Goal: Task Accomplishment & Management: Complete application form

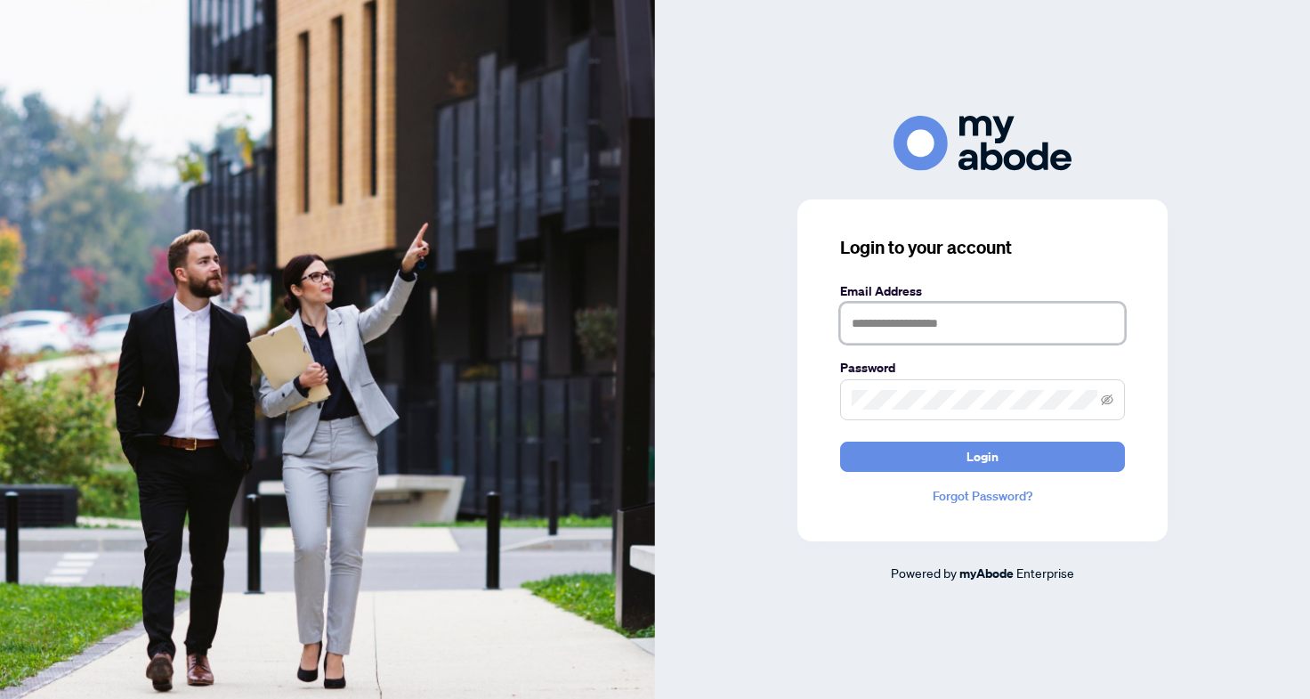
click at [919, 310] on input "text" at bounding box center [982, 323] width 285 height 41
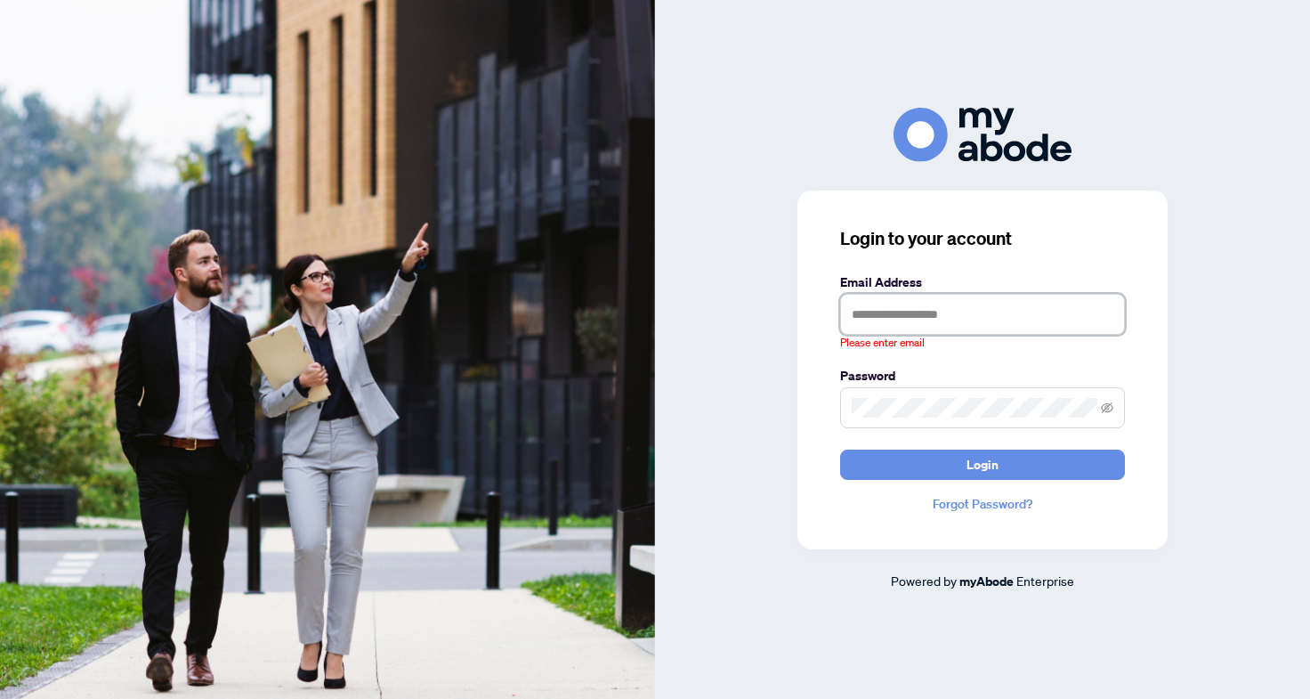
type input "**********"
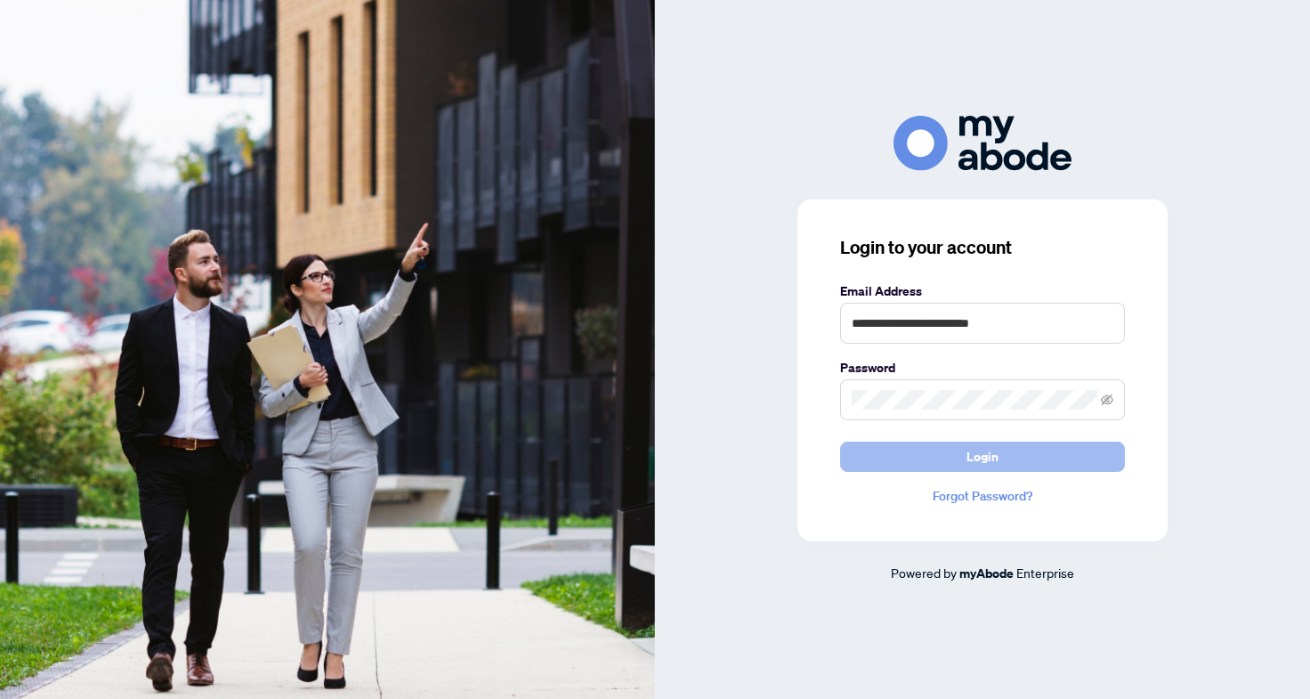
click at [977, 462] on span "Login" at bounding box center [983, 456] width 32 height 28
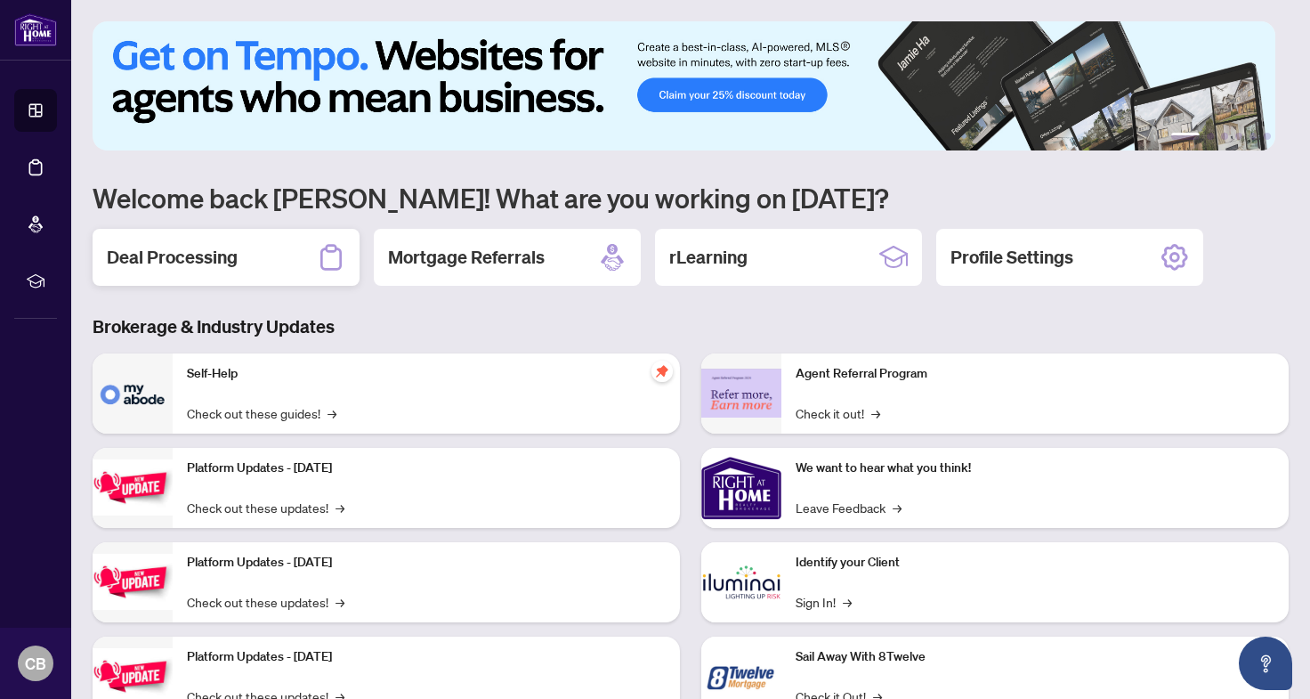
click at [296, 255] on div "Deal Processing" at bounding box center [226, 257] width 267 height 57
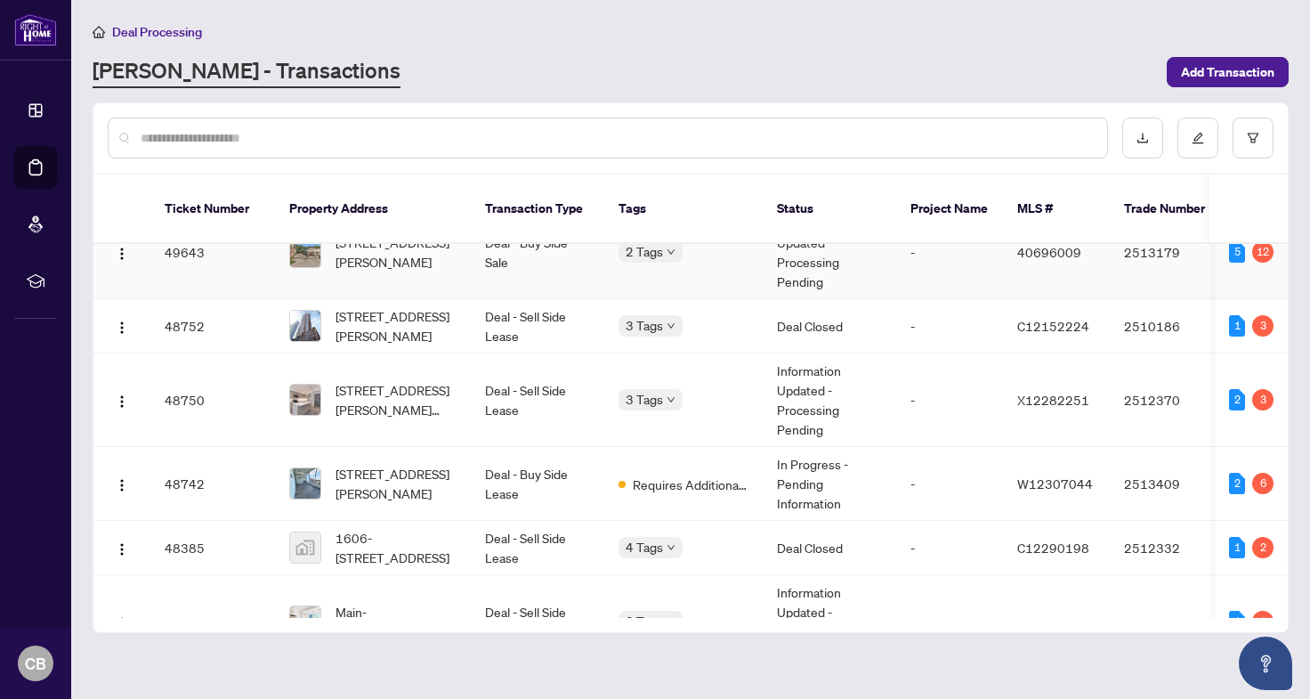
scroll to position [93, 0]
click at [399, 305] on span "[STREET_ADDRESS][PERSON_NAME]" at bounding box center [396, 324] width 121 height 39
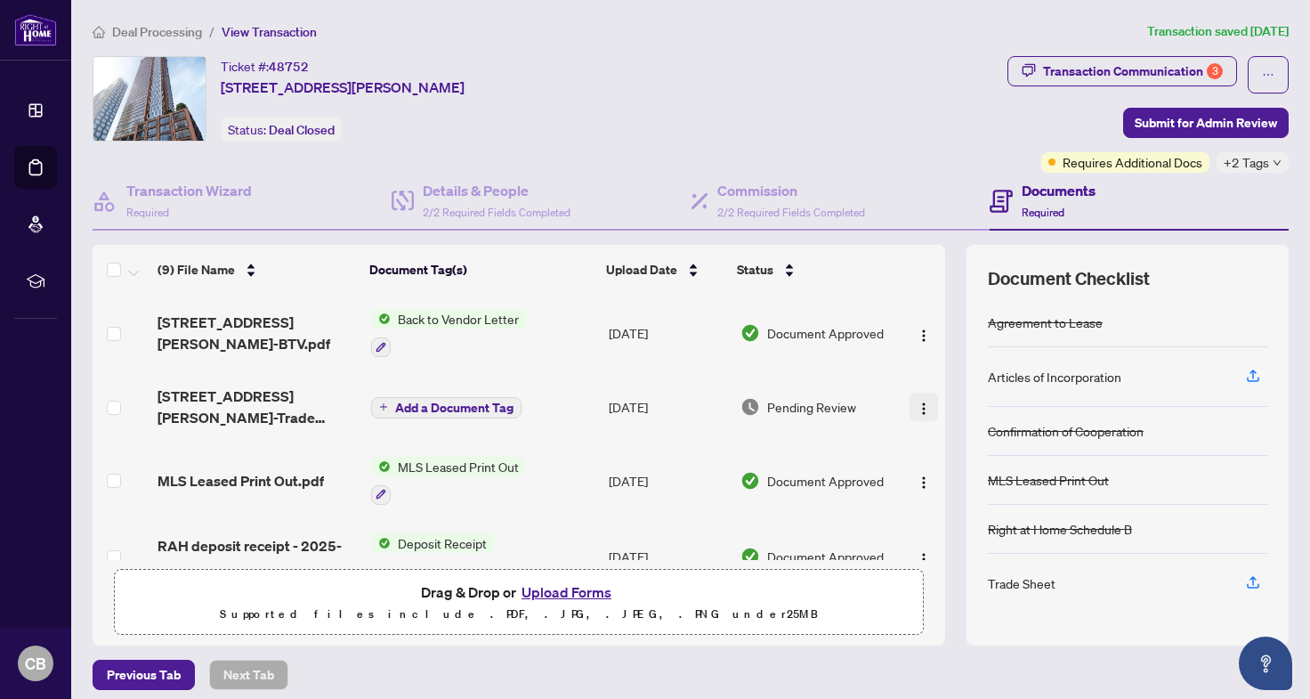
click at [917, 401] on img "button" at bounding box center [924, 408] width 14 height 14
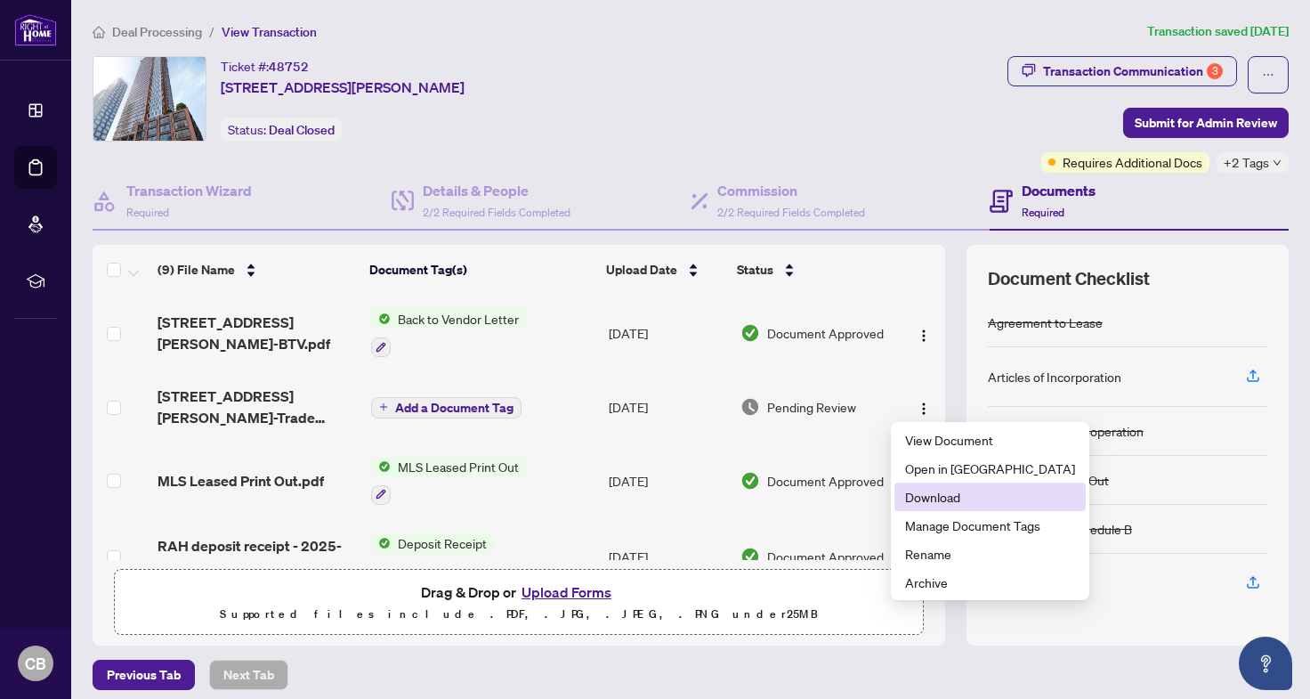
click at [935, 490] on span "Download" at bounding box center [990, 497] width 170 height 20
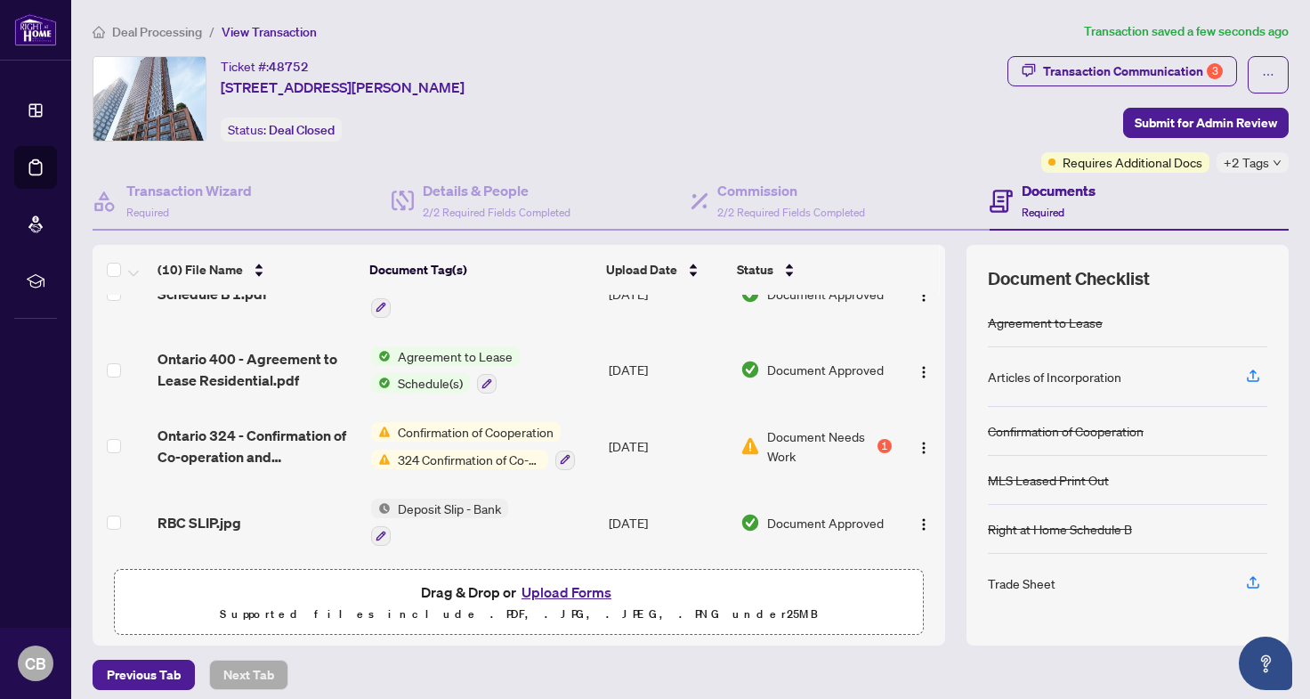
scroll to position [11, 0]
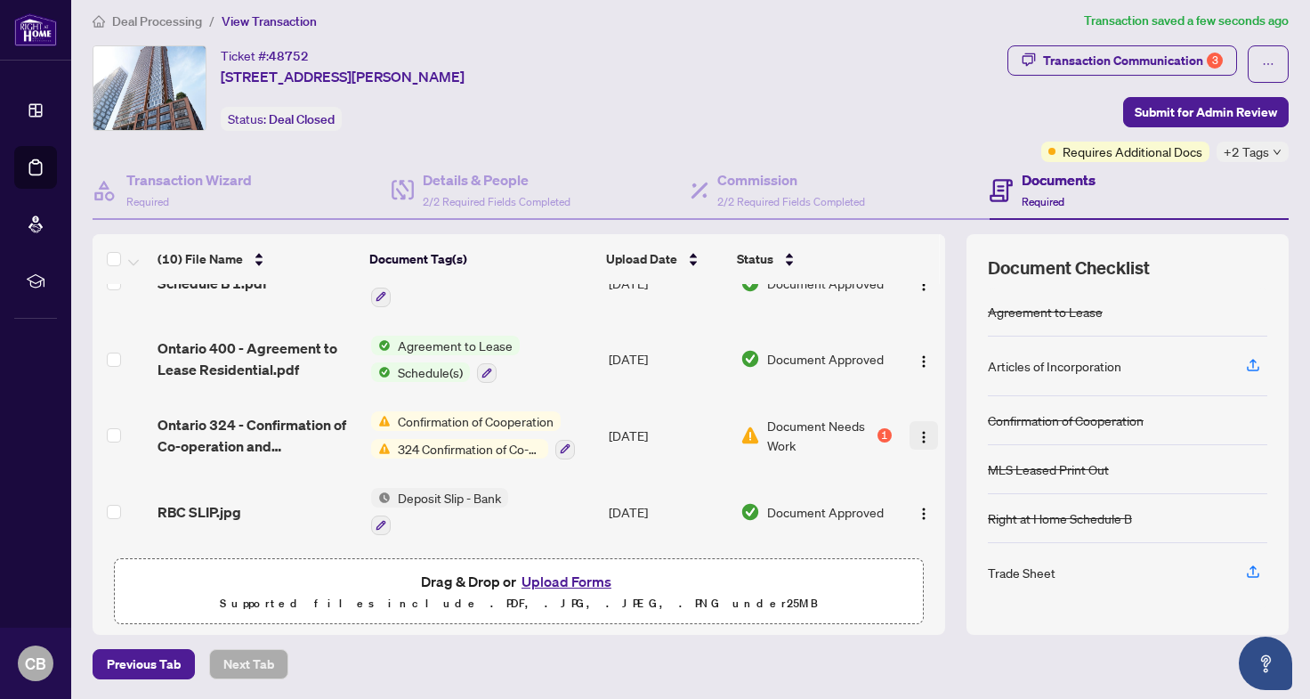
click at [910, 439] on button "button" at bounding box center [924, 435] width 28 height 28
click at [1143, 62] on div "Transaction Communication 3" at bounding box center [1133, 60] width 180 height 28
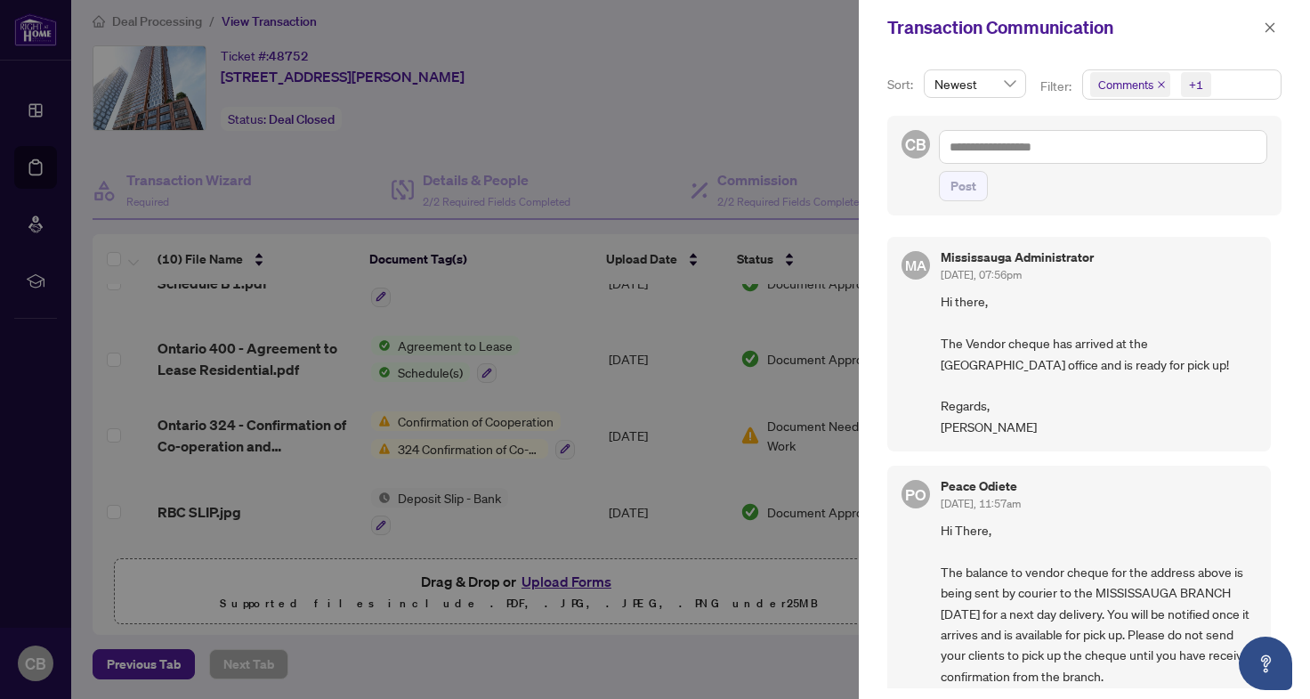
click at [719, 95] on div at bounding box center [655, 349] width 1310 height 699
click at [1276, 27] on button "button" at bounding box center [1270, 27] width 23 height 21
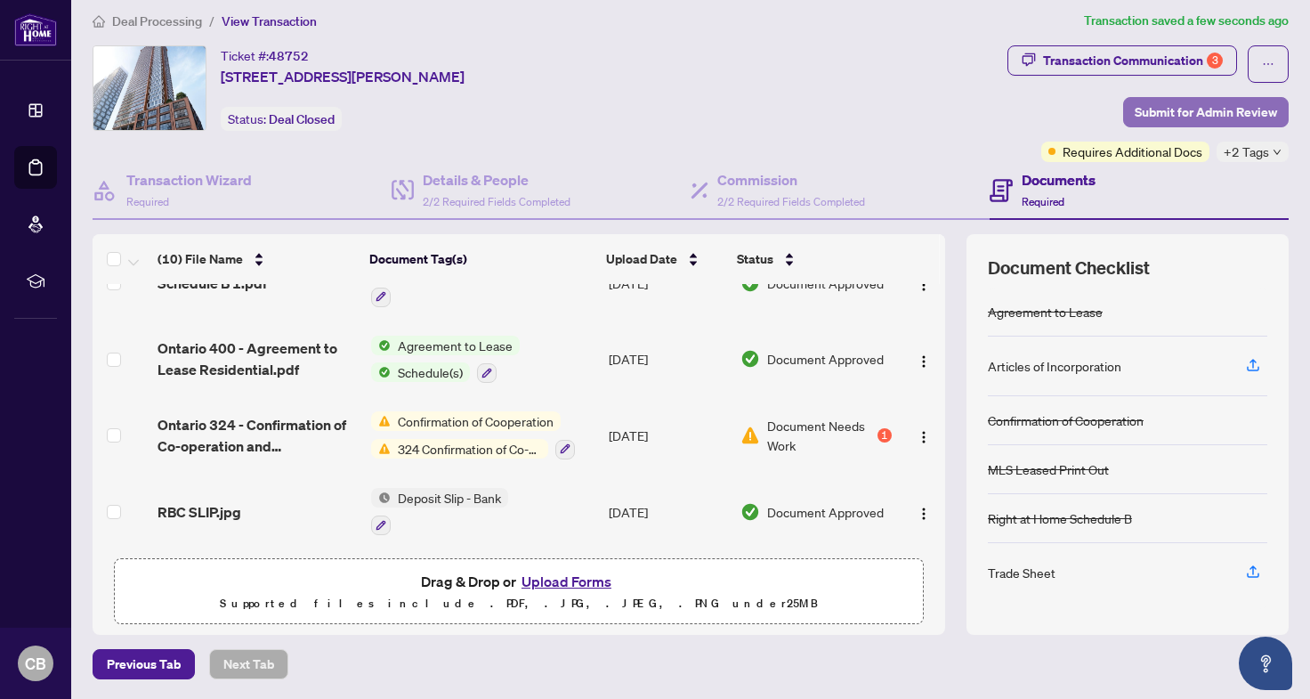
click at [1208, 113] on span "Submit for Admin Review" at bounding box center [1206, 112] width 142 height 28
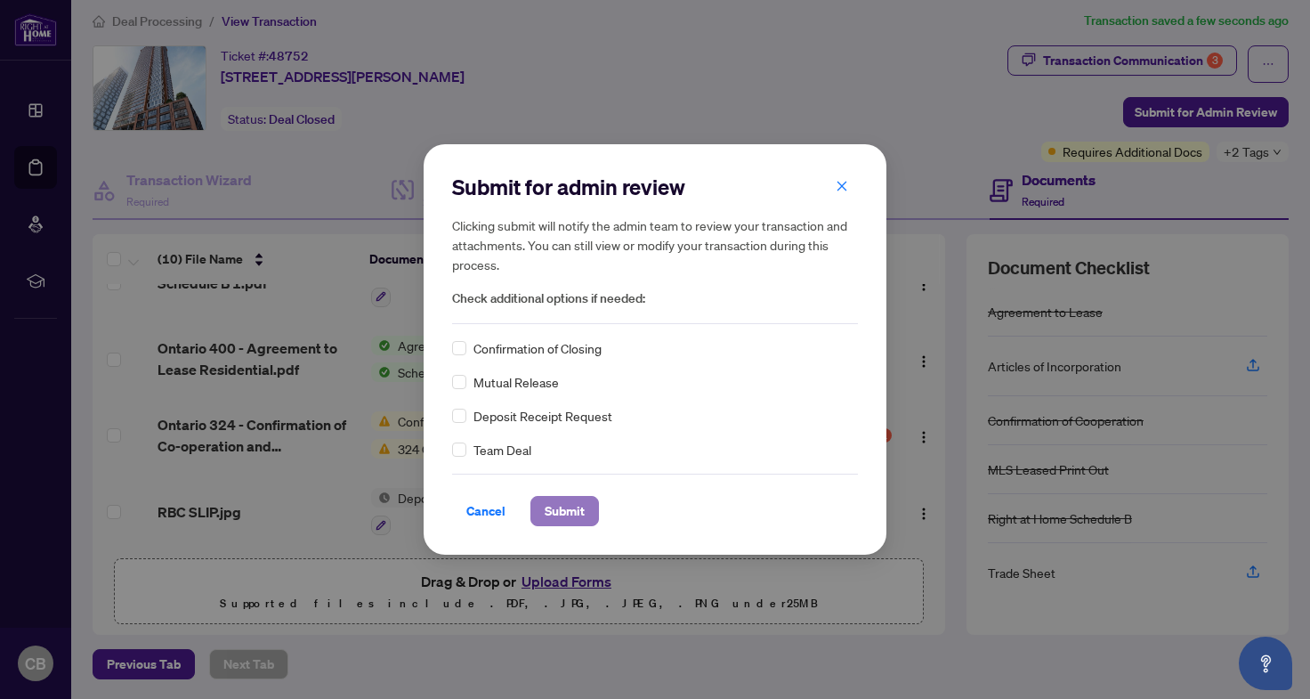
click at [572, 515] on span "Submit" at bounding box center [565, 511] width 40 height 28
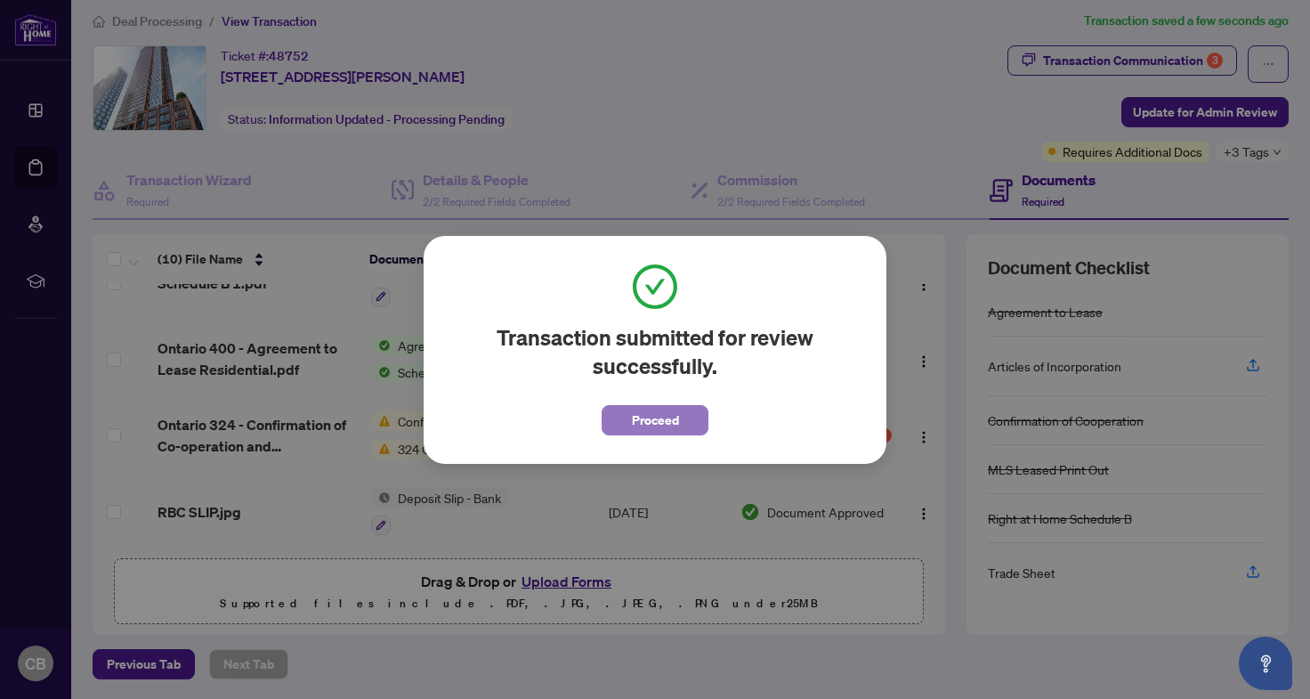
click at [668, 421] on span "Proceed" at bounding box center [655, 420] width 47 height 28
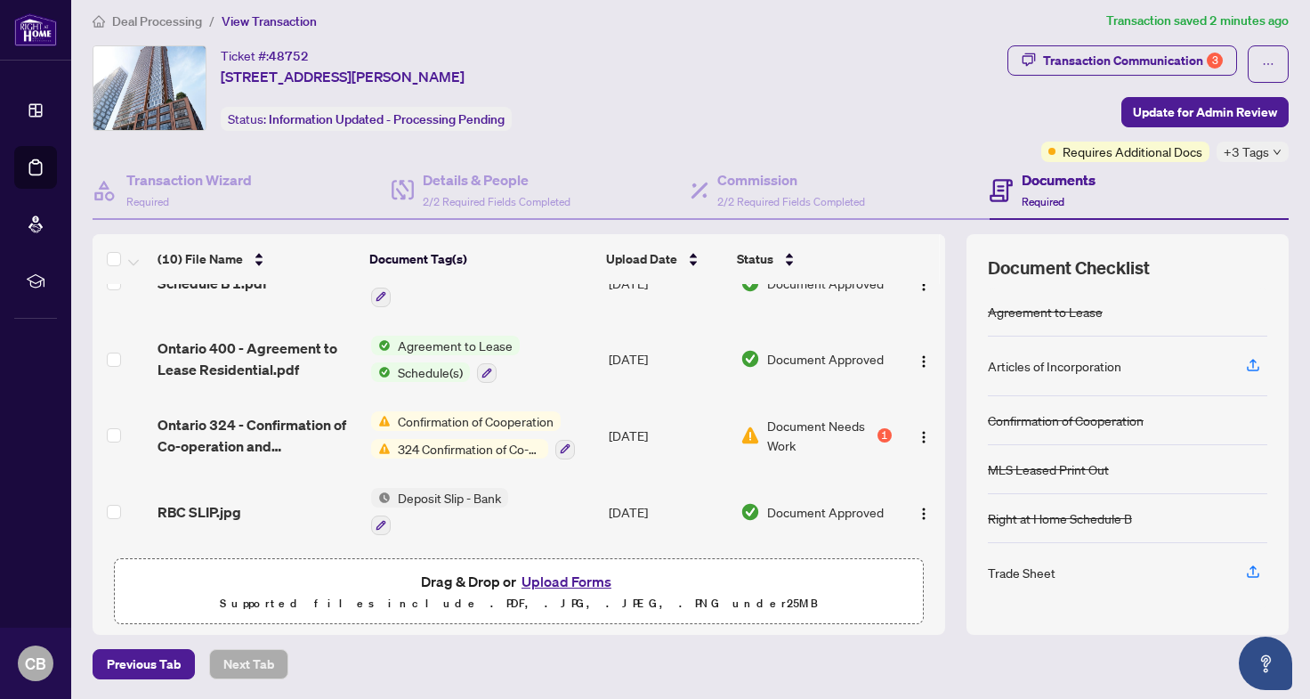
click at [160, 18] on span "Deal Processing" at bounding box center [157, 21] width 90 height 16
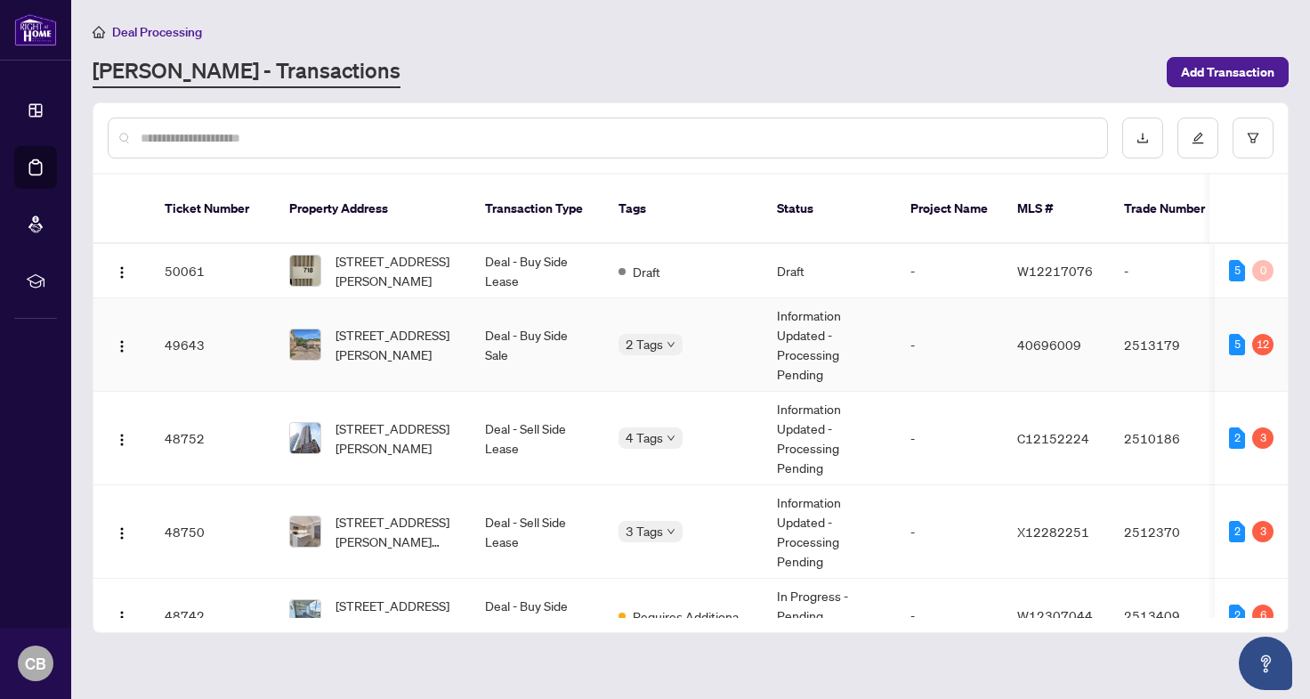
click at [568, 316] on td "Deal - Buy Side Sale" at bounding box center [538, 344] width 134 height 93
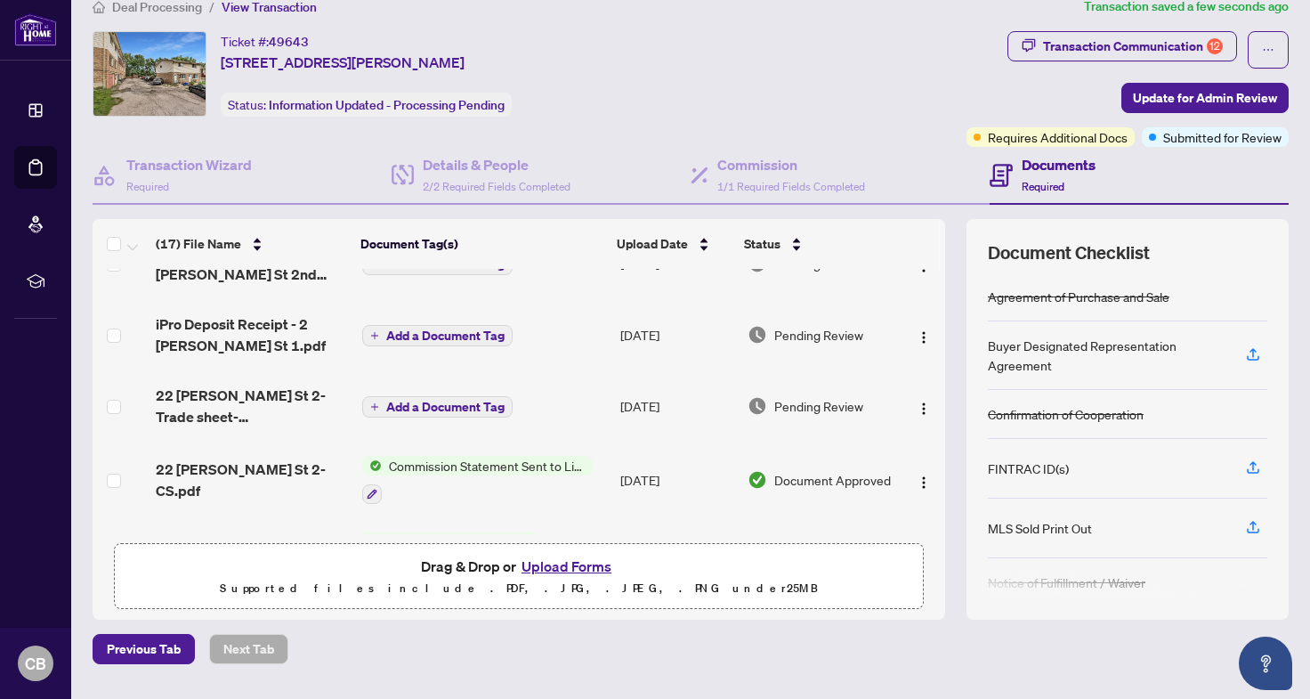
scroll to position [254, 0]
click at [172, 2] on span "Deal Processing" at bounding box center [157, 7] width 90 height 16
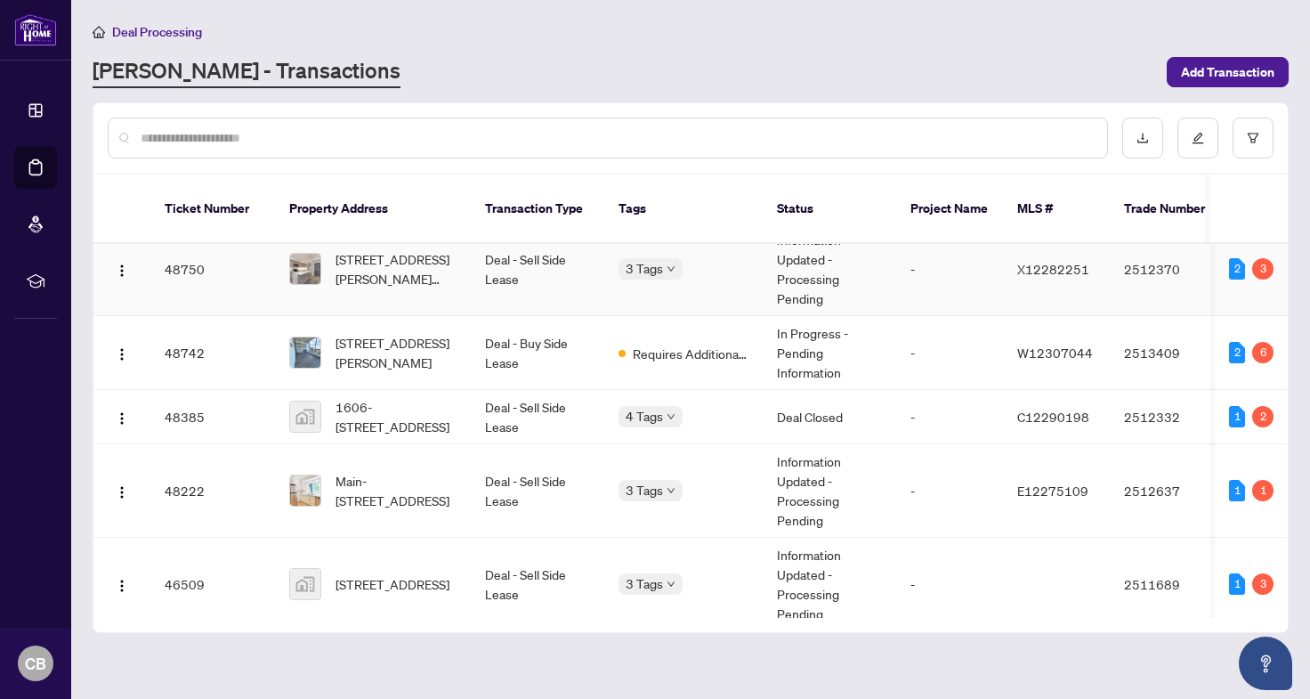
scroll to position [261, 0]
click at [507, 336] on td "Deal - Buy Side Lease" at bounding box center [538, 355] width 134 height 74
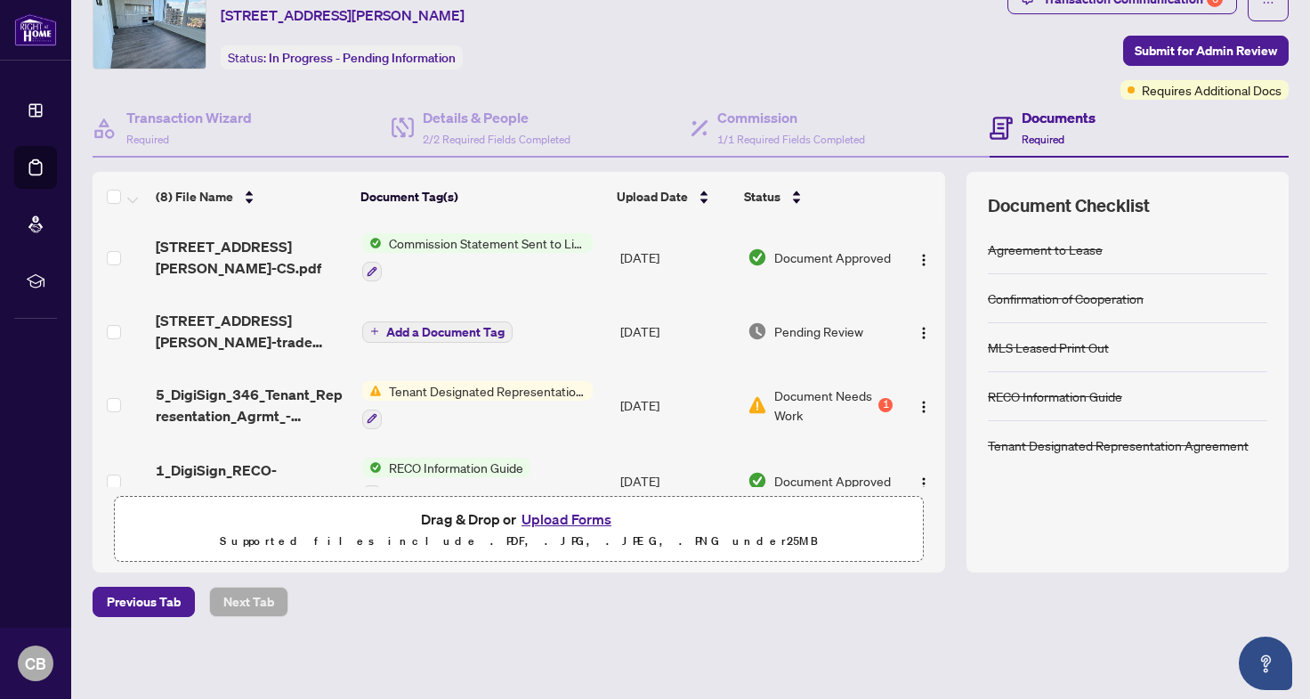
scroll to position [75, 0]
drag, startPoint x: 1194, startPoint y: 53, endPoint x: 976, endPoint y: 63, distance: 217.4
click at [976, 63] on div "Ticket #: 48742 [STREET_ADDRESS][PERSON_NAME] Status: In Progress - Pending Inf…" at bounding box center [690, 42] width 1203 height 116
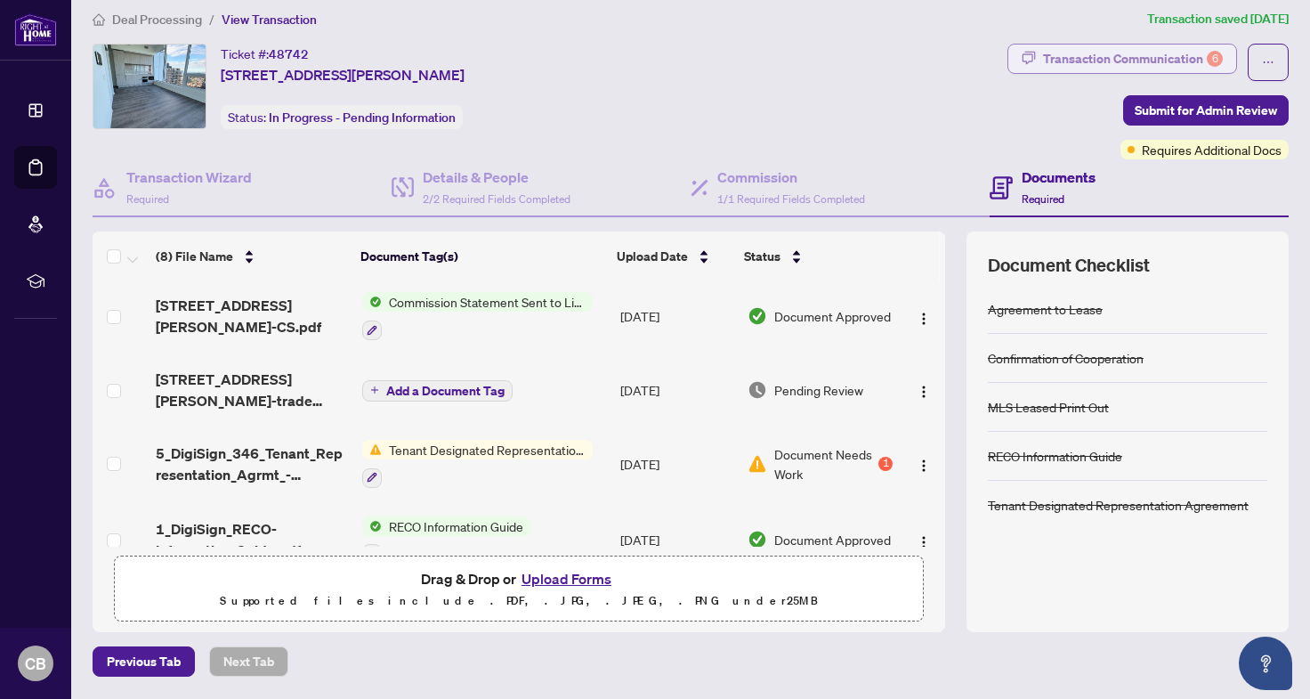
scroll to position [12, 0]
click at [1069, 47] on div "Transaction Communication 6" at bounding box center [1133, 59] width 180 height 28
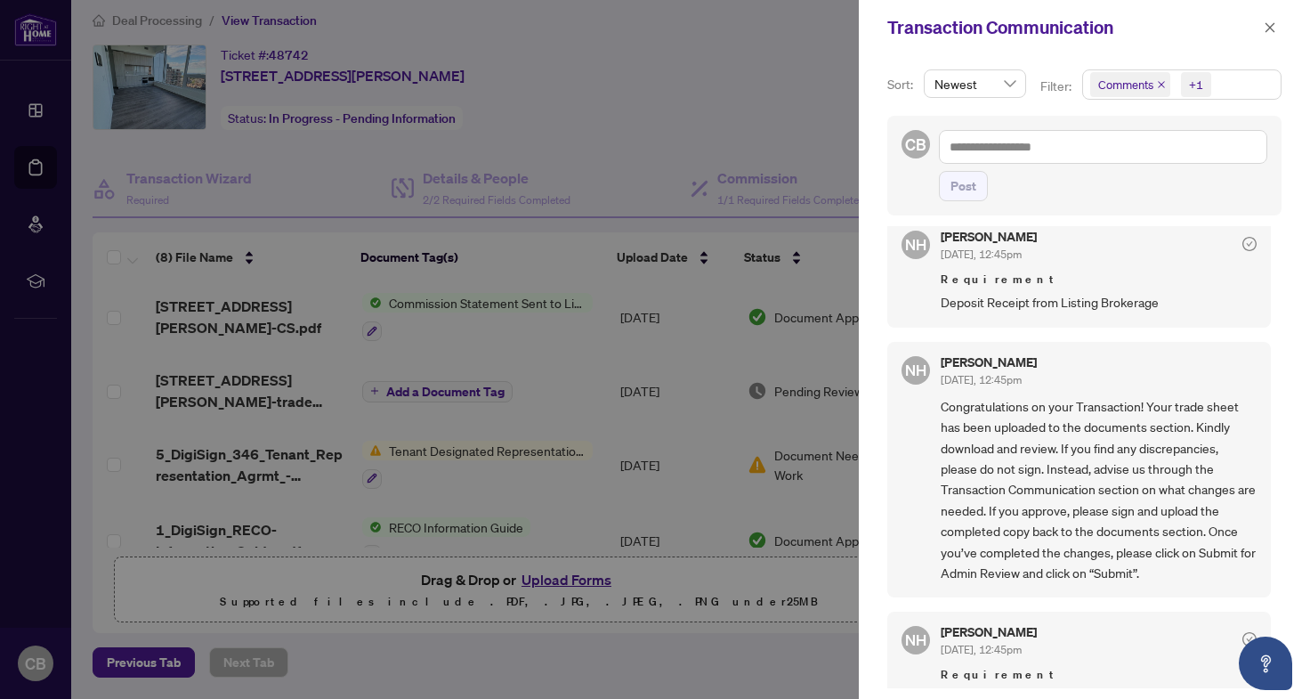
scroll to position [20, 0]
click at [684, 77] on div at bounding box center [655, 349] width 1310 height 699
click at [621, 130] on div at bounding box center [655, 349] width 1310 height 699
click at [1272, 32] on icon "close" at bounding box center [1270, 27] width 12 height 12
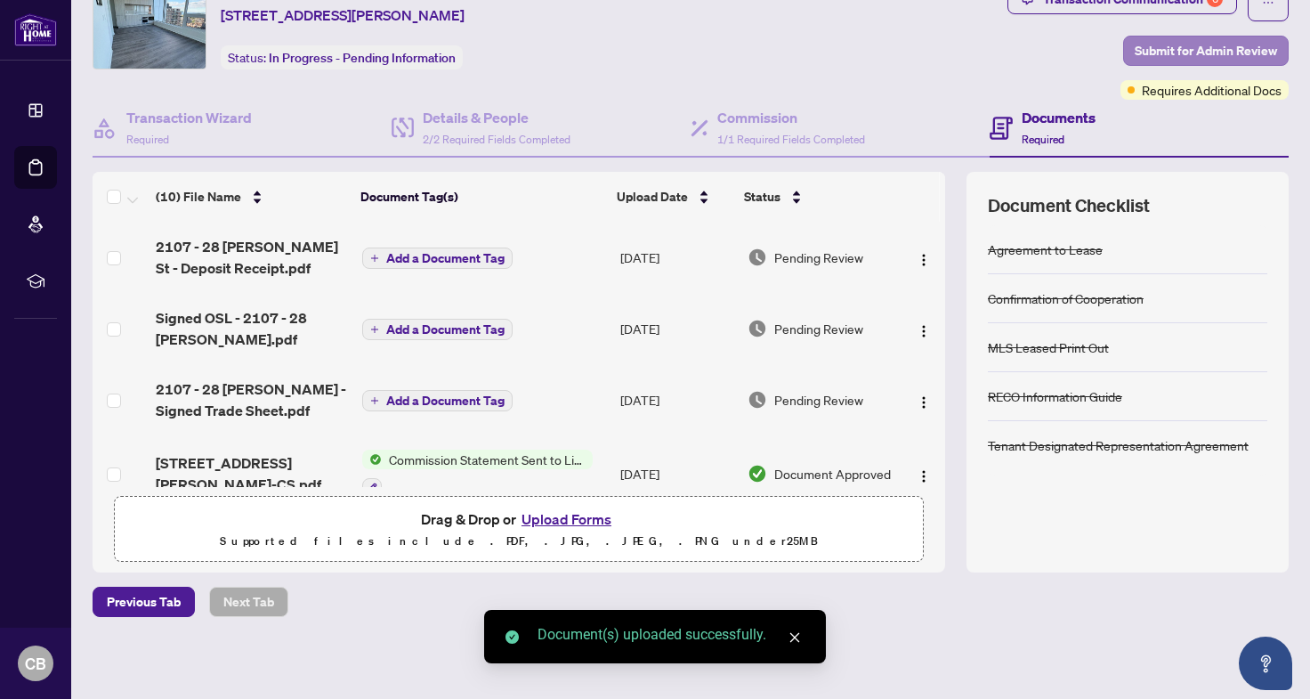
scroll to position [0, 0]
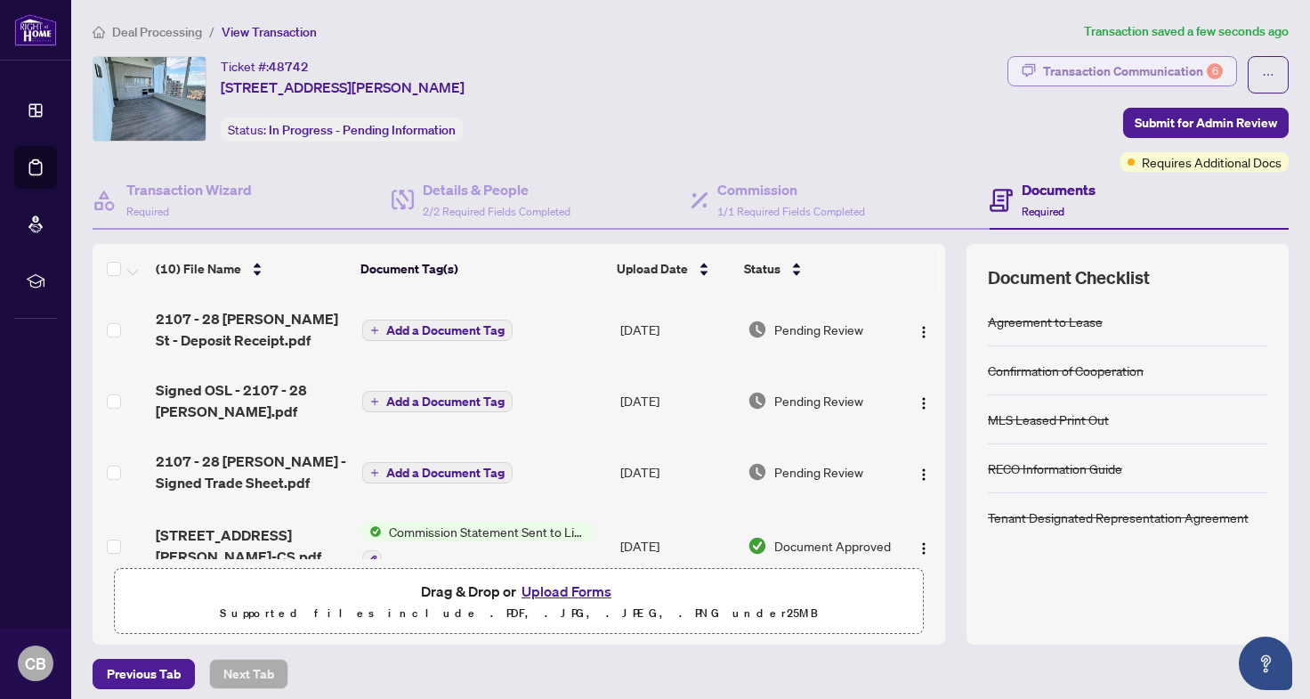
click at [1095, 82] on div "Transaction Communication 6" at bounding box center [1133, 71] width 180 height 28
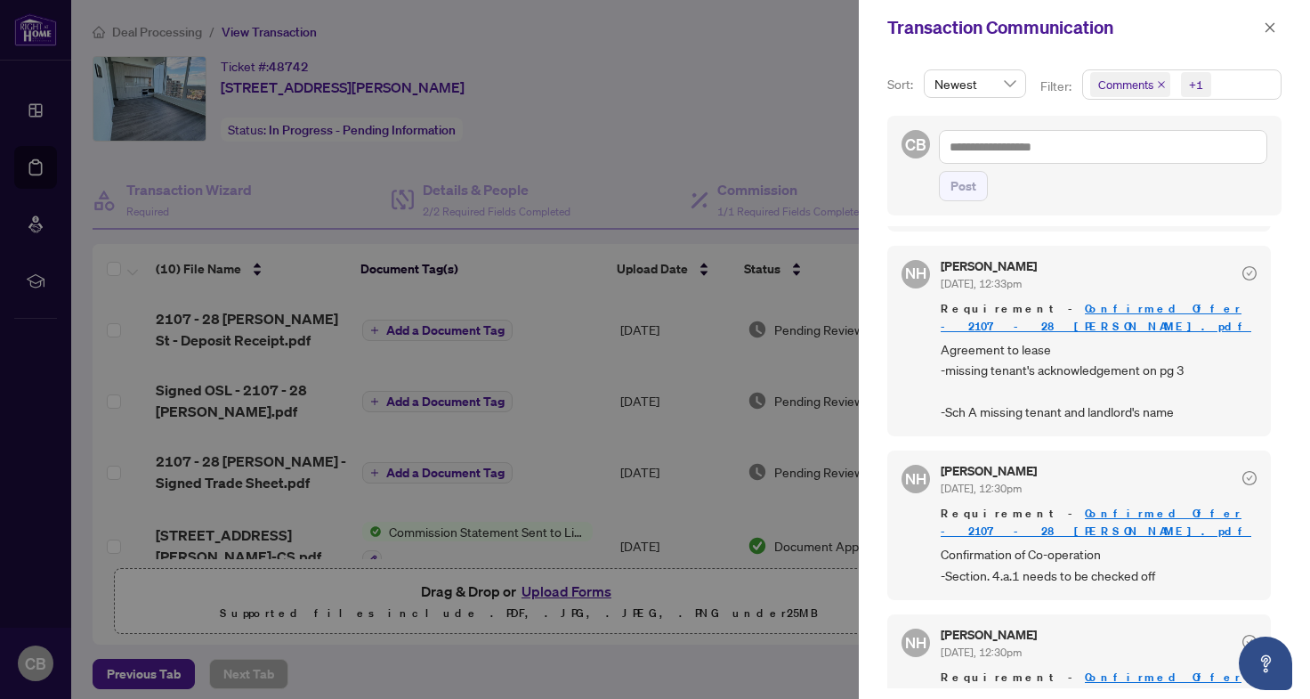
scroll to position [4, 0]
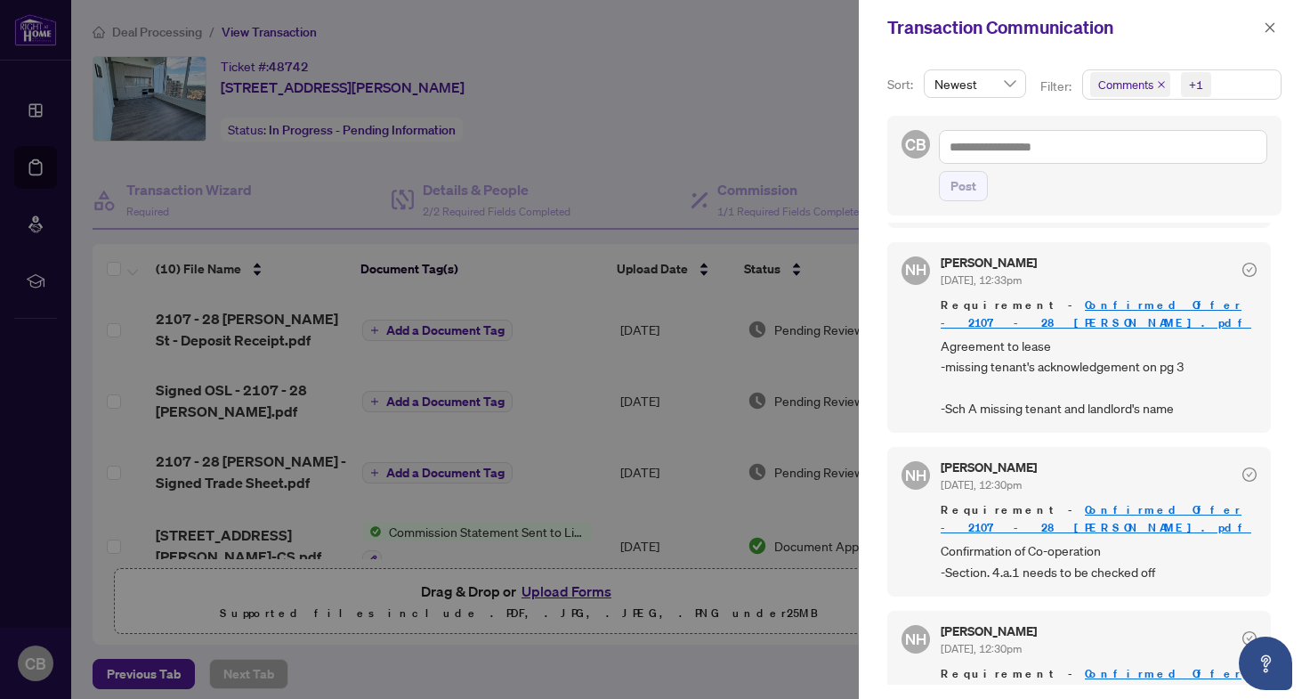
click at [684, 125] on div at bounding box center [655, 349] width 1310 height 699
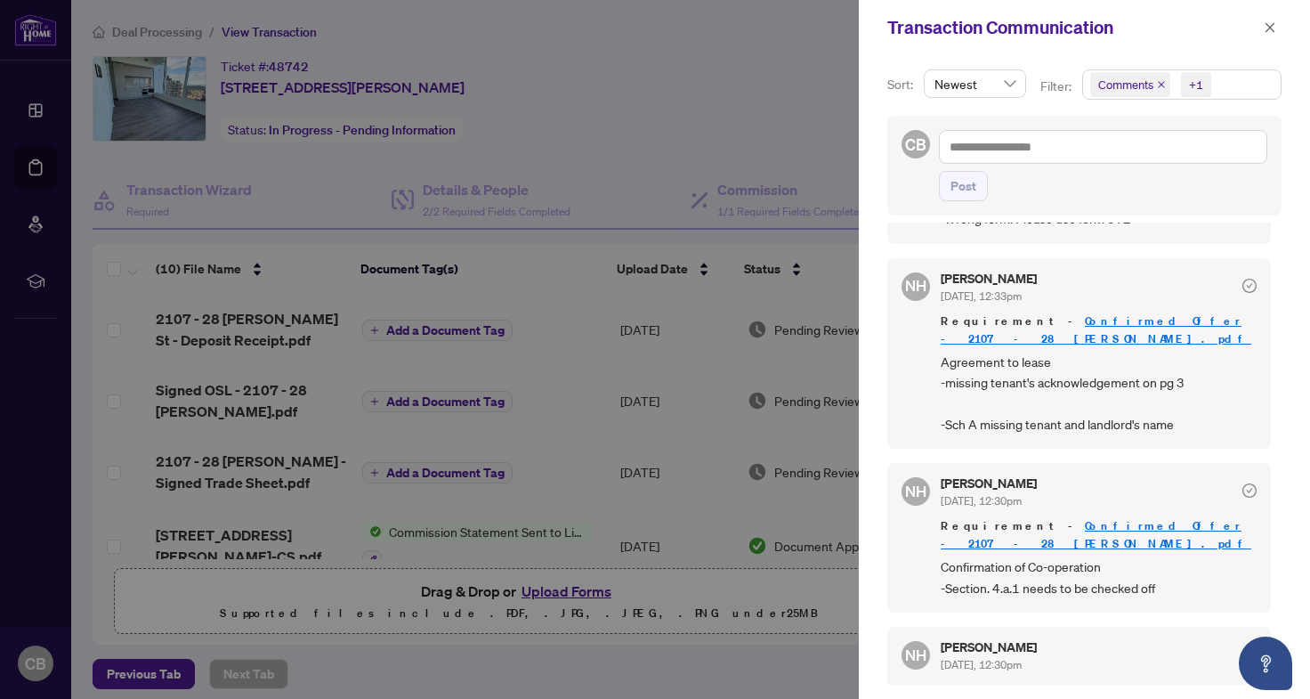
scroll to position [729, 0]
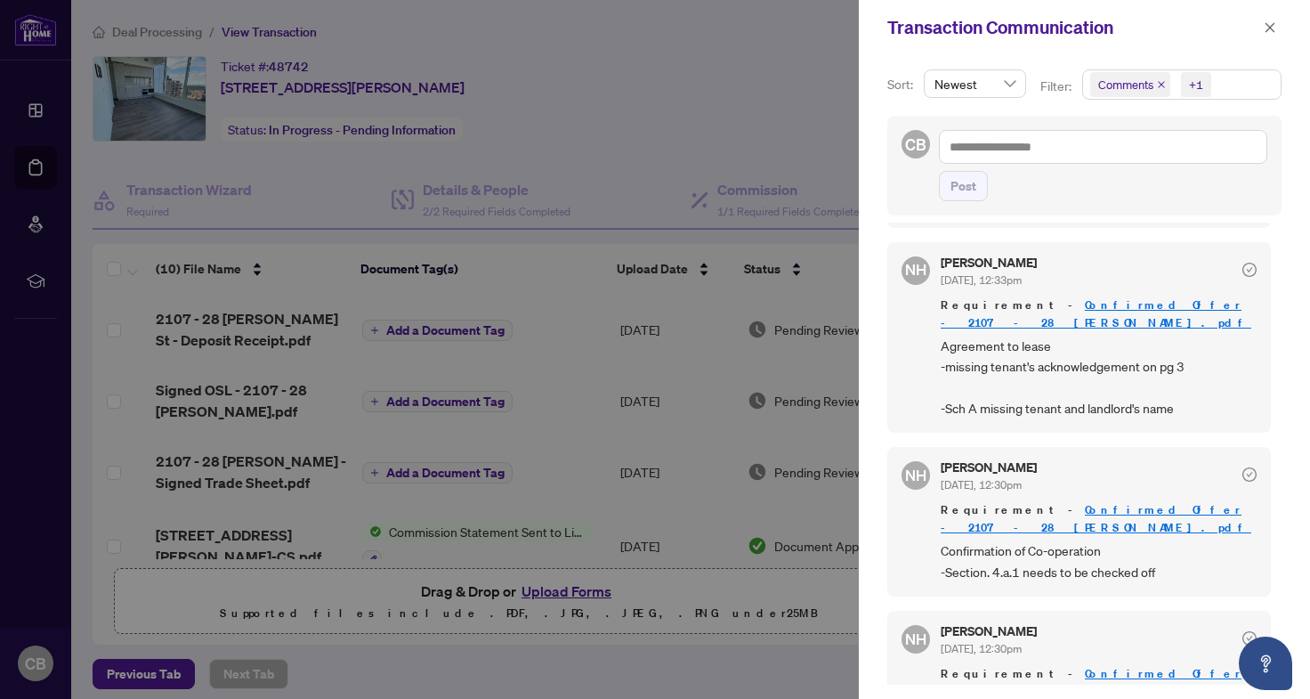
click at [615, 407] on div at bounding box center [655, 349] width 1310 height 699
click at [1274, 28] on icon "close" at bounding box center [1270, 27] width 12 height 12
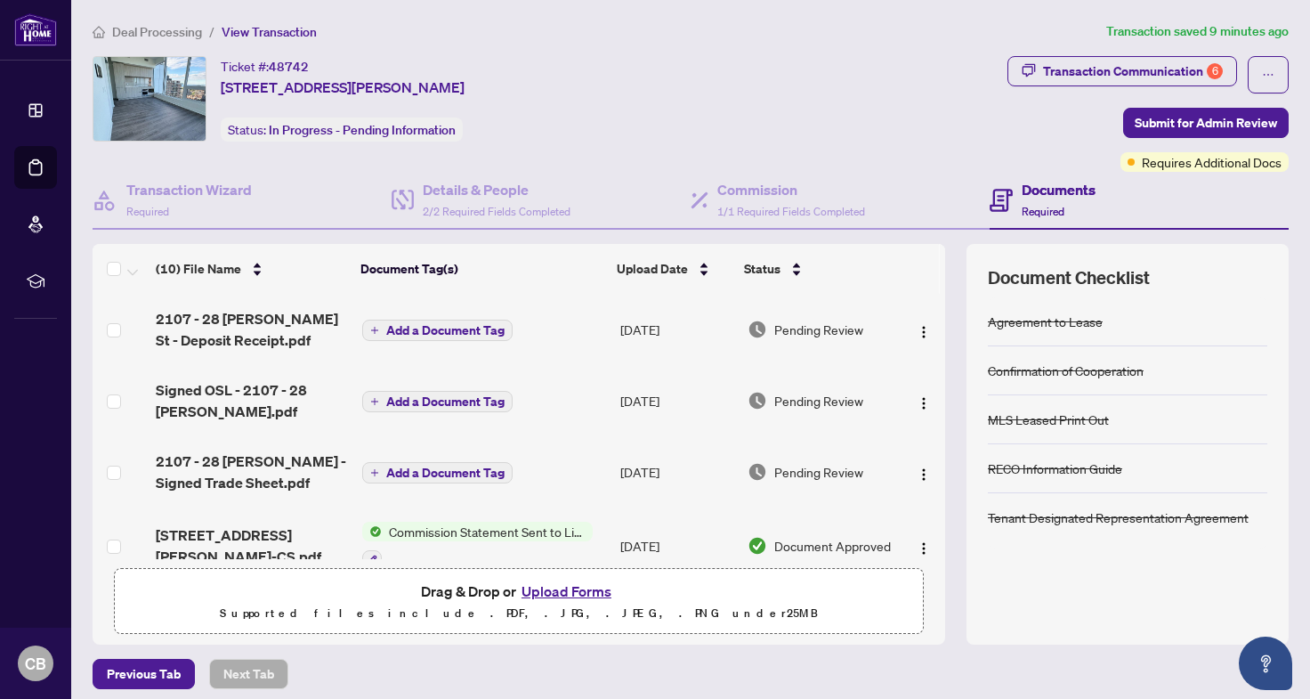
click at [150, 32] on span "Deal Processing" at bounding box center [157, 32] width 90 height 16
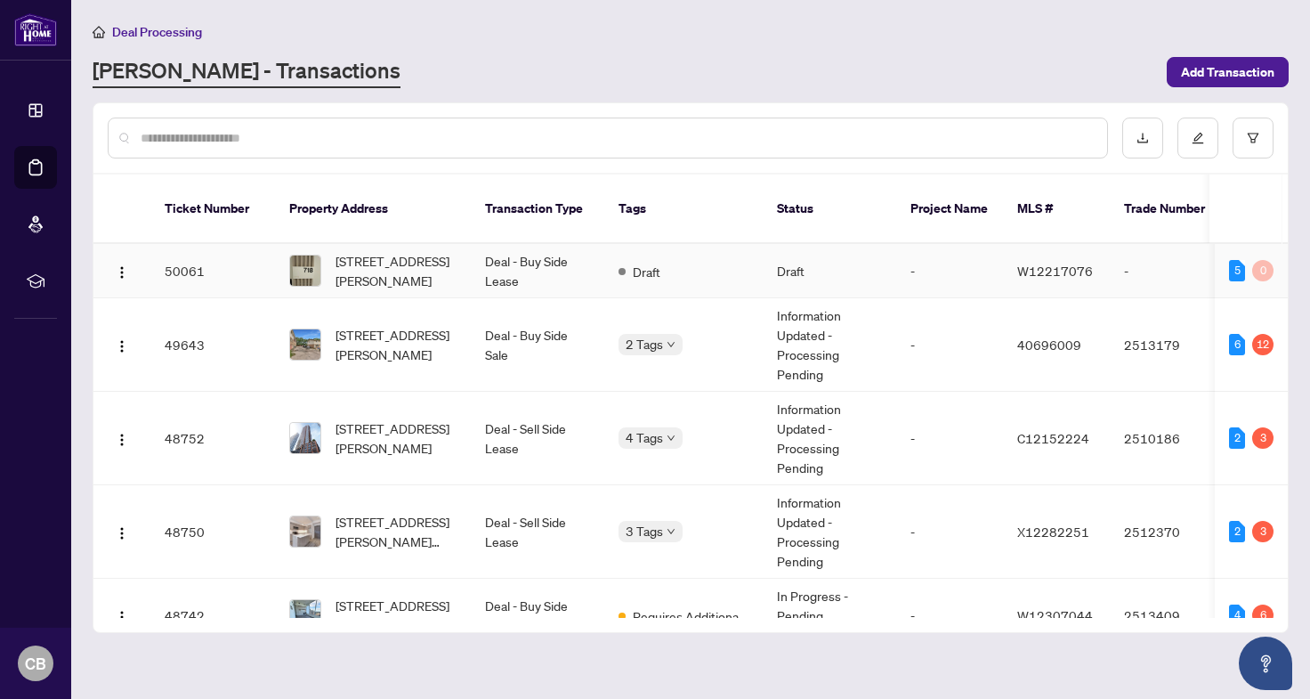
click at [469, 251] on td "[STREET_ADDRESS][PERSON_NAME]" at bounding box center [373, 271] width 196 height 54
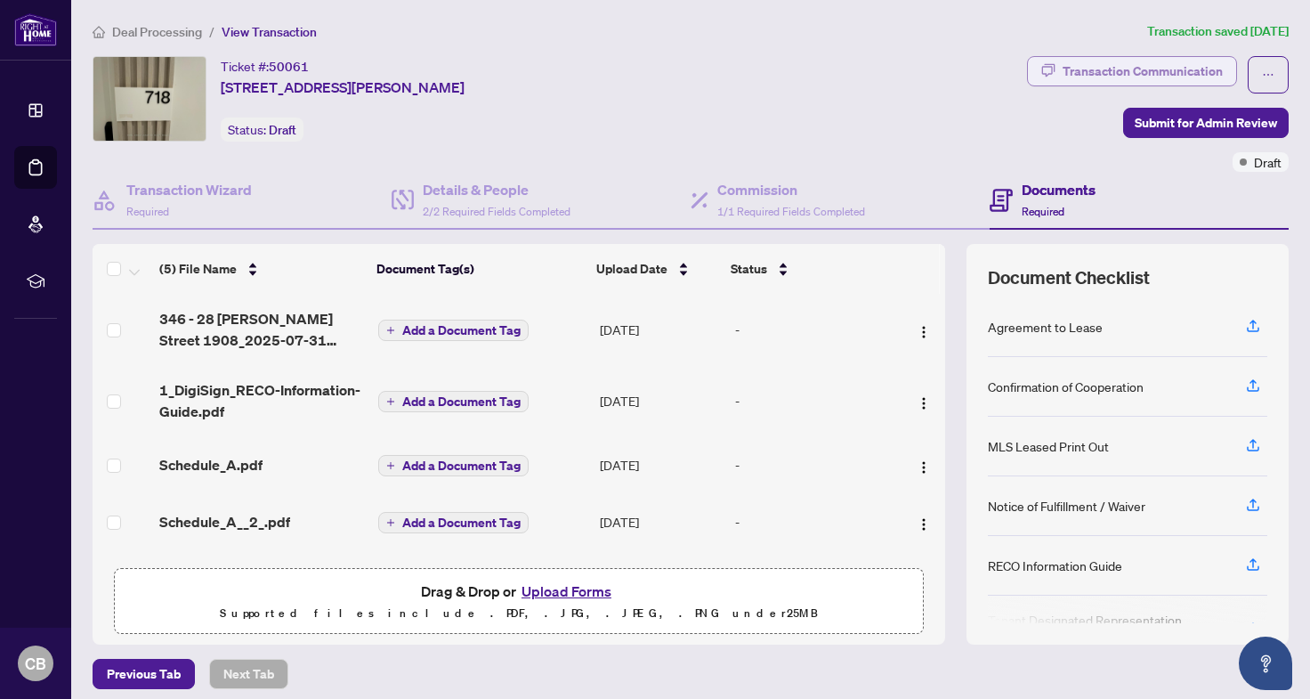
click at [1114, 73] on div "Transaction Communication" at bounding box center [1143, 71] width 160 height 28
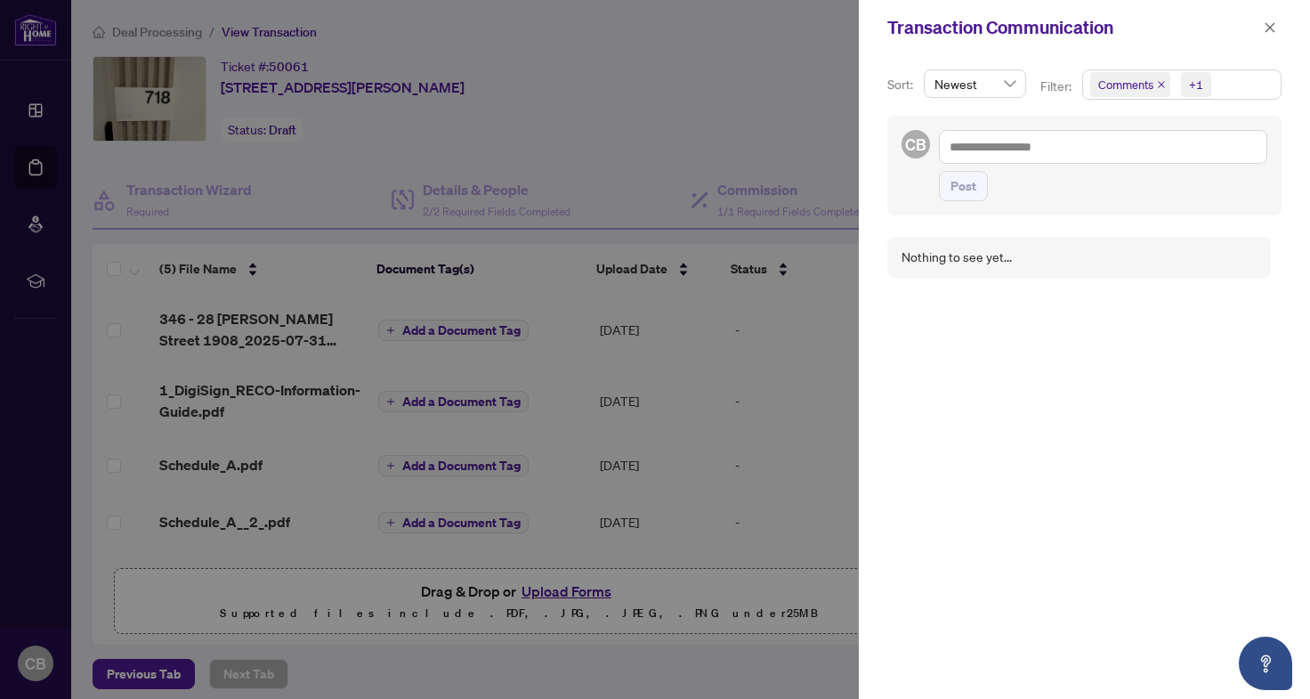
click at [750, 63] on div at bounding box center [655, 349] width 1310 height 699
click at [1260, 26] on button "button" at bounding box center [1270, 27] width 23 height 21
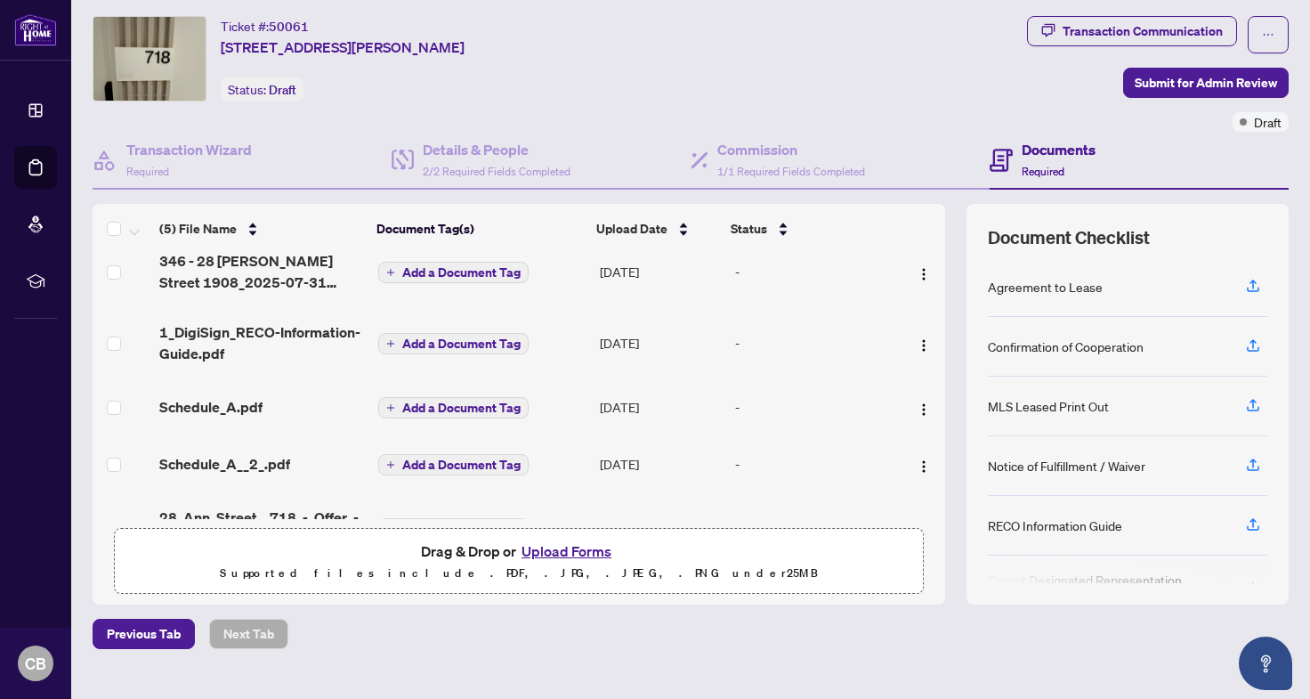
scroll to position [31, 0]
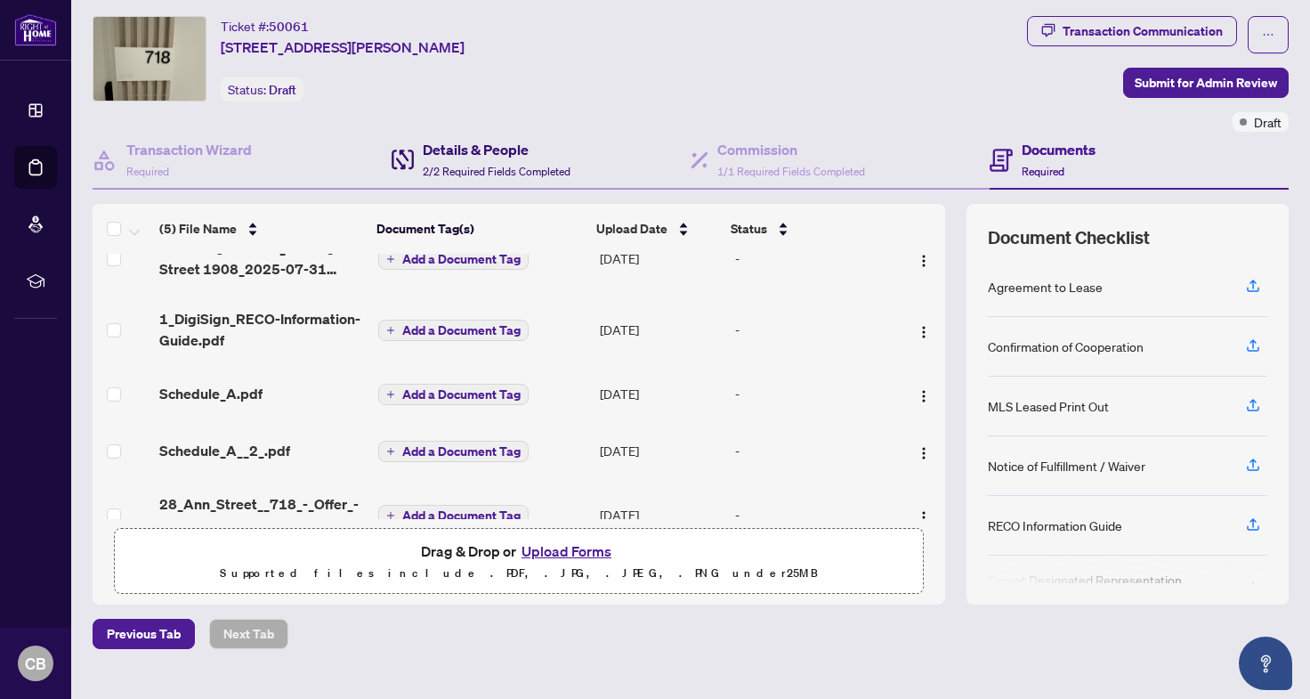
click at [450, 155] on h4 "Details & People" at bounding box center [497, 149] width 148 height 21
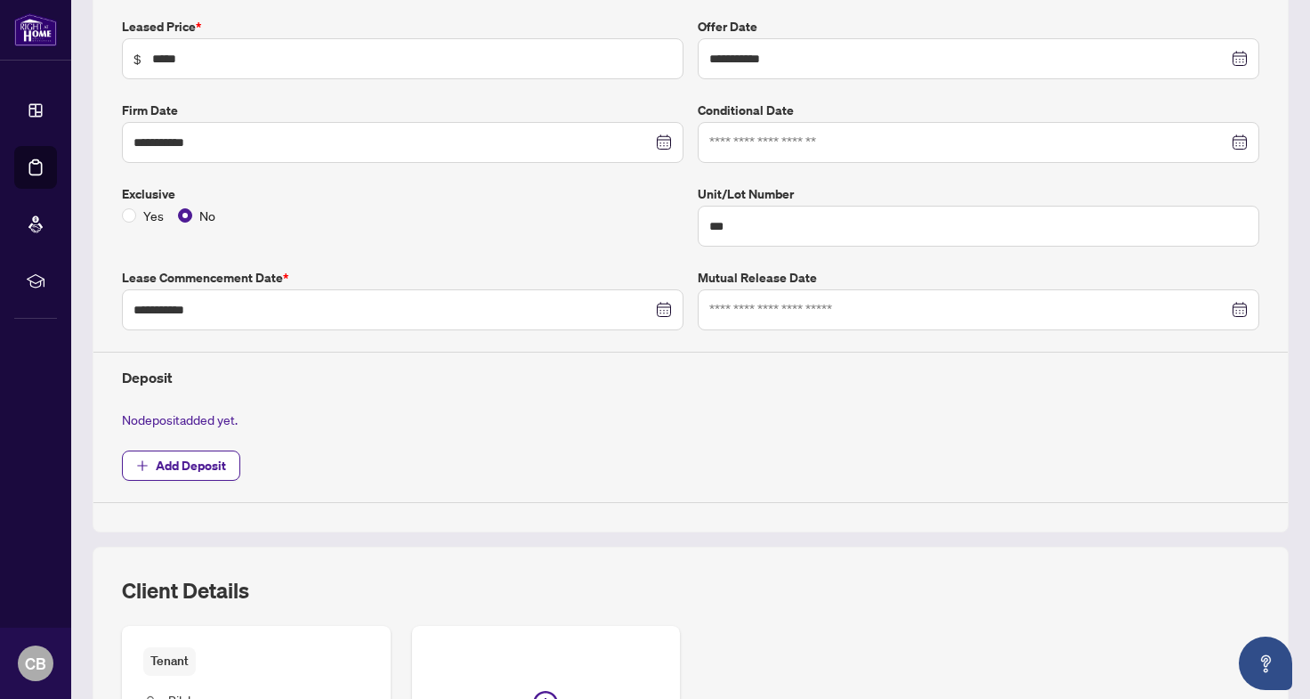
scroll to position [309, 0]
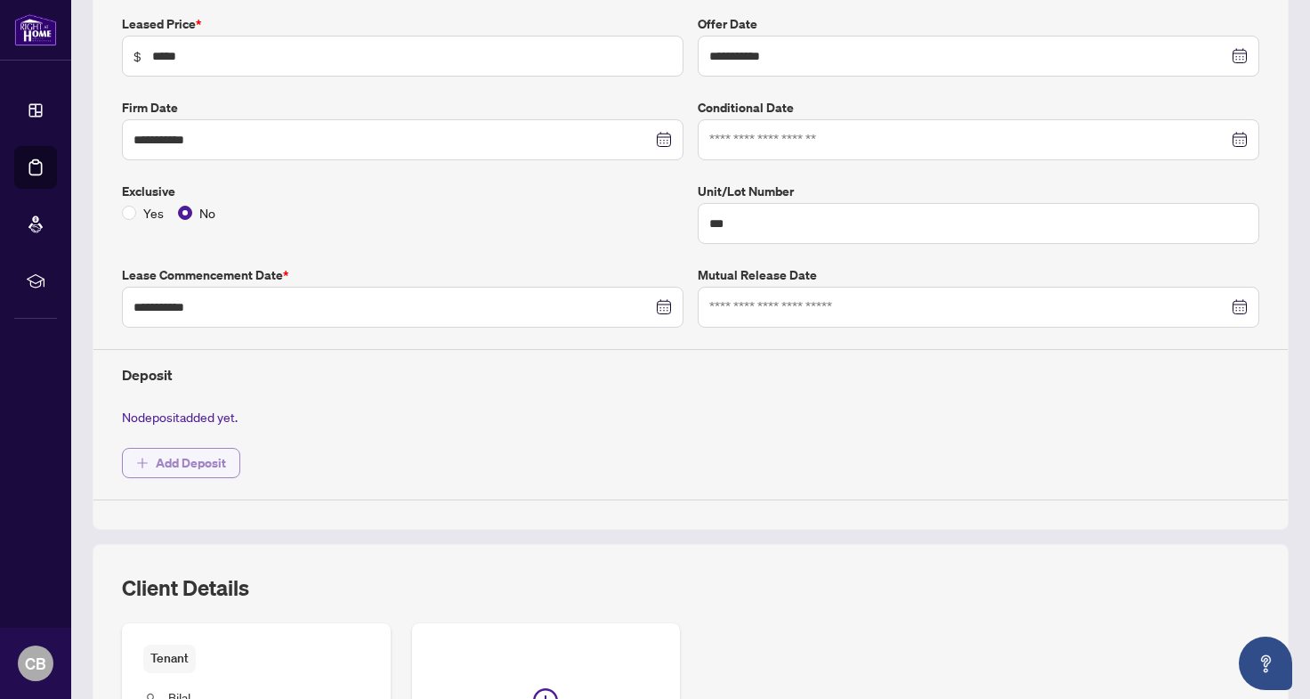
click at [189, 456] on span "Add Deposit" at bounding box center [191, 463] width 70 height 28
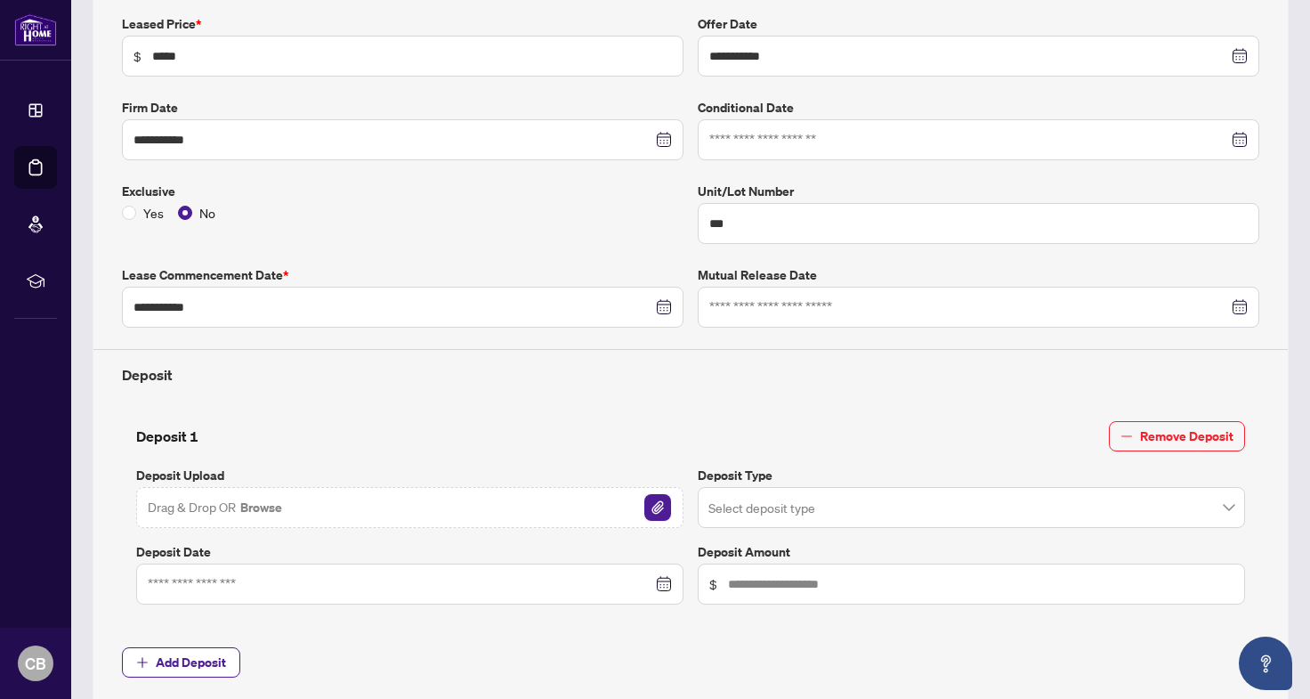
click at [647, 505] on img "button" at bounding box center [657, 507] width 27 height 27
click at [802, 499] on input "search" at bounding box center [964, 509] width 510 height 39
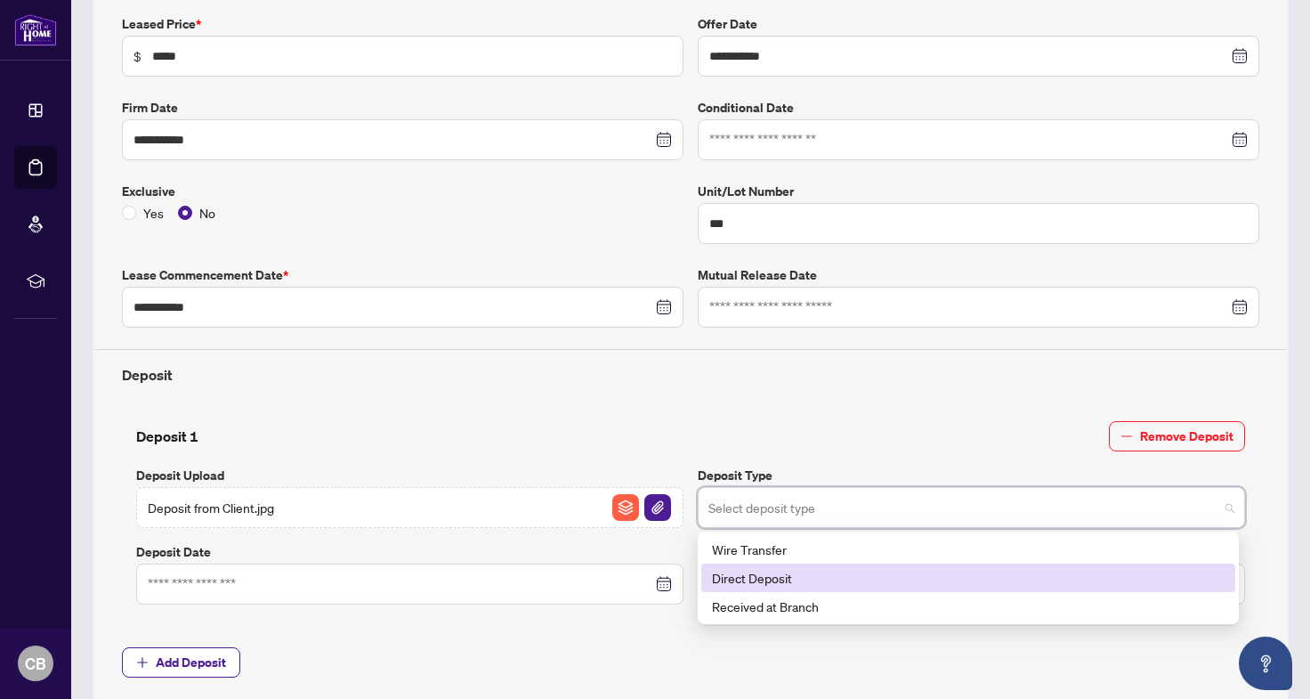
click at [793, 581] on div "Direct Deposit" at bounding box center [968, 578] width 513 height 20
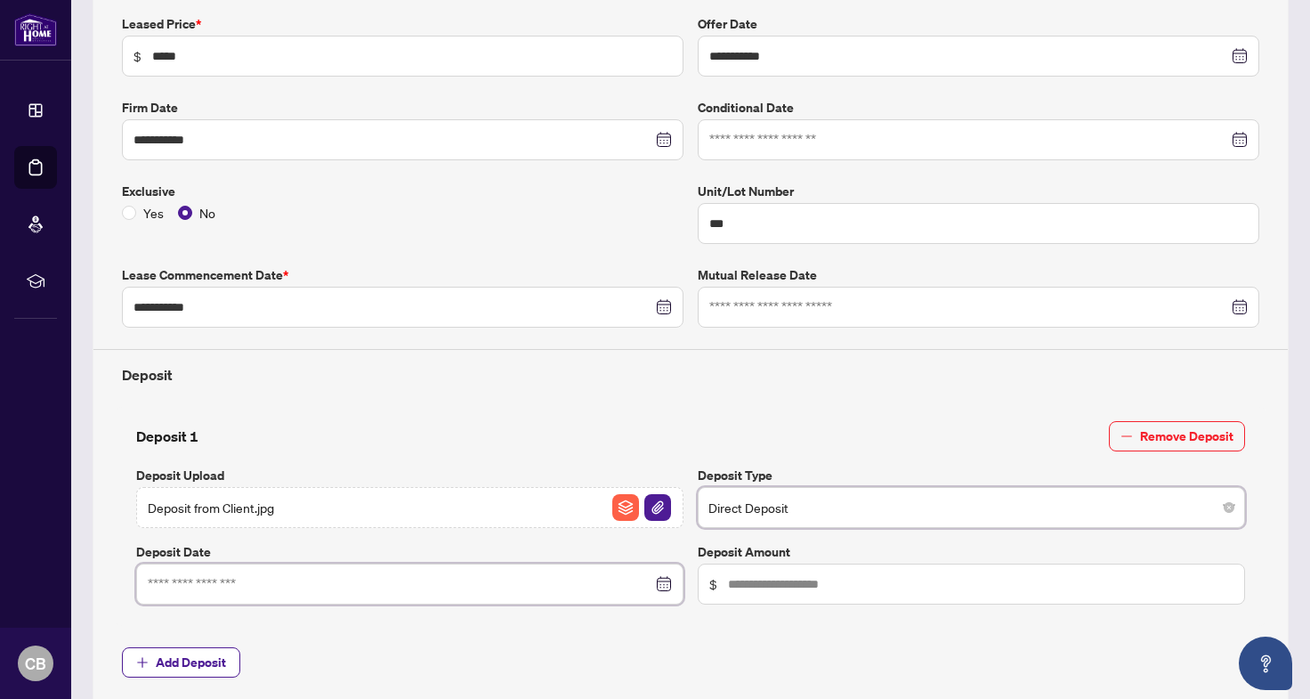
click at [429, 579] on input at bounding box center [400, 584] width 505 height 20
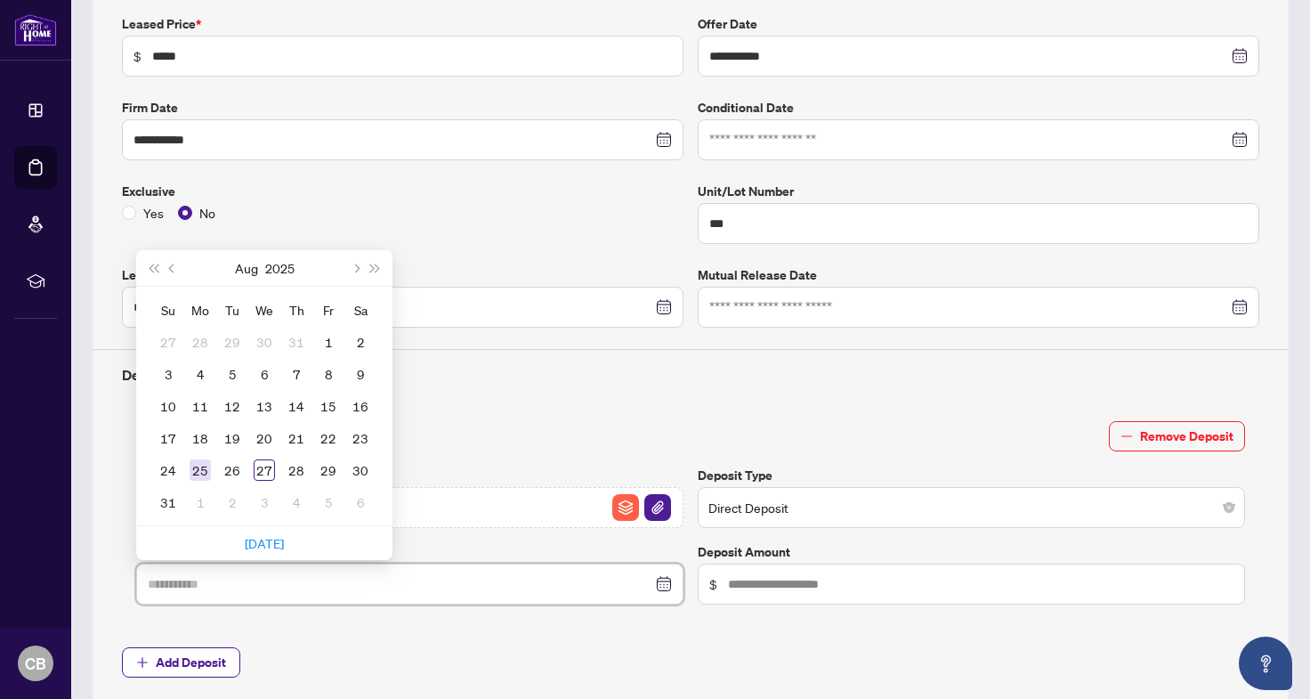
type input "**********"
click at [198, 471] on div "25" at bounding box center [200, 469] width 21 height 21
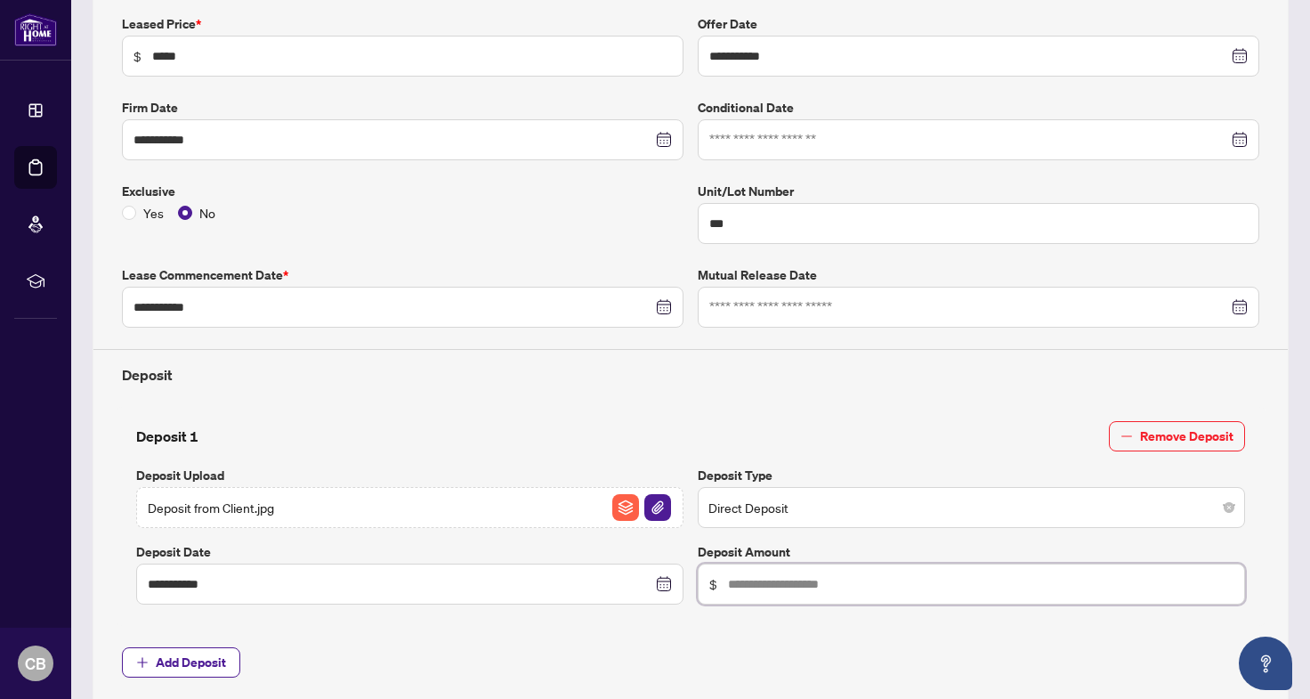
click at [748, 579] on input "text" at bounding box center [981, 584] width 506 height 20
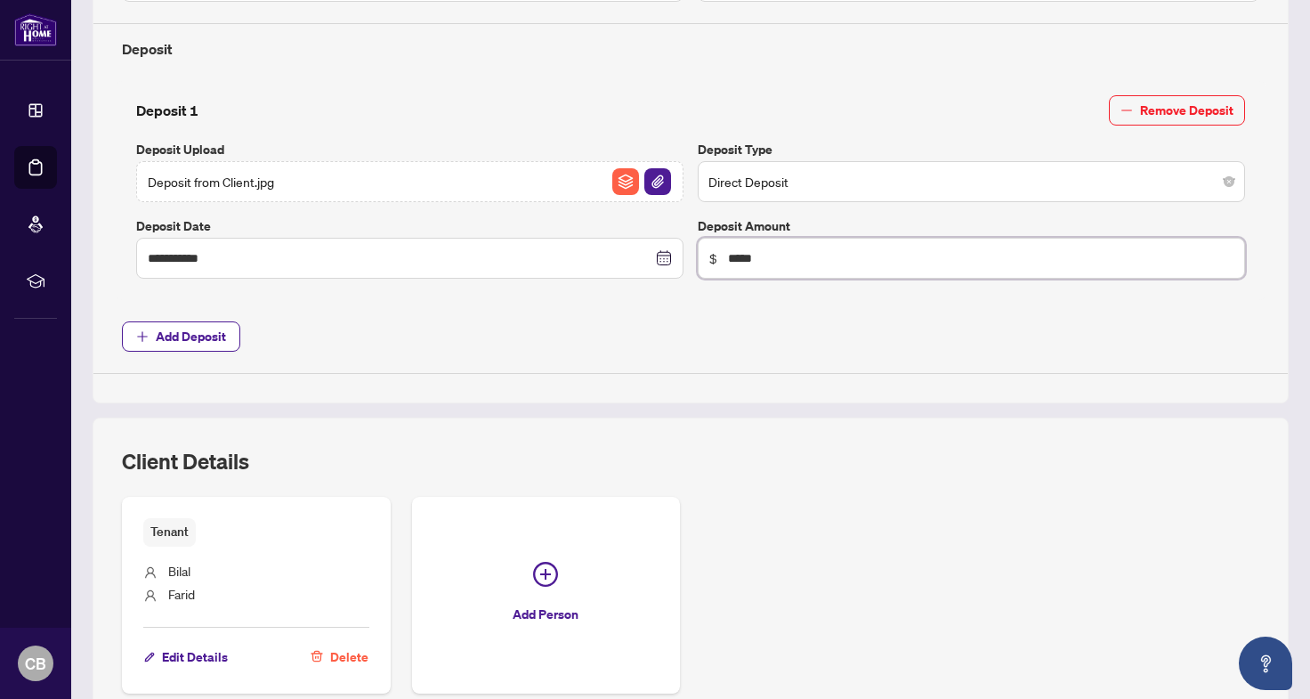
scroll to position [639, 0]
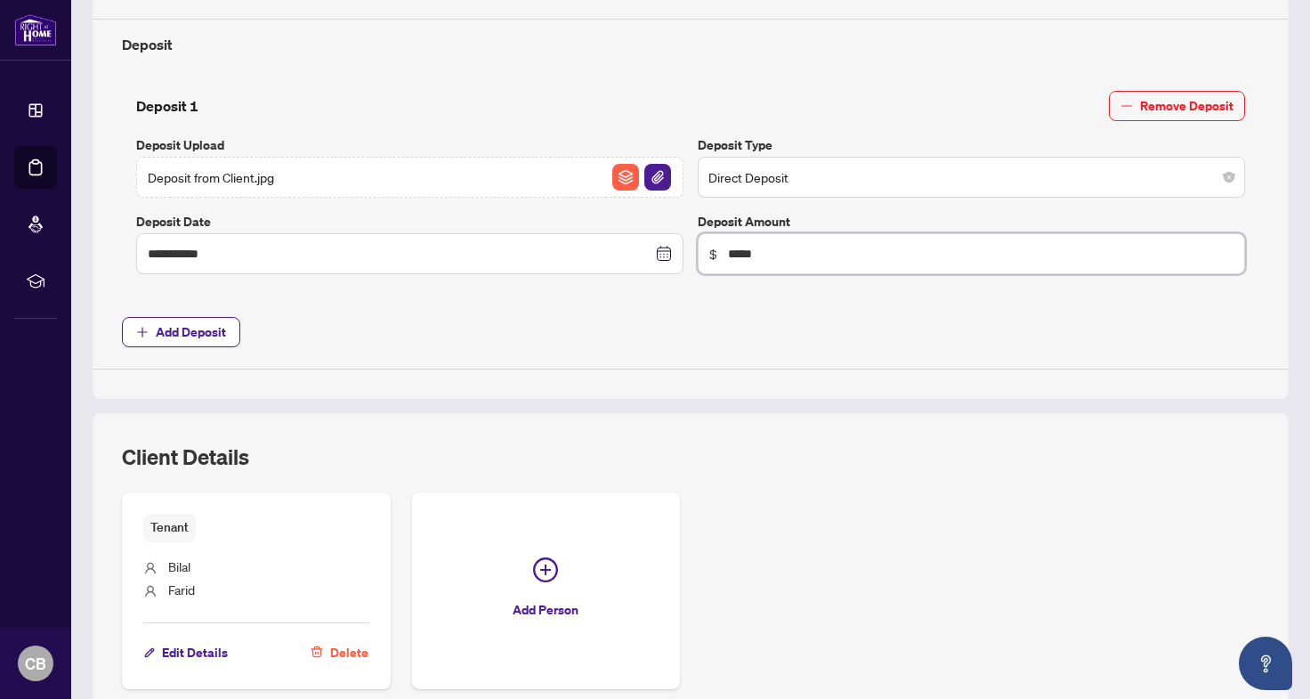
type input "*****"
click at [634, 309] on div "**********" at bounding box center [691, 26] width 1152 height 685
click at [184, 319] on span "Add Deposit" at bounding box center [191, 332] width 70 height 28
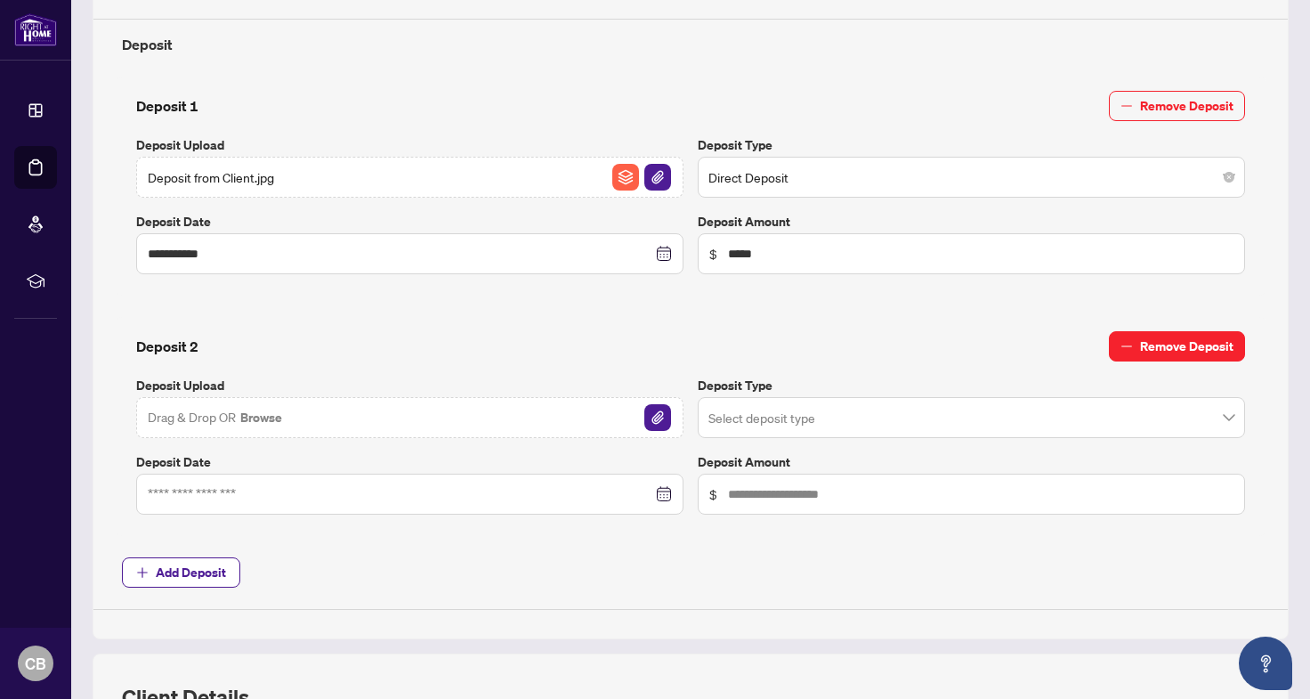
click at [1178, 346] on span "Remove Deposit" at bounding box center [1186, 346] width 93 height 28
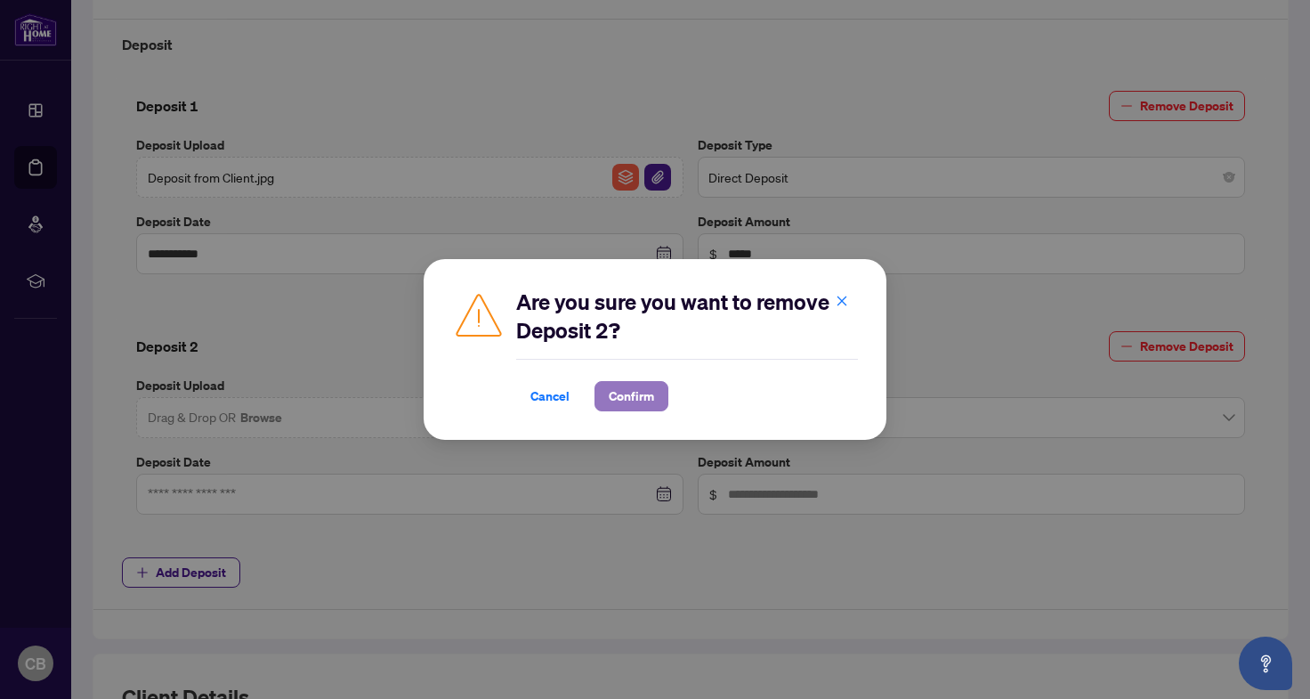
click at [626, 391] on span "Confirm" at bounding box center [631, 396] width 45 height 28
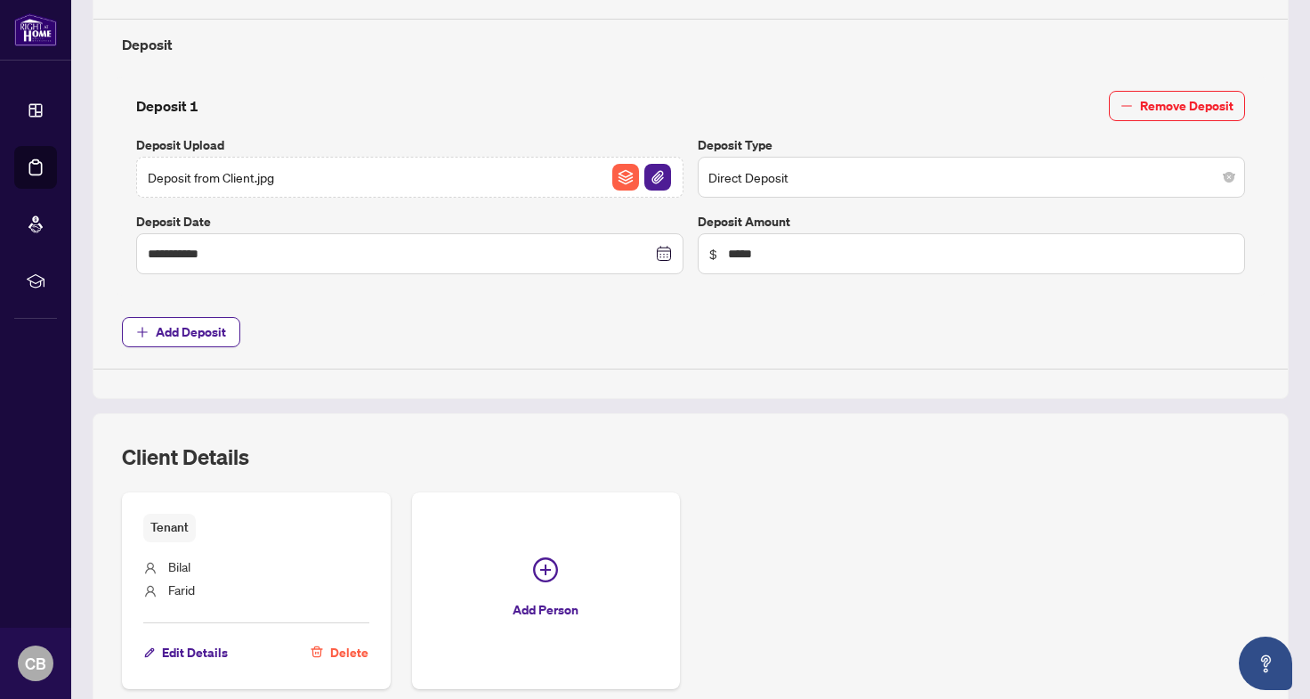
scroll to position [784, 0]
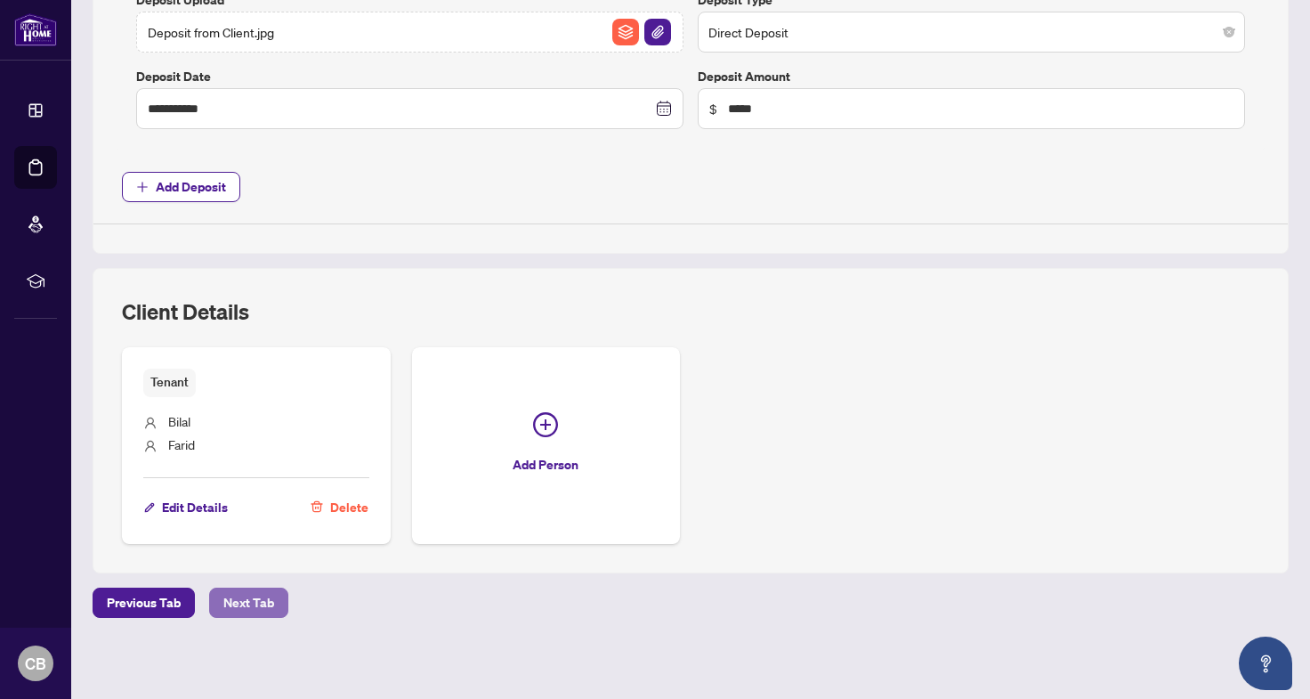
click at [258, 607] on span "Next Tab" at bounding box center [248, 602] width 51 height 28
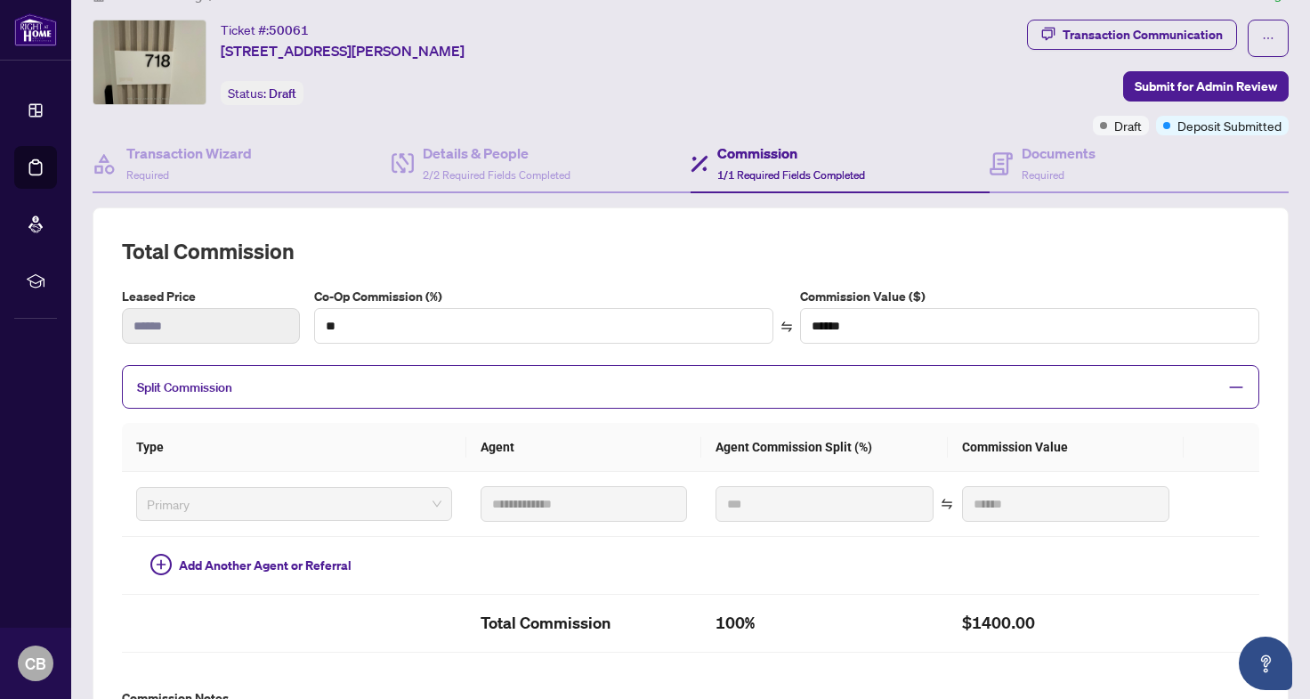
scroll to position [37, 0]
click at [1040, 174] on span "Required" at bounding box center [1043, 173] width 43 height 13
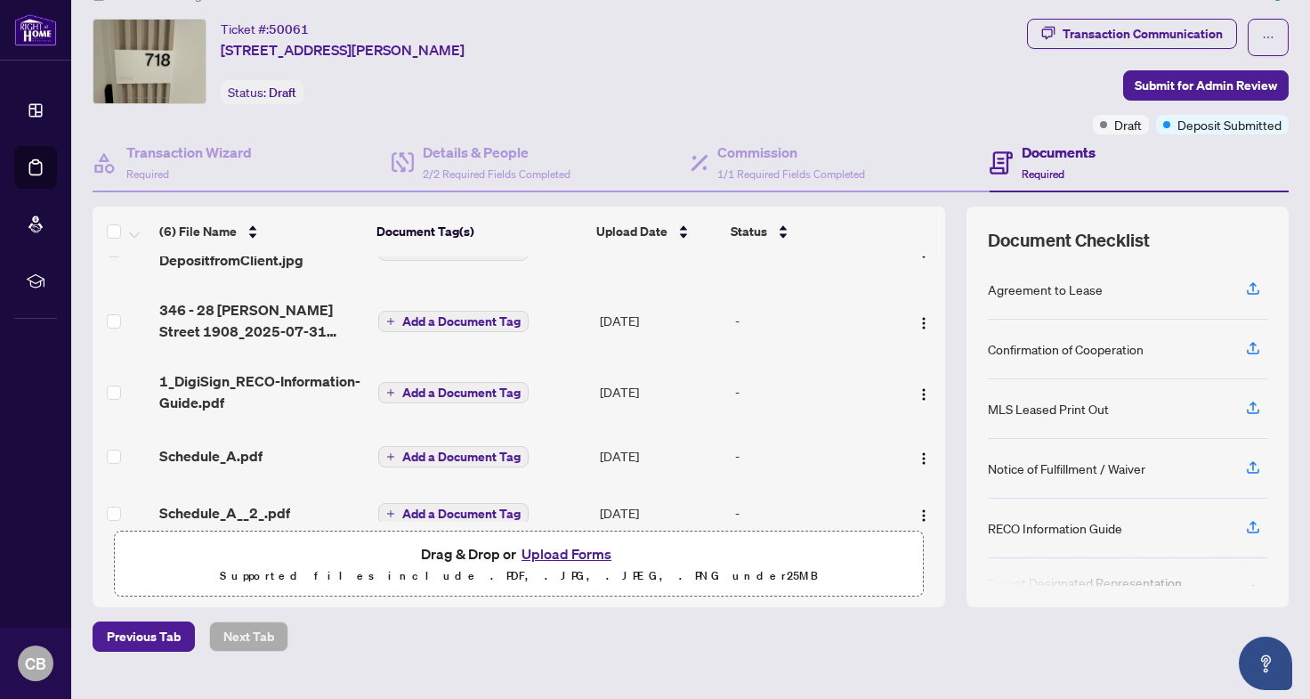
scroll to position [6, 0]
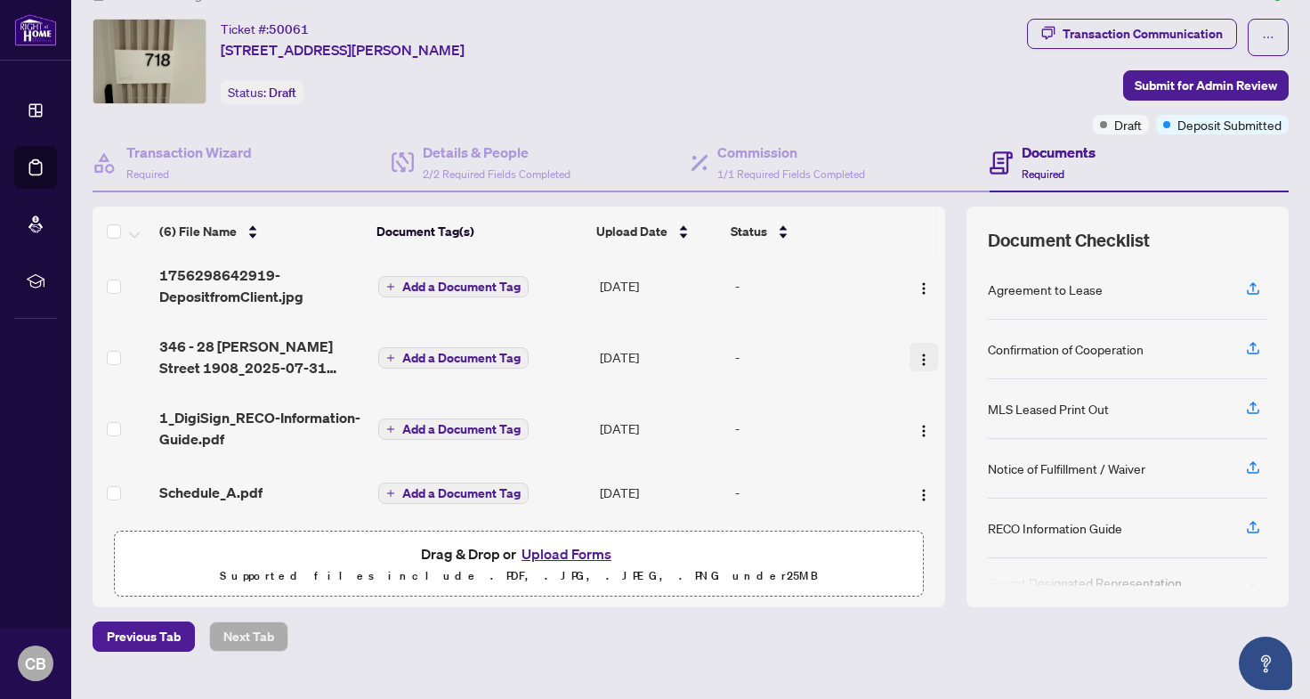
click at [917, 347] on span "button" at bounding box center [924, 357] width 14 height 20
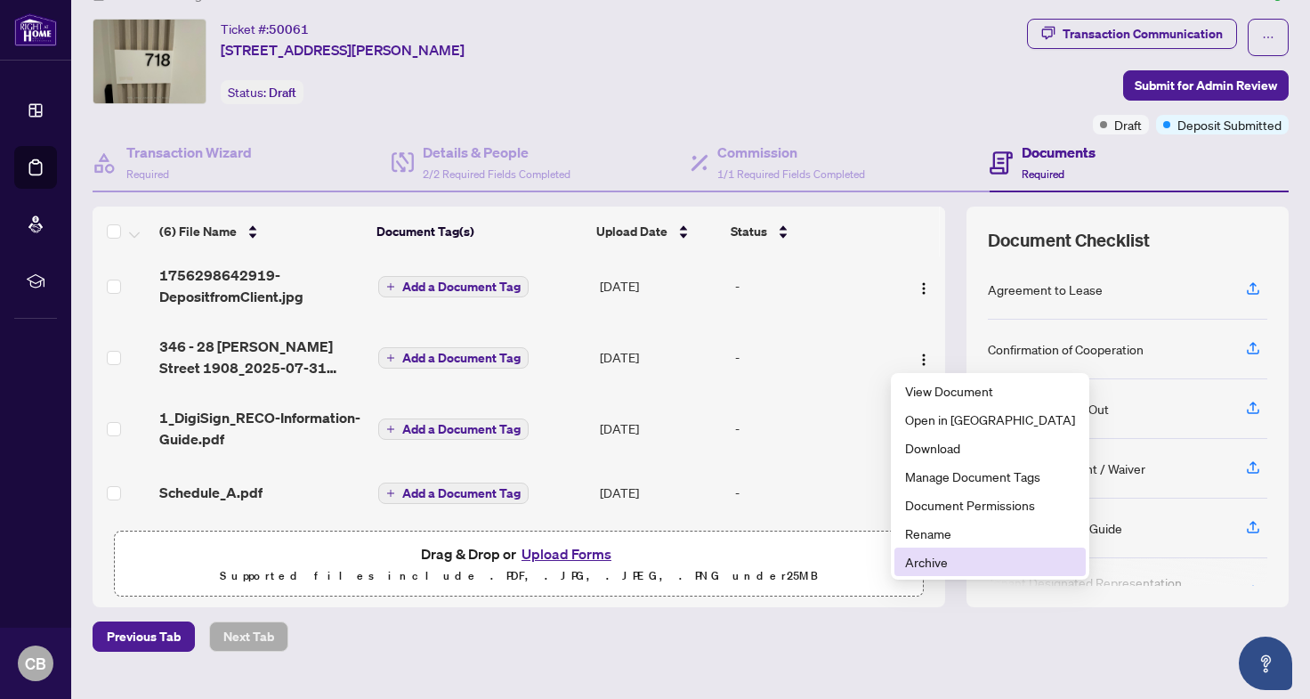
click at [934, 563] on span "Archive" at bounding box center [990, 562] width 170 height 20
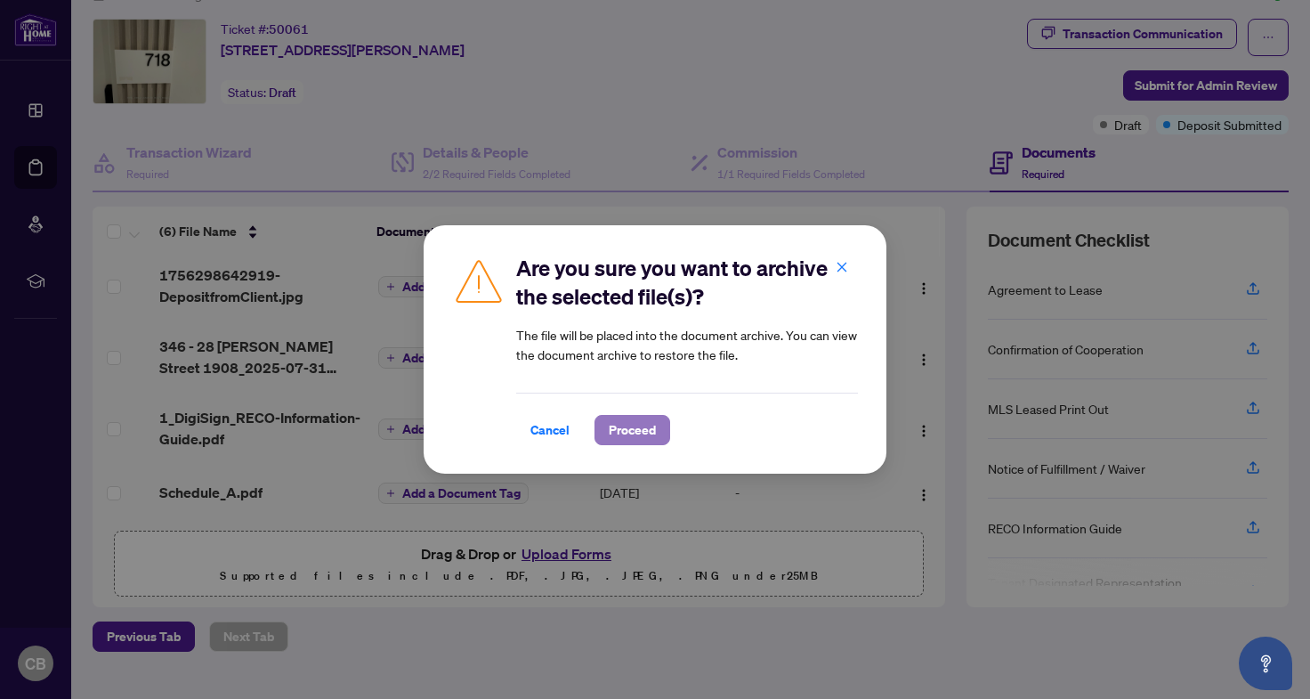
click at [653, 424] on span "Proceed" at bounding box center [632, 430] width 47 height 28
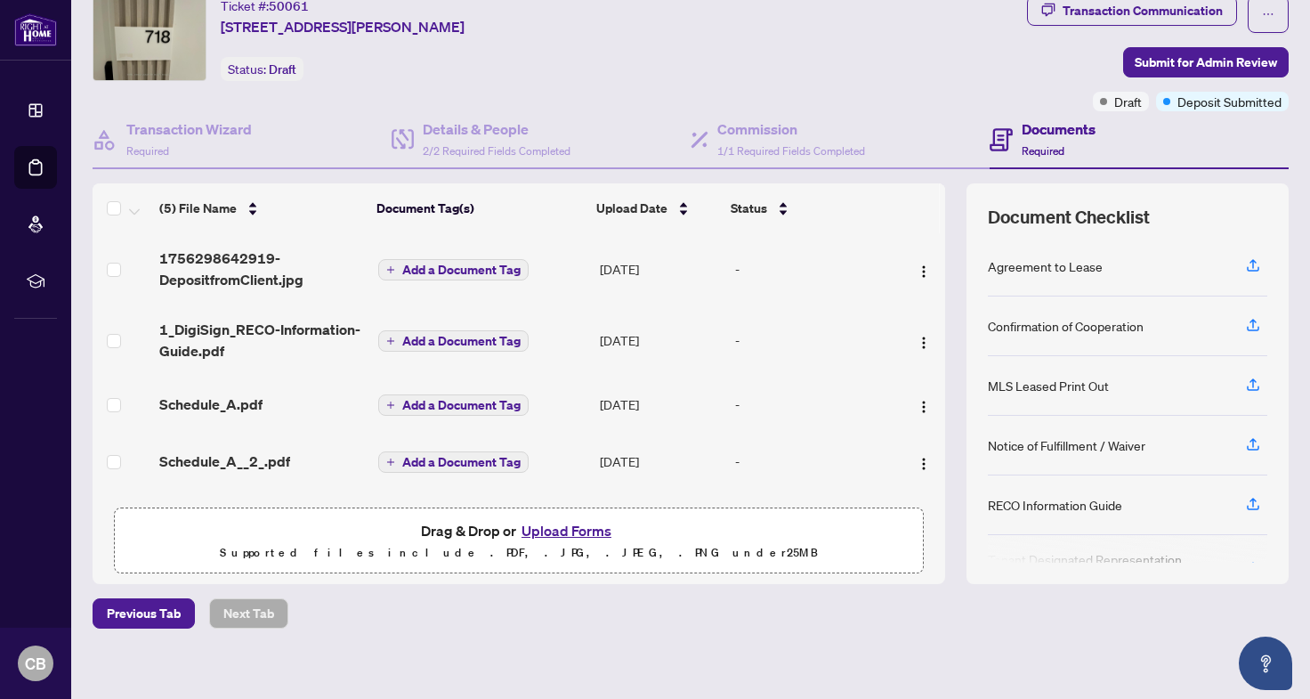
scroll to position [0, 0]
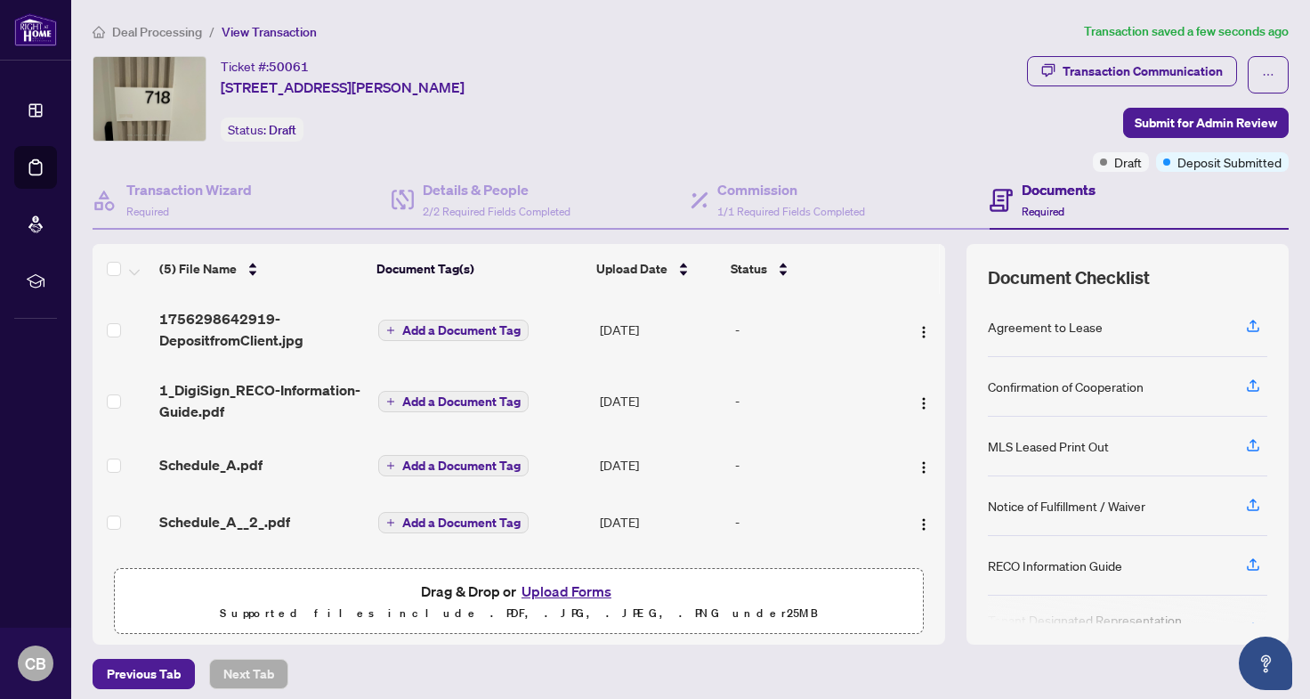
click at [176, 32] on span "Deal Processing" at bounding box center [157, 32] width 90 height 16
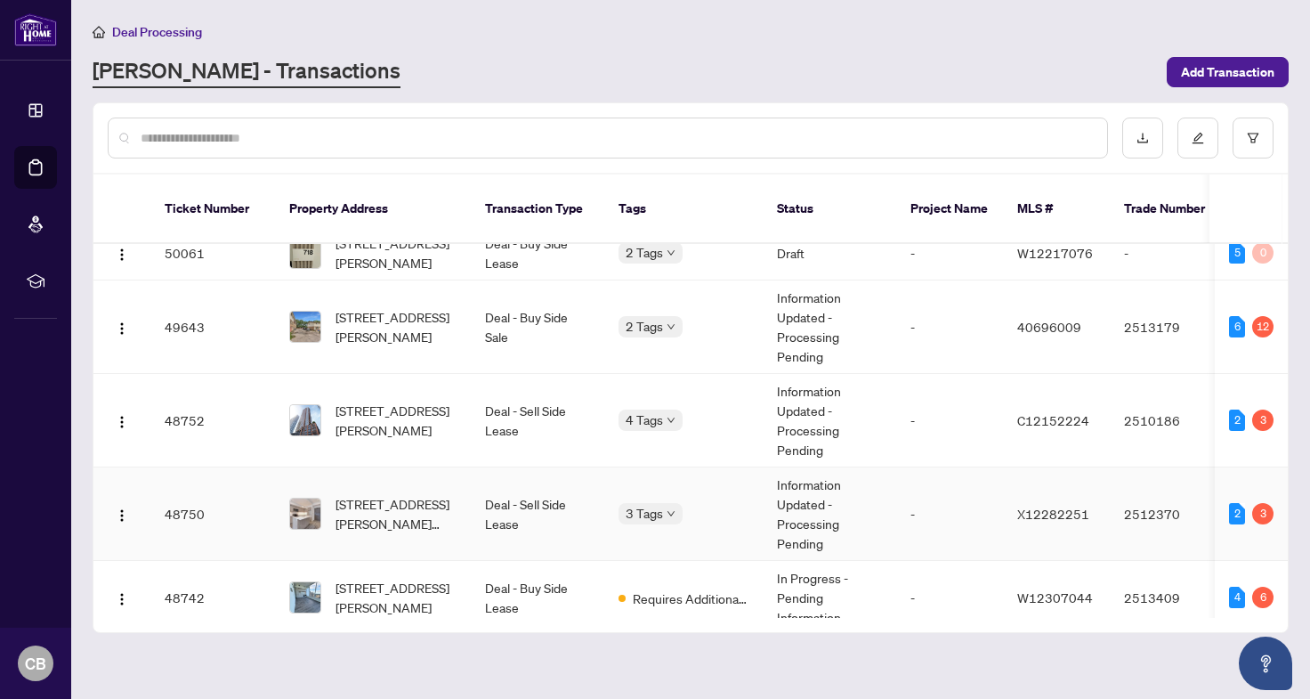
scroll to position [133, 0]
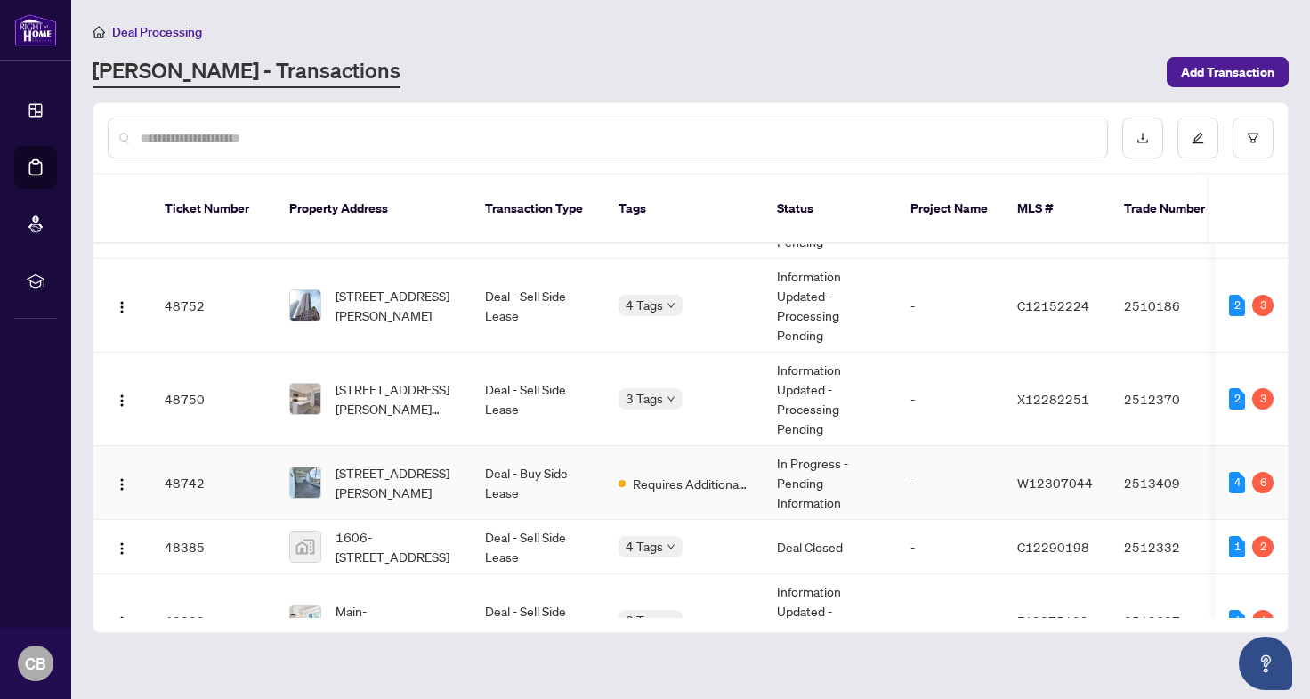
click at [565, 447] on td "Deal - Buy Side Lease" at bounding box center [538, 483] width 134 height 74
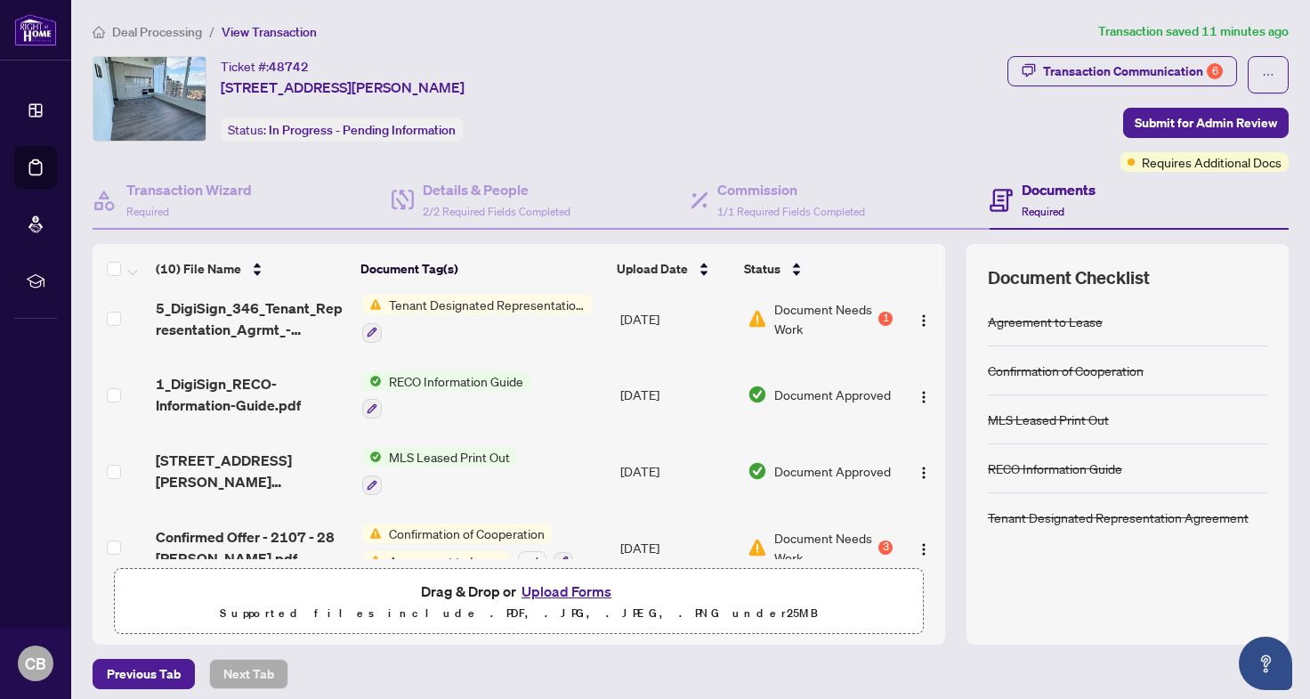
scroll to position [376, 0]
click at [192, 35] on span "Deal Processing" at bounding box center [157, 32] width 90 height 16
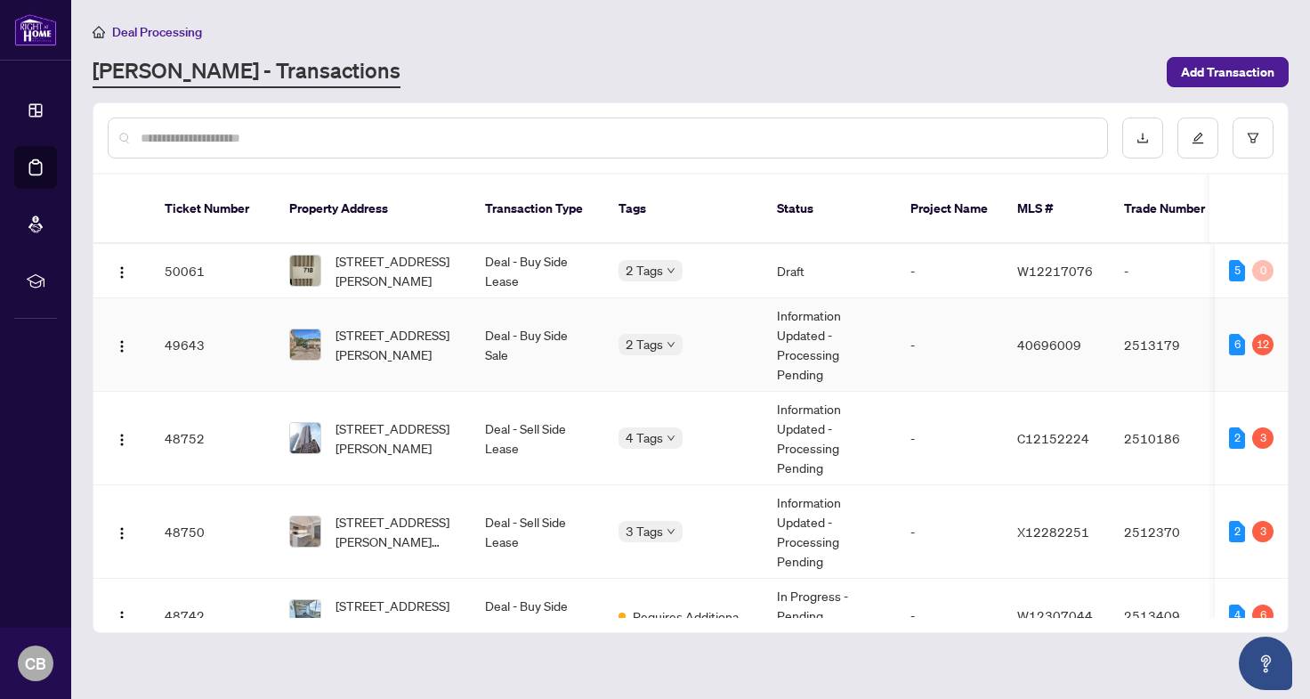
click at [474, 317] on td "Deal - Buy Side Sale" at bounding box center [538, 344] width 134 height 93
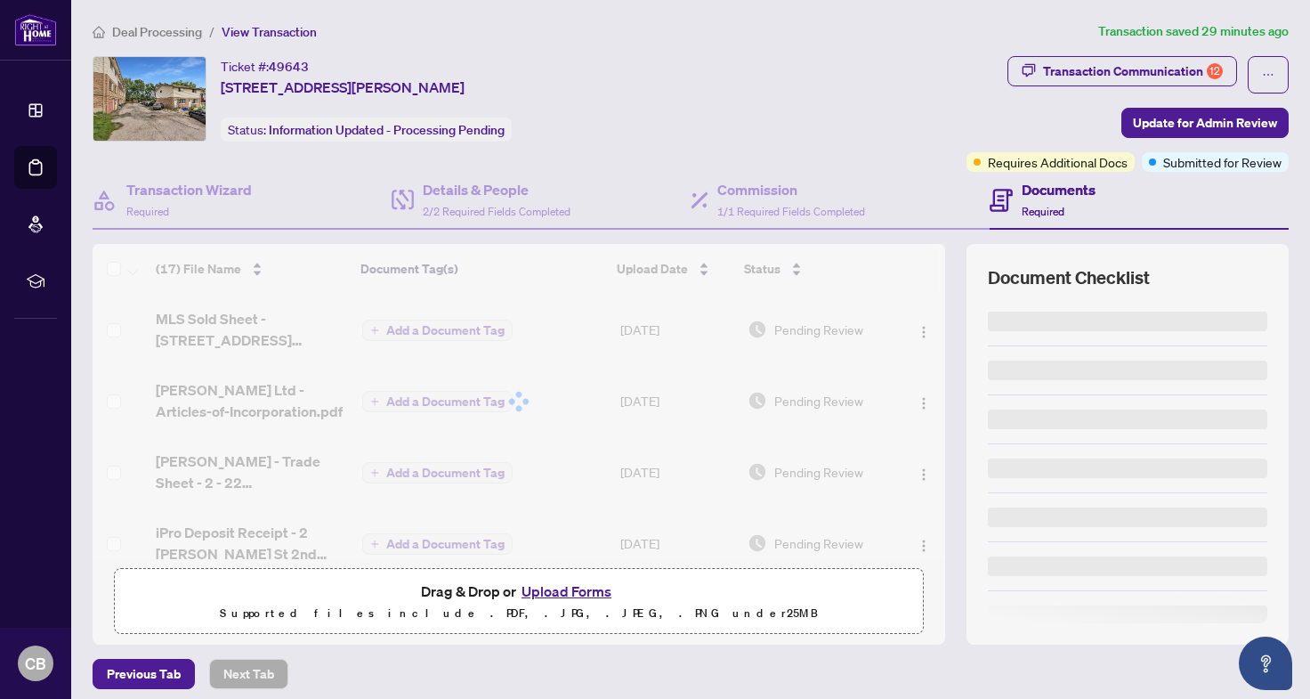
click at [1142, 76] on div "Transaction Communication 12" at bounding box center [1133, 71] width 180 height 28
type textarea "**********"
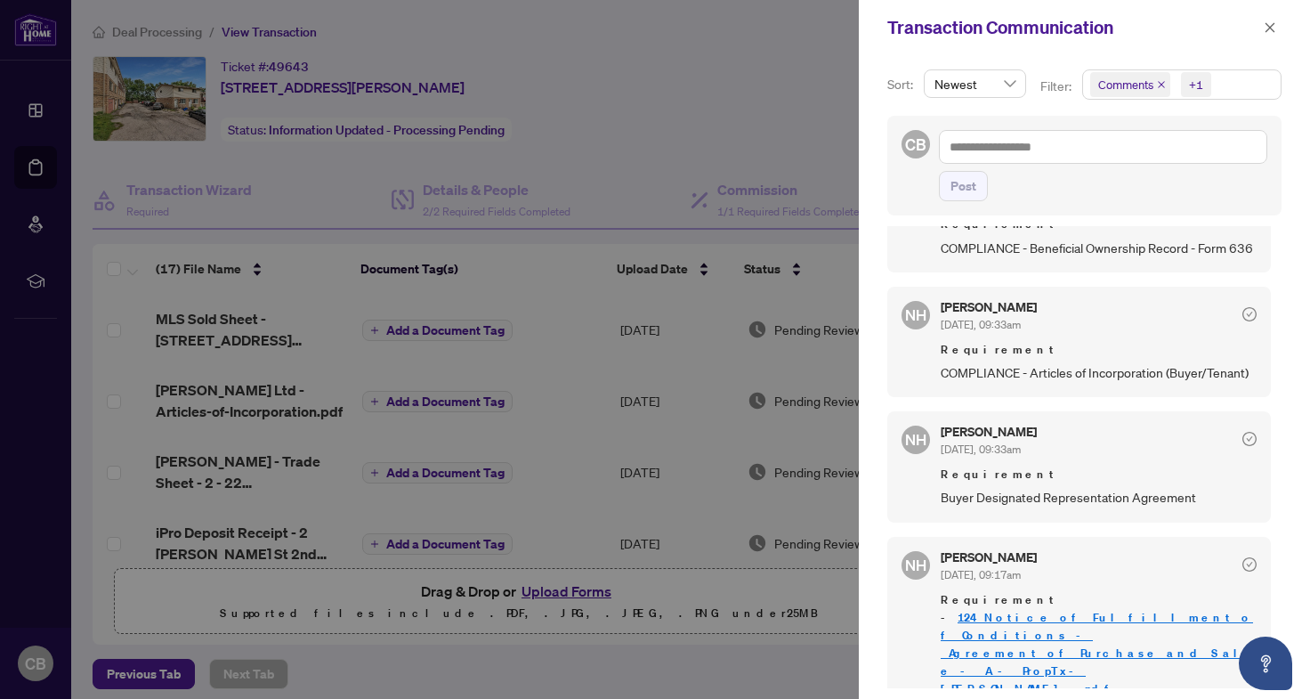
scroll to position [1436, 0]
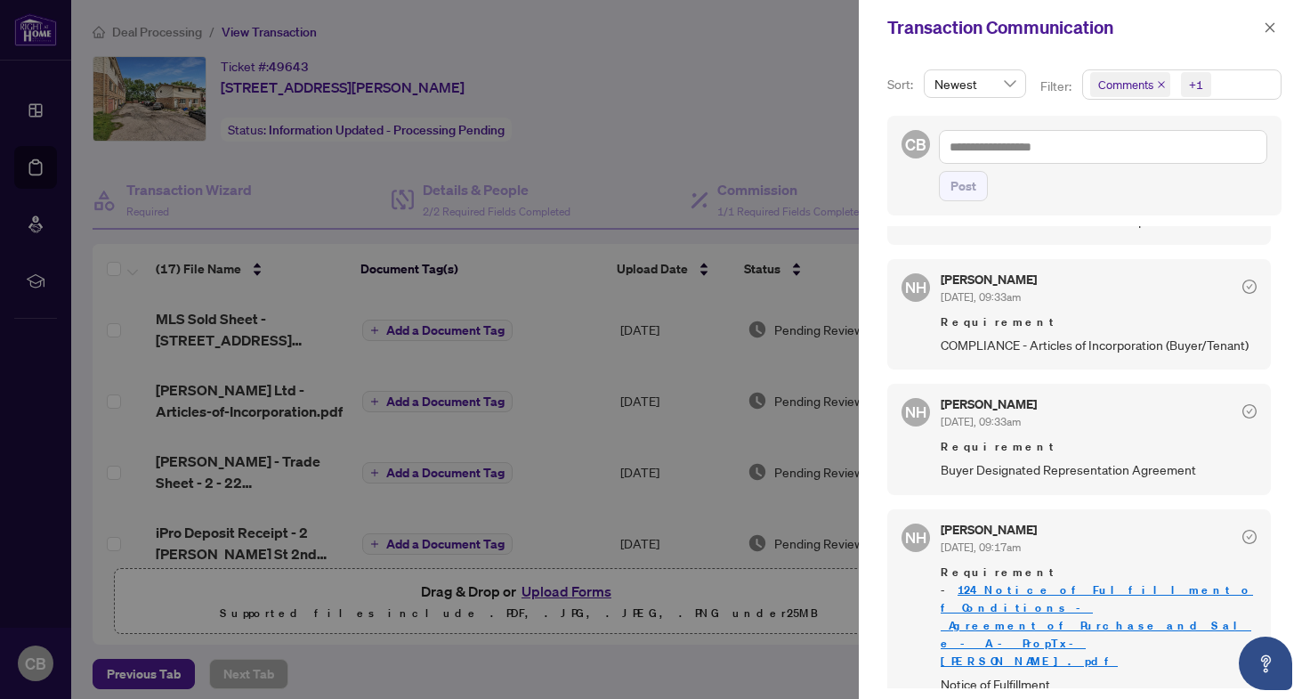
click at [1055, 480] on span "Buyer Designated Representation Agreement" at bounding box center [1099, 469] width 316 height 20
click at [802, 97] on div at bounding box center [655, 349] width 1310 height 699
click at [1271, 23] on icon "close" at bounding box center [1270, 27] width 12 height 12
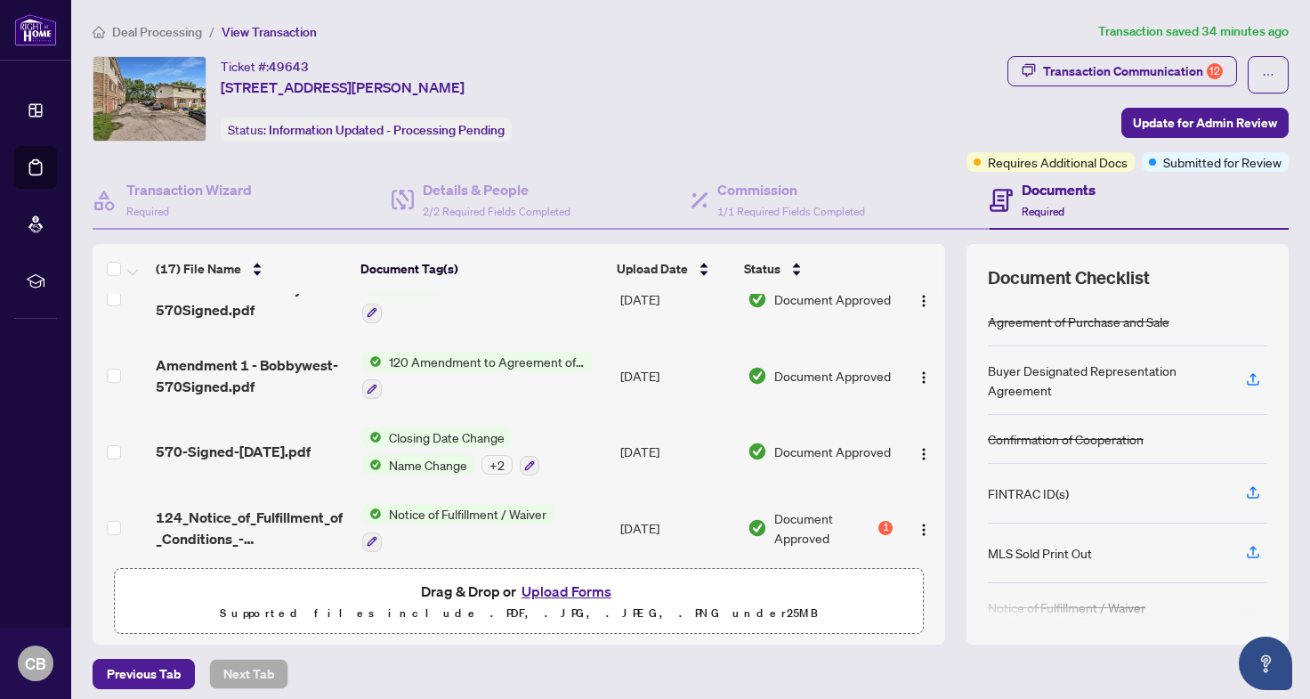
scroll to position [998, 0]
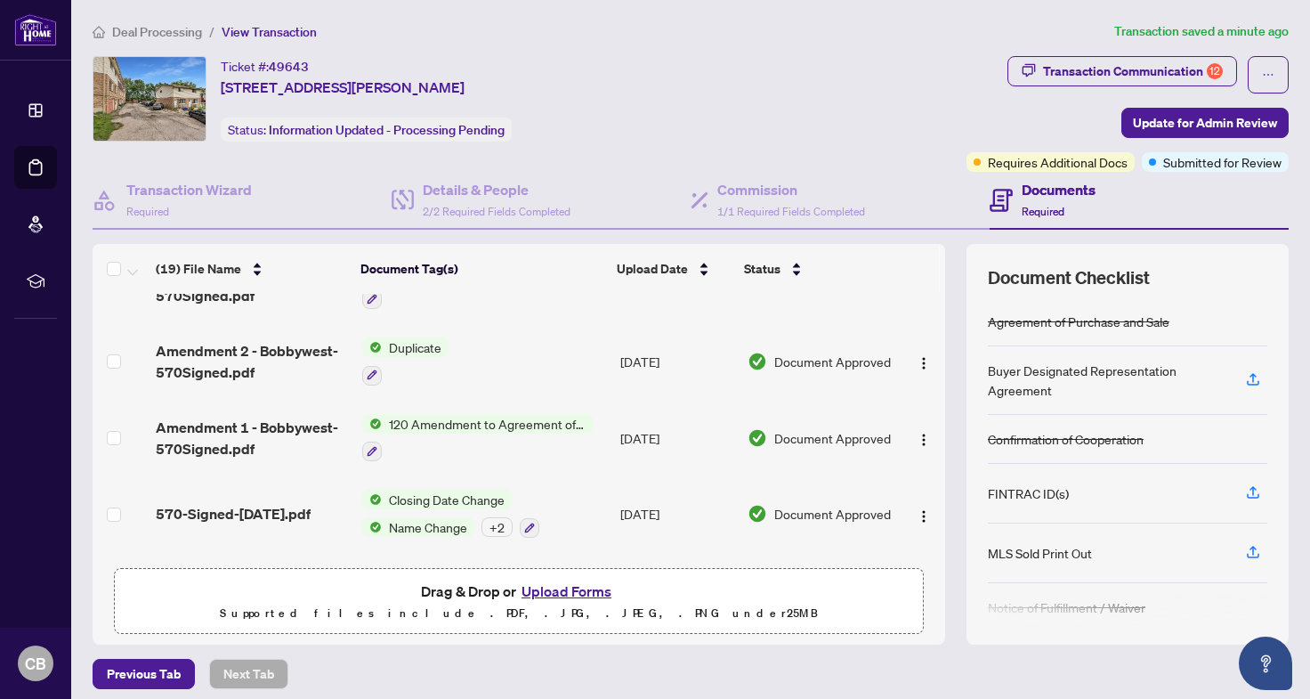
click at [169, 32] on span "Deal Processing" at bounding box center [157, 32] width 90 height 16
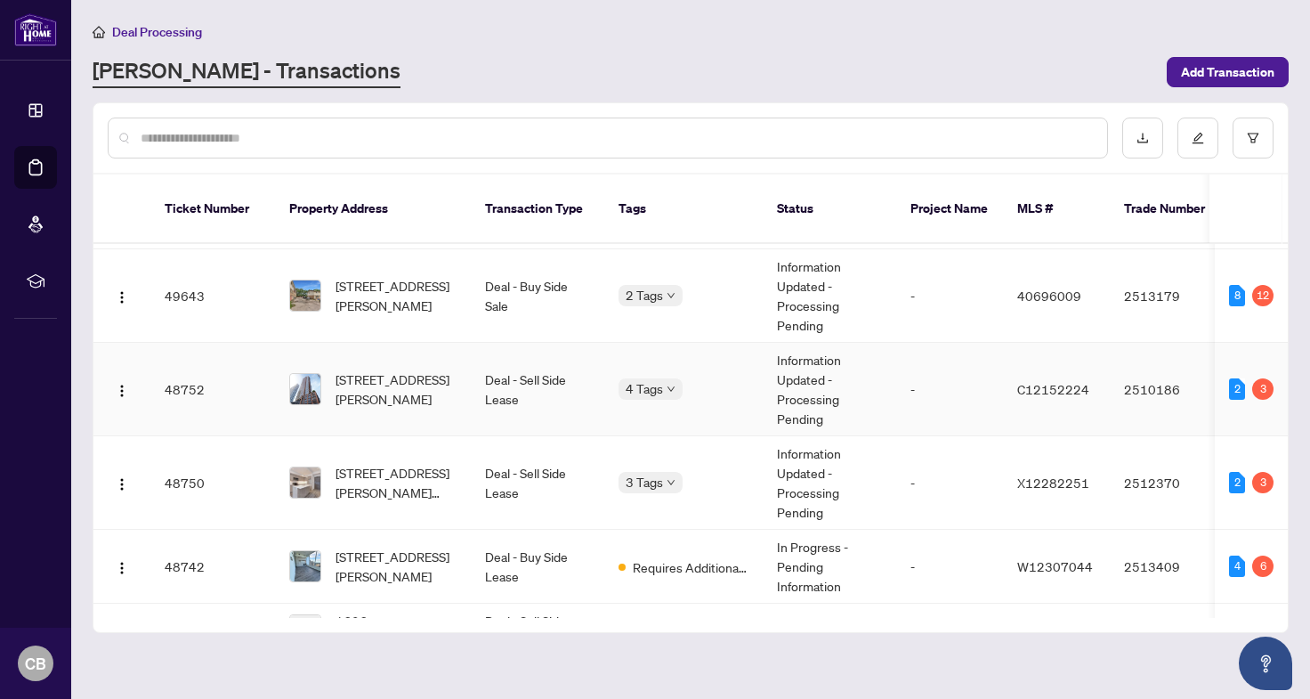
scroll to position [95, 0]
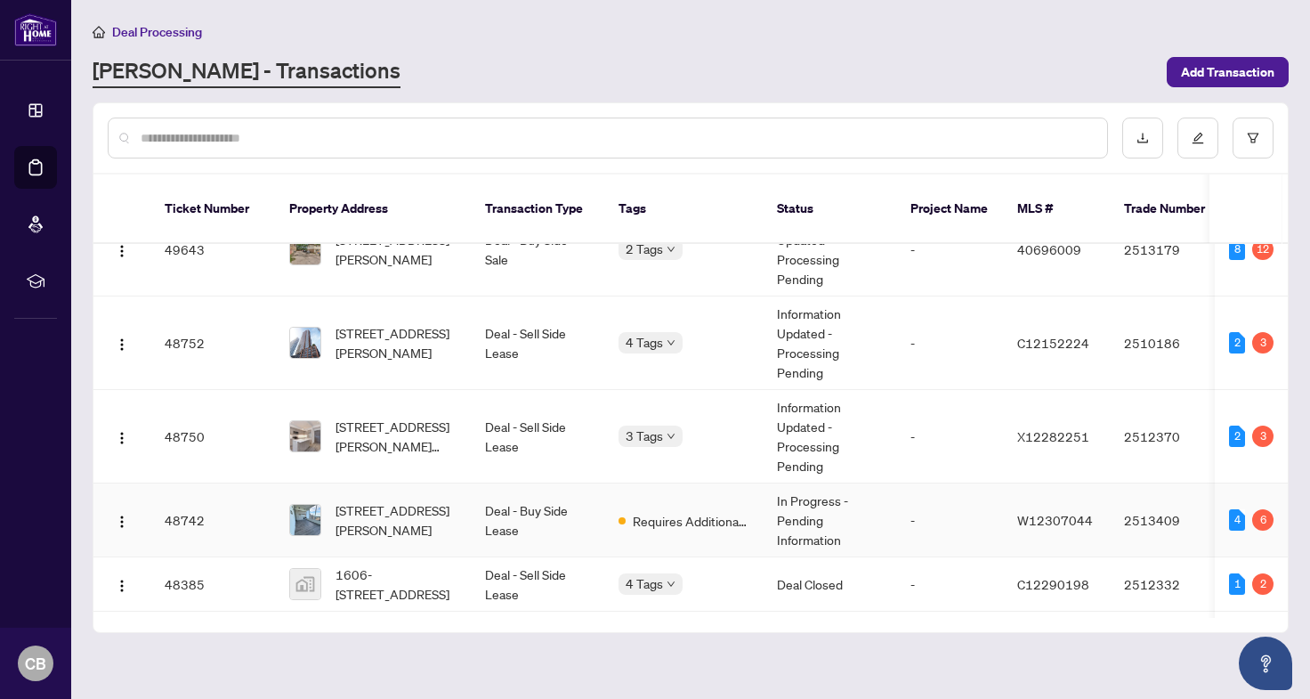
click at [476, 510] on td "Deal - Buy Side Lease" at bounding box center [538, 520] width 134 height 74
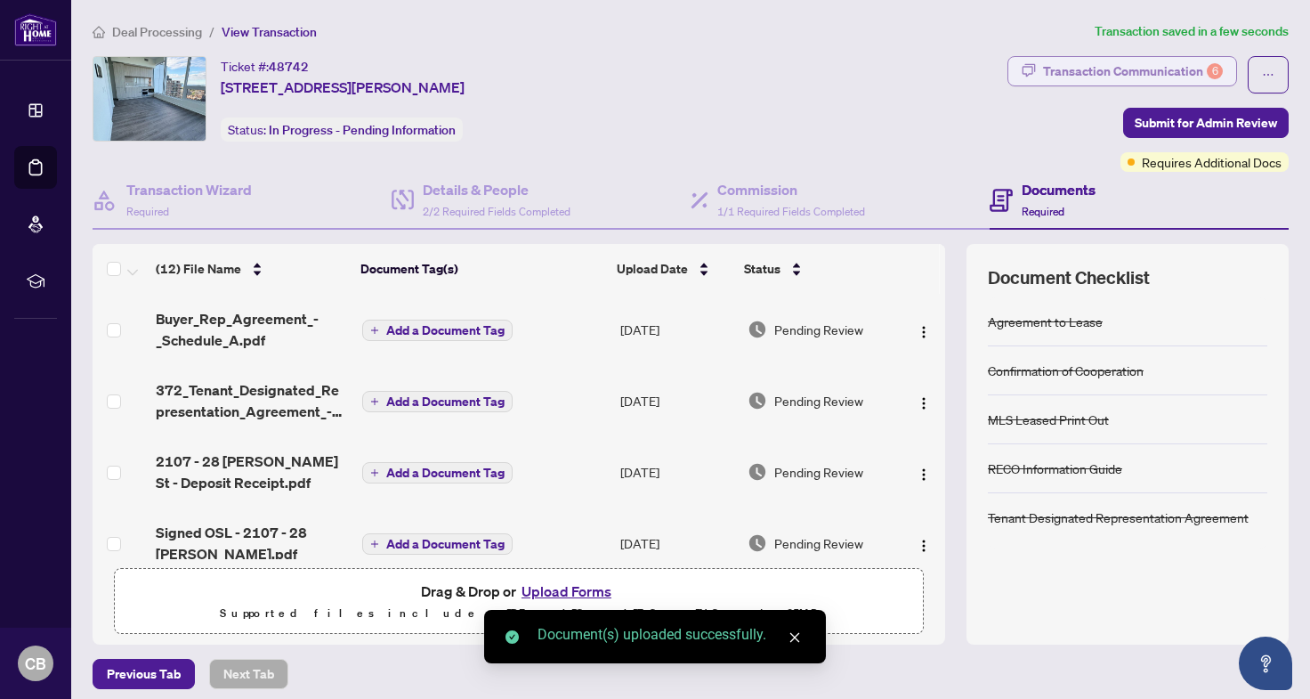
click at [1109, 77] on div "Transaction Communication 6" at bounding box center [1133, 71] width 180 height 28
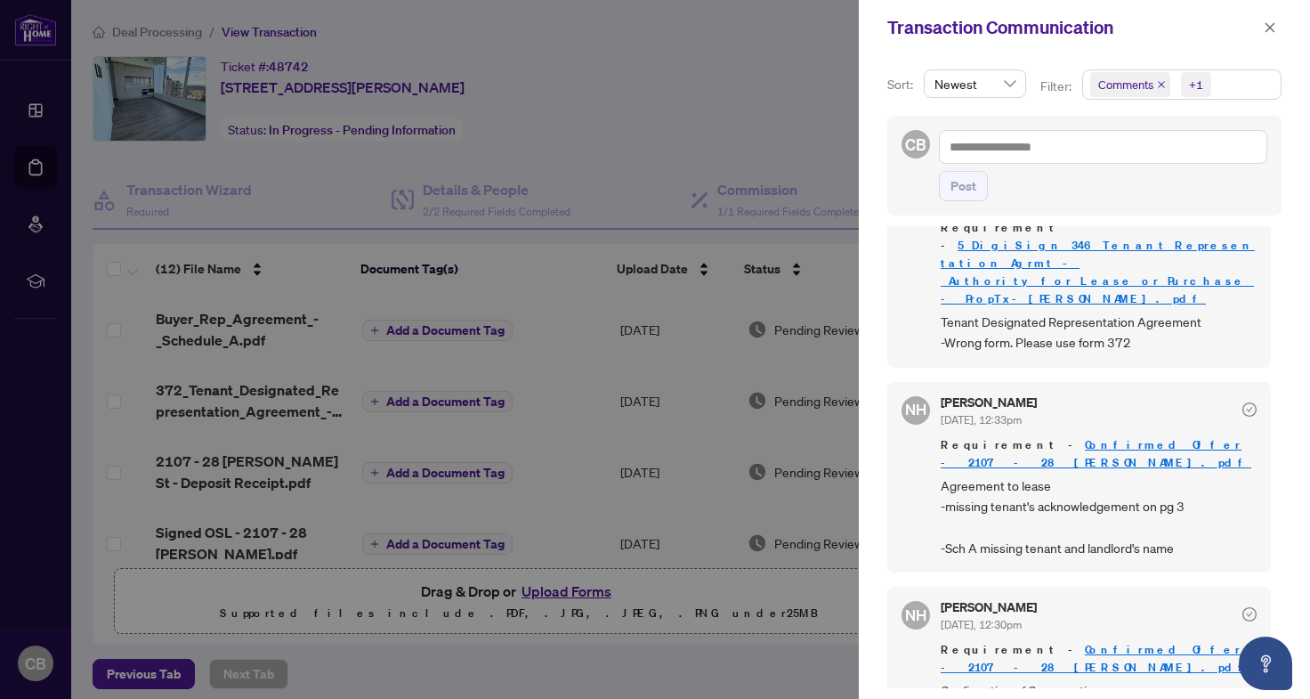
scroll to position [648, 0]
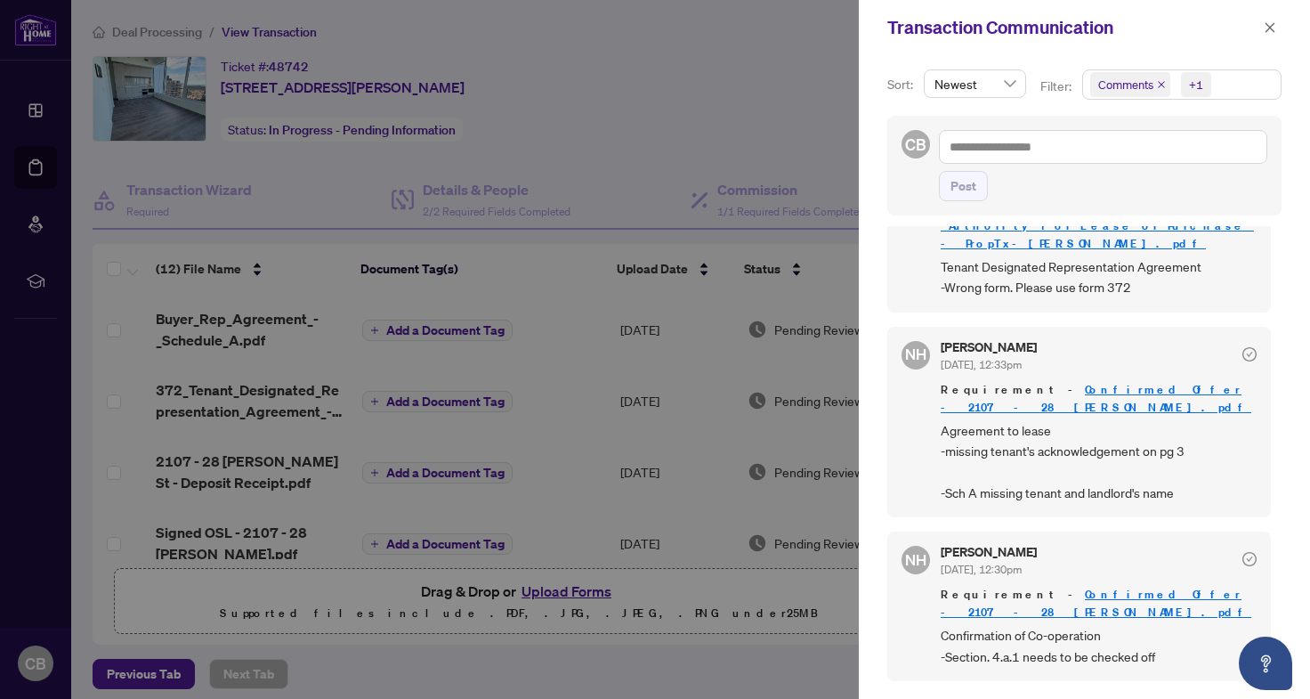
click at [1094, 382] on link "Confirmed Offer - 2107 - 28 [PERSON_NAME].pdf" at bounding box center [1096, 398] width 311 height 33
click at [728, 129] on div at bounding box center [655, 349] width 1310 height 699
click at [215, 93] on div at bounding box center [655, 349] width 1310 height 699
click at [1269, 32] on icon "close" at bounding box center [1270, 27] width 12 height 12
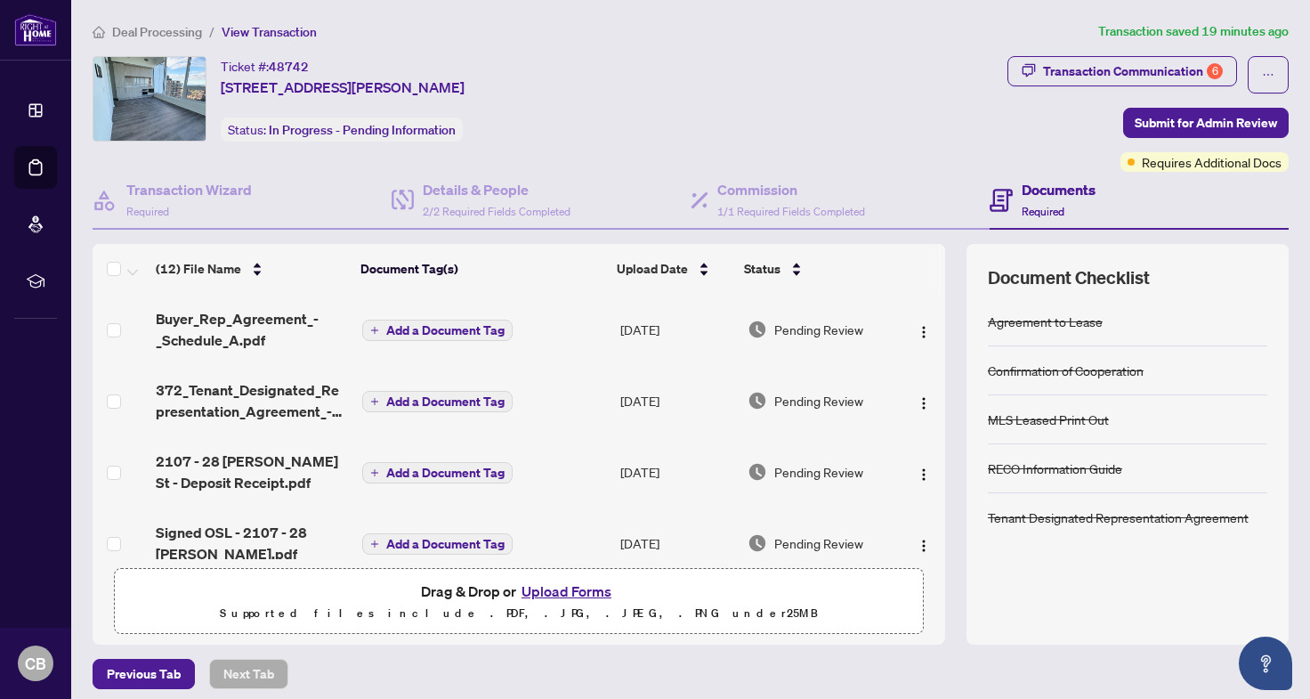
click at [174, 37] on span "Deal Processing" at bounding box center [157, 32] width 90 height 16
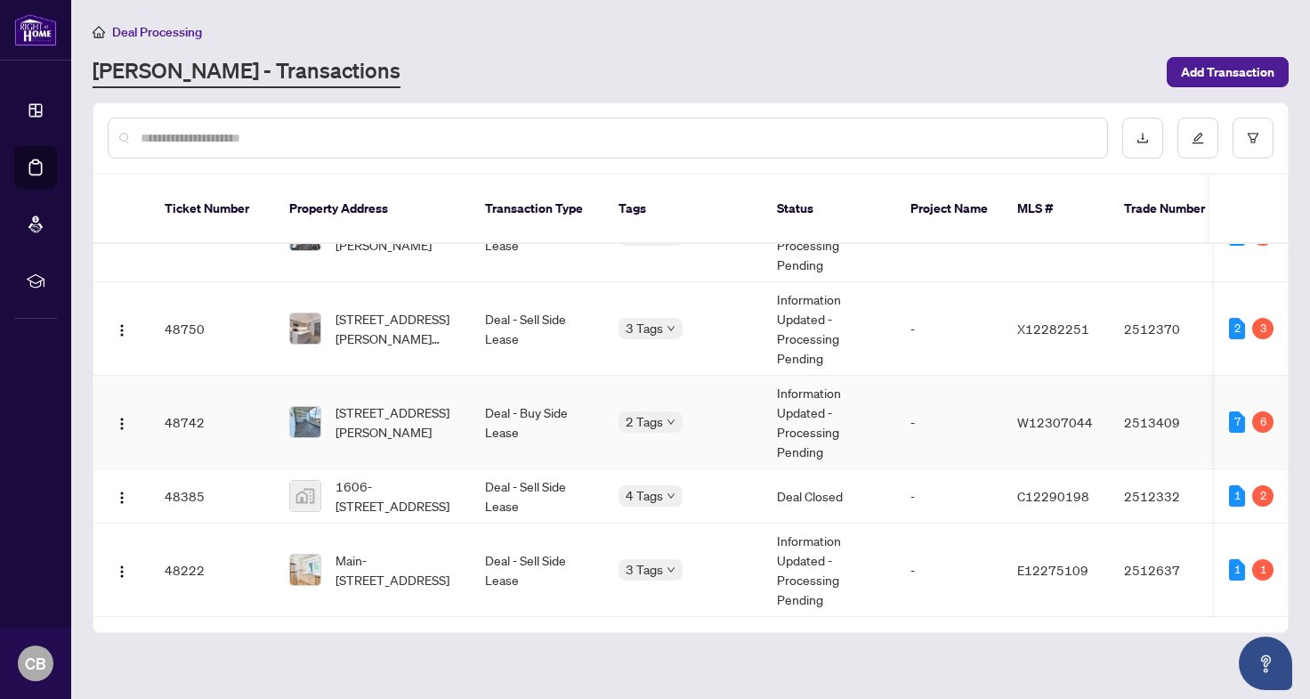
scroll to position [207, 0]
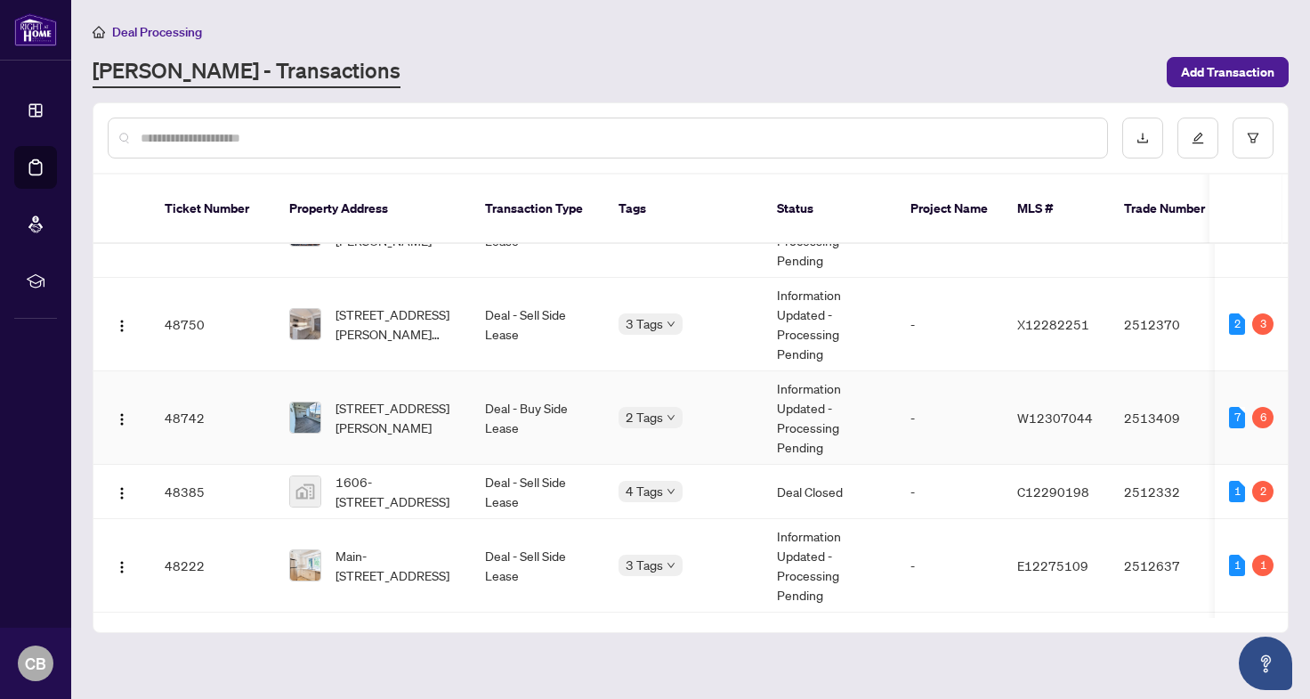
click at [695, 420] on td "2 Tags" at bounding box center [683, 417] width 158 height 93
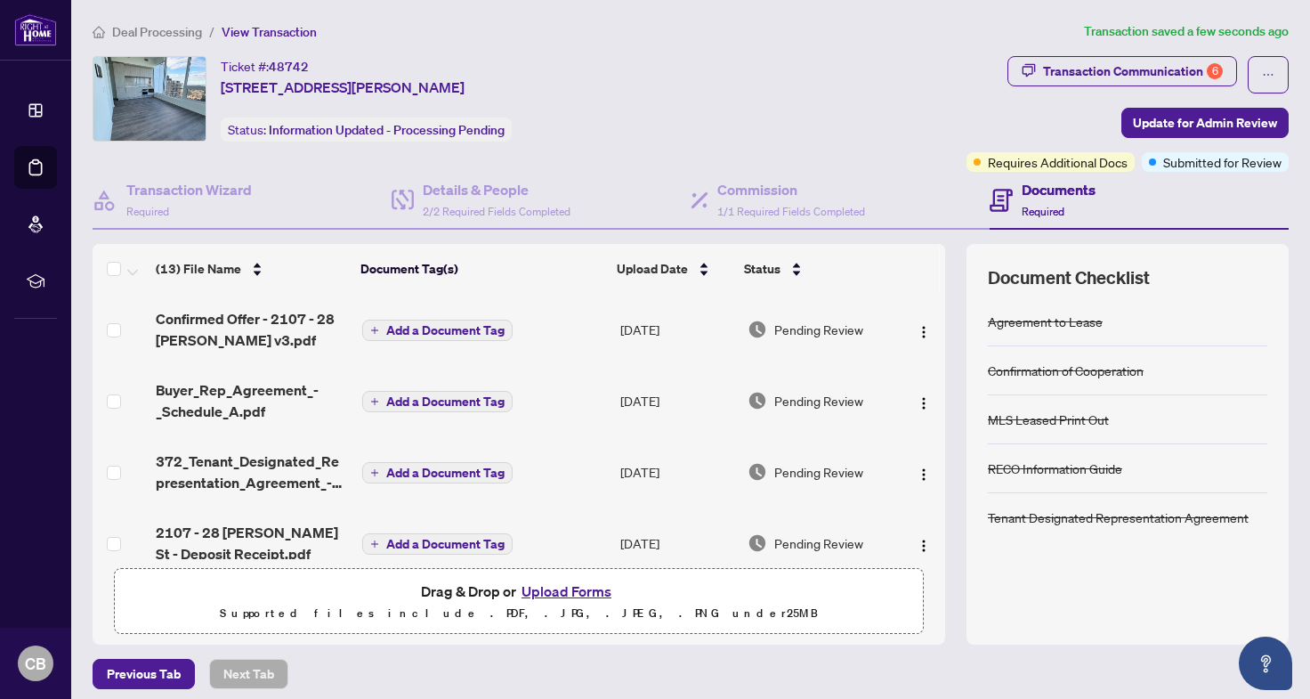
click at [180, 30] on span "Deal Processing" at bounding box center [157, 32] width 90 height 16
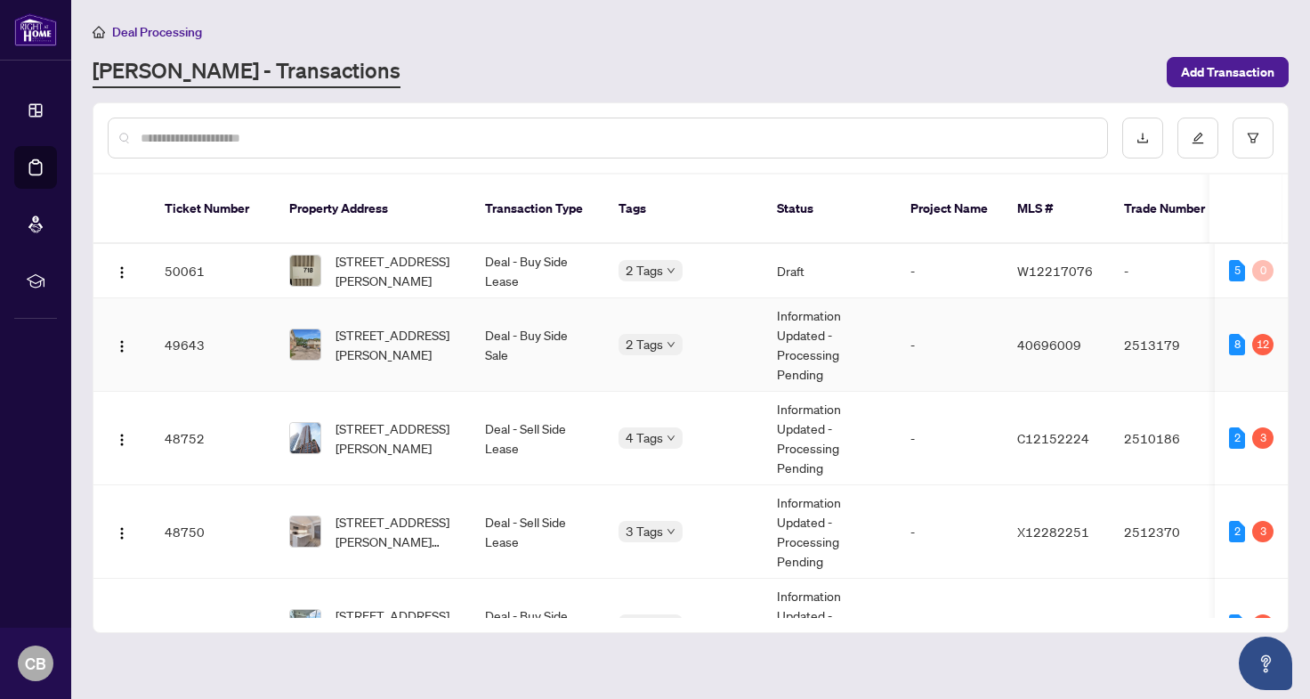
click at [448, 342] on span "[STREET_ADDRESS][PERSON_NAME]" at bounding box center [396, 344] width 121 height 39
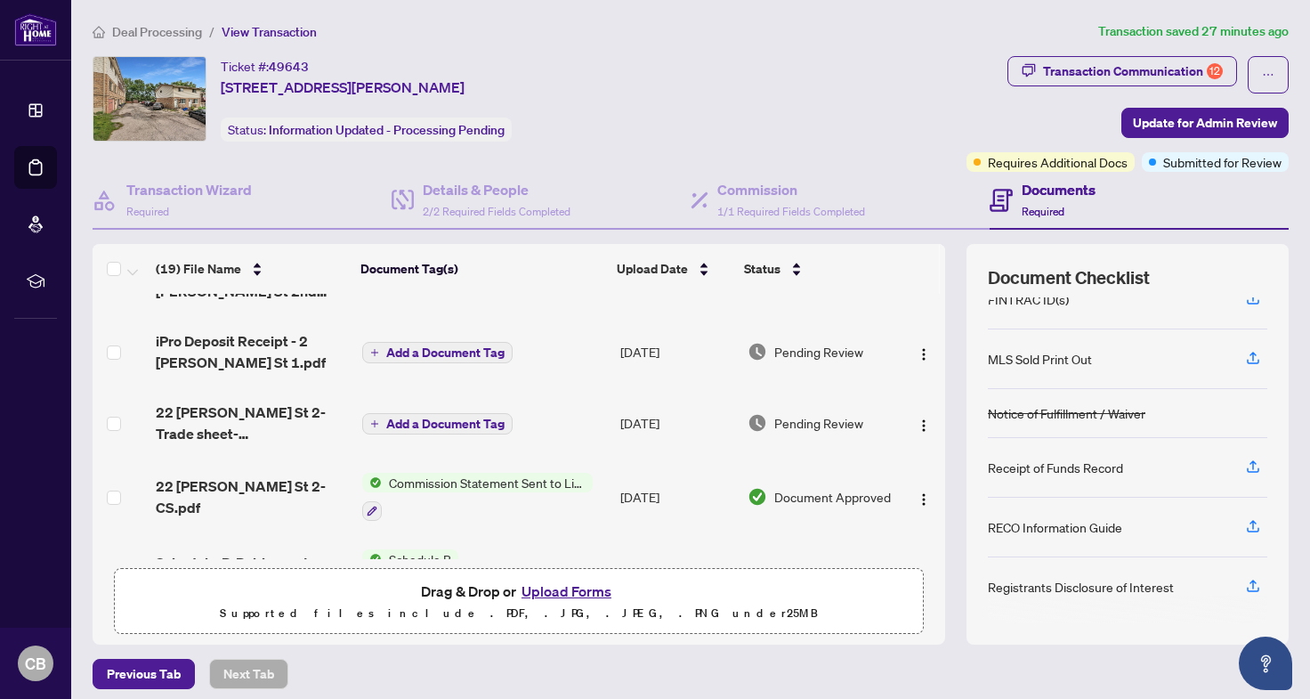
scroll to position [415, 0]
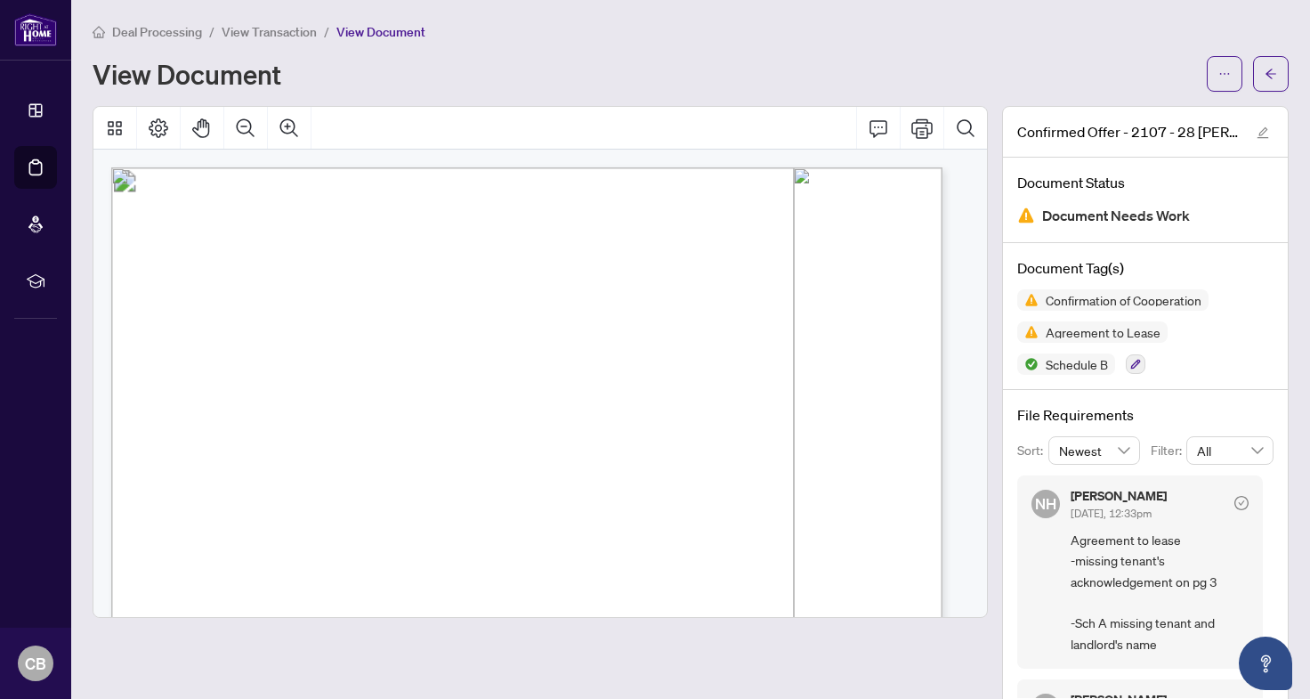
scroll to position [11, 0]
click at [1219, 69] on icon "ellipsis" at bounding box center [1225, 74] width 12 height 12
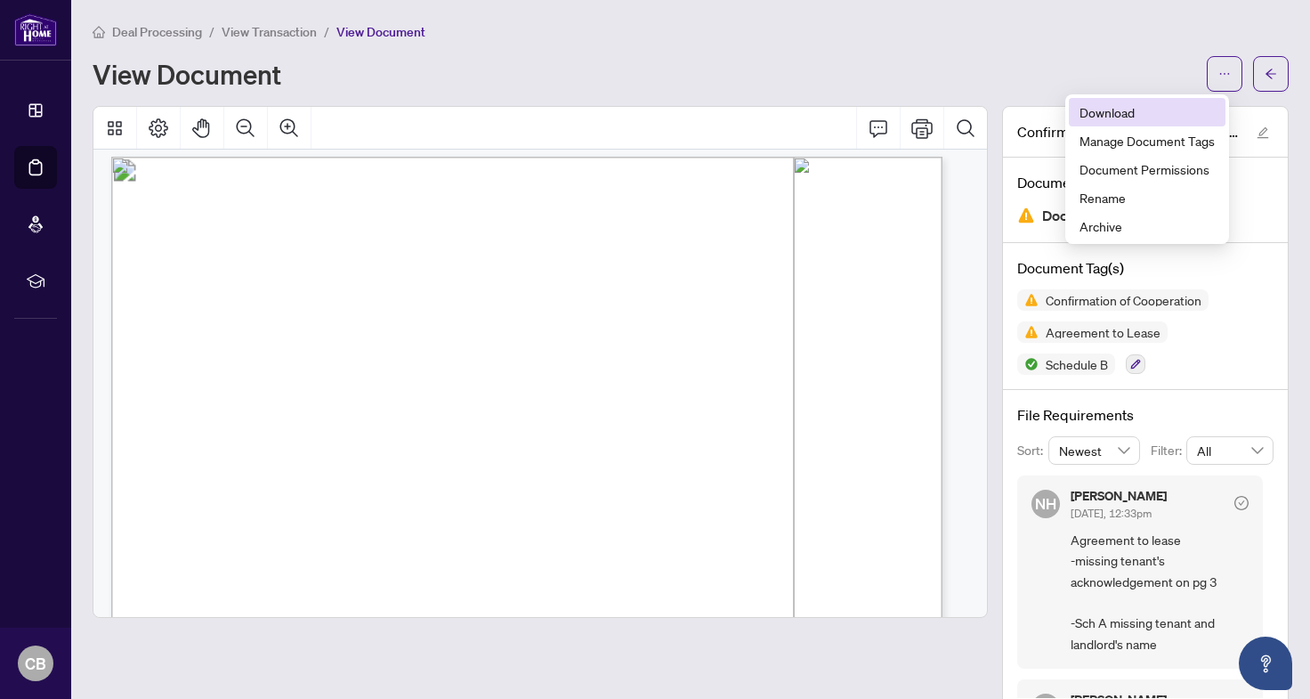
click at [1178, 109] on span "Download" at bounding box center [1147, 112] width 135 height 20
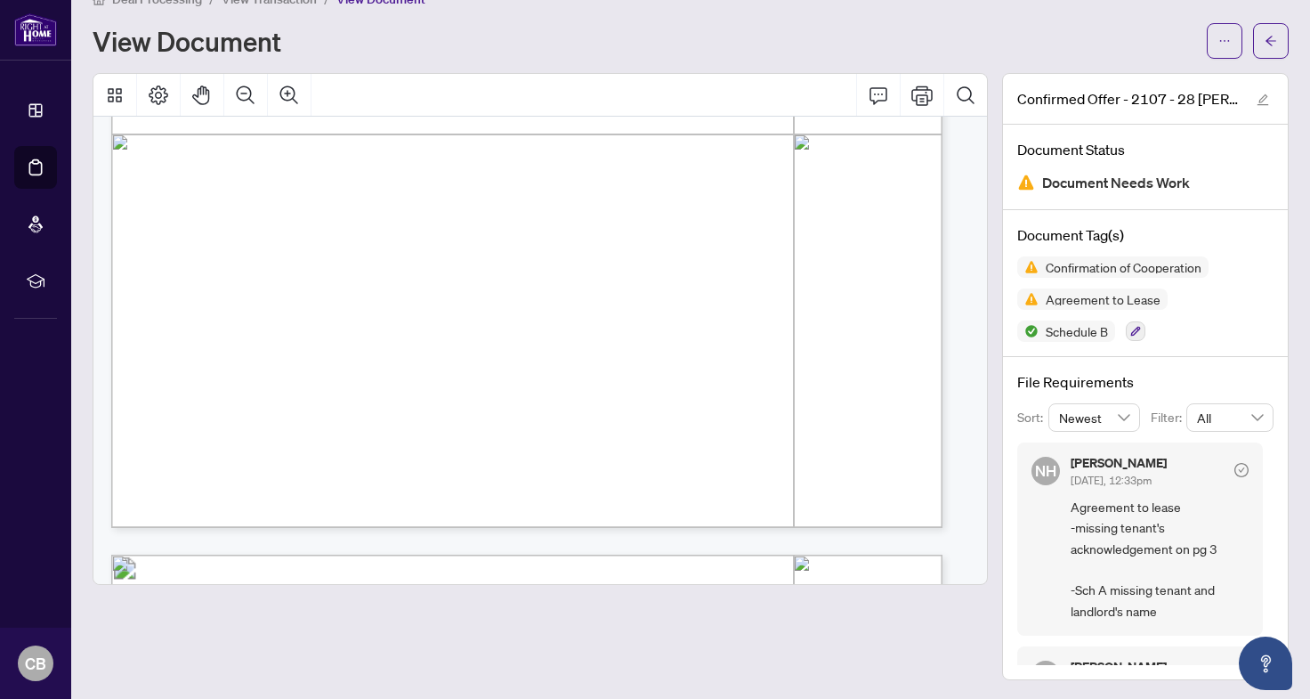
scroll to position [0, 0]
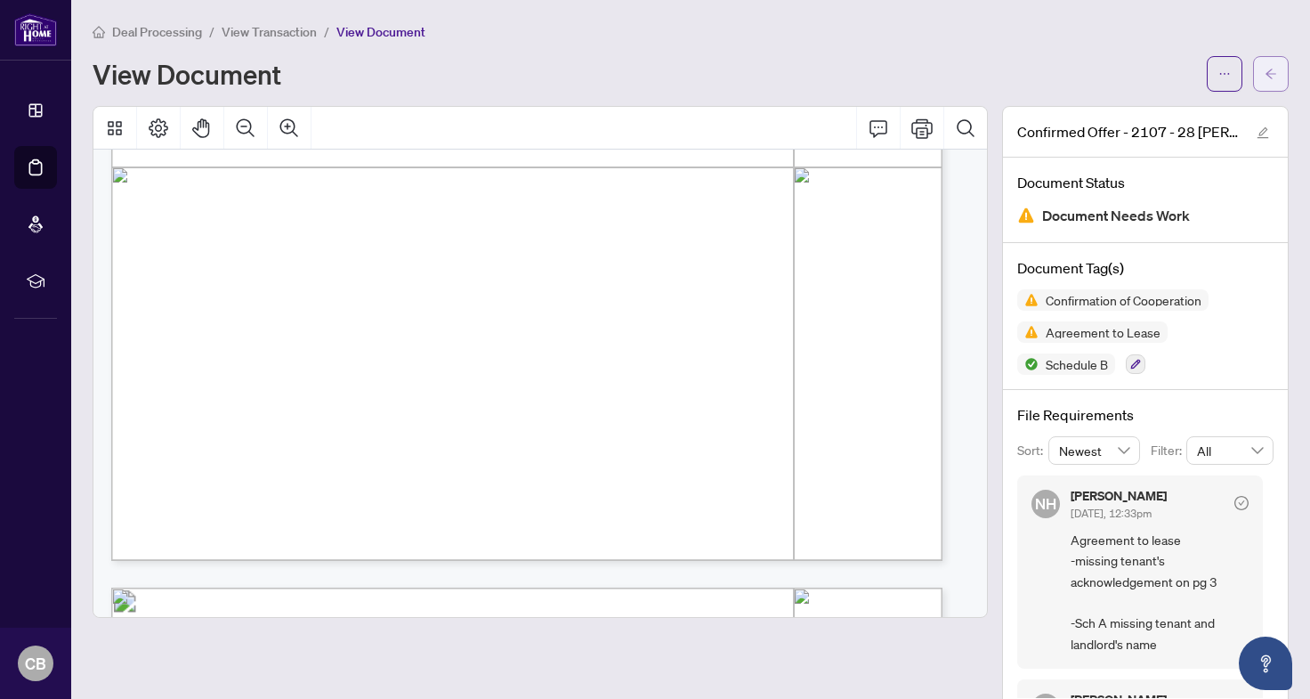
click at [1265, 75] on icon "arrow-left" at bounding box center [1271, 74] width 12 height 12
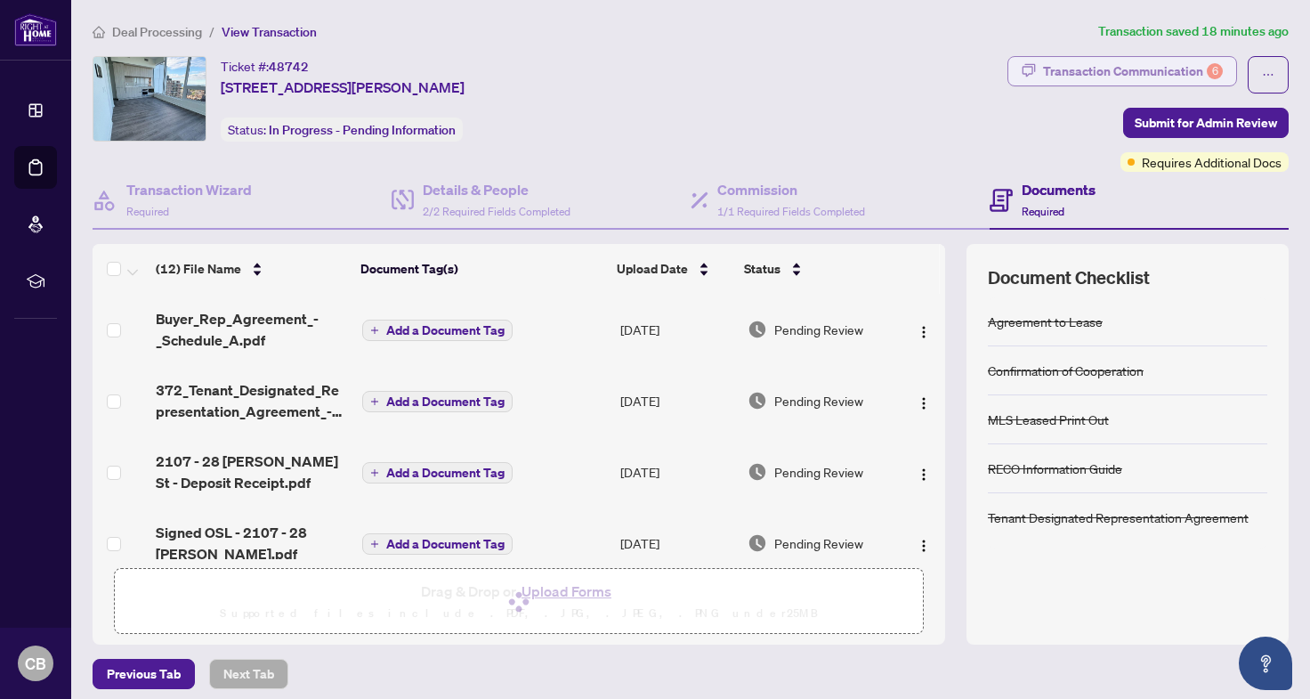
click at [1123, 71] on div "Transaction Communication 6" at bounding box center [1133, 71] width 180 height 28
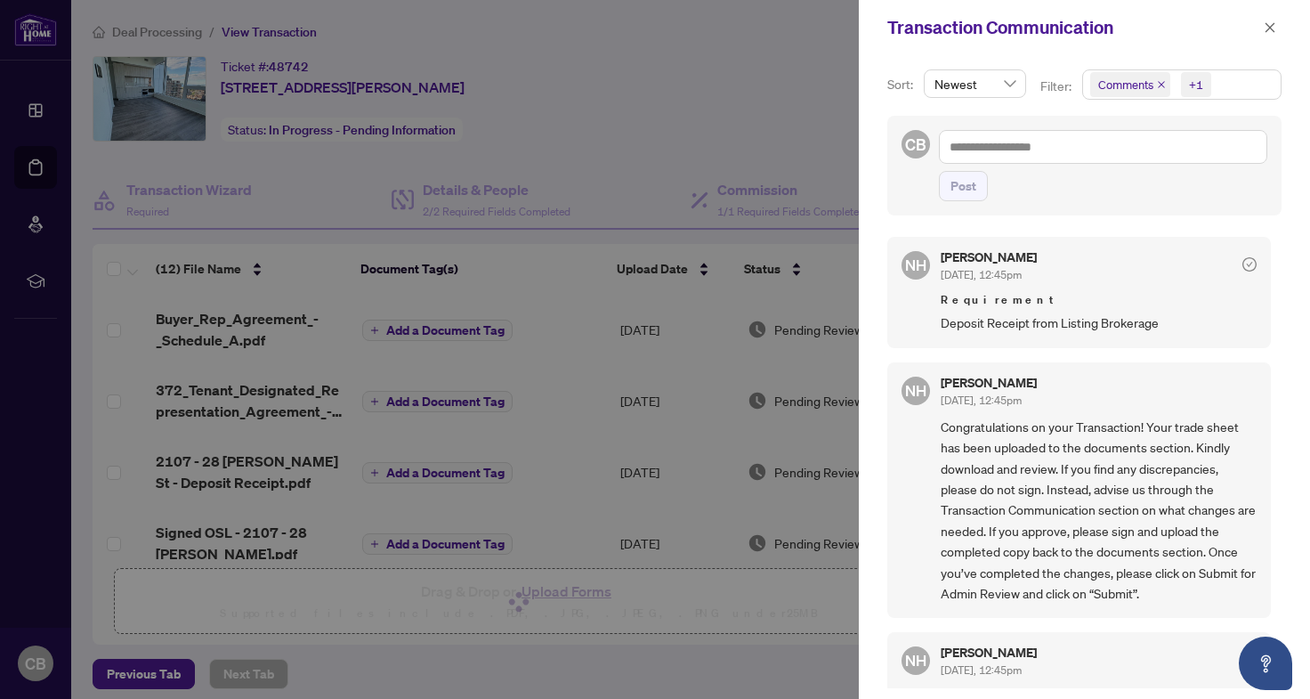
click at [696, 333] on div at bounding box center [655, 349] width 1310 height 699
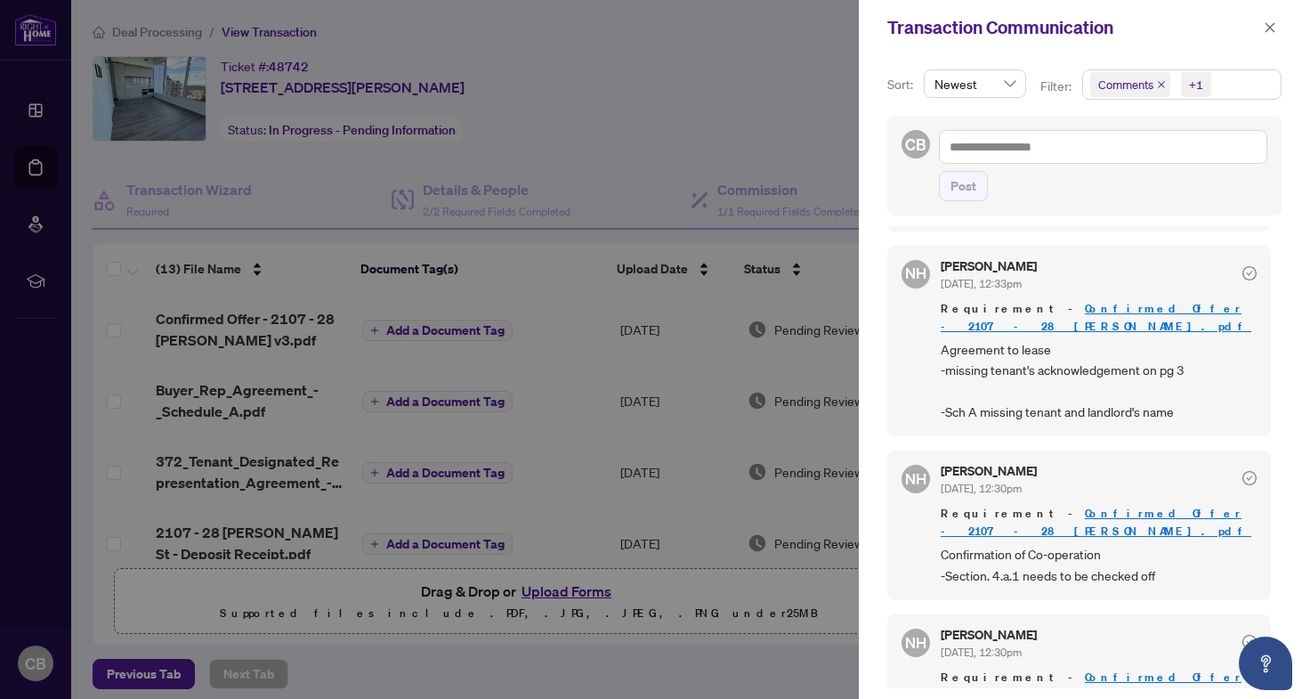
scroll to position [4, 0]
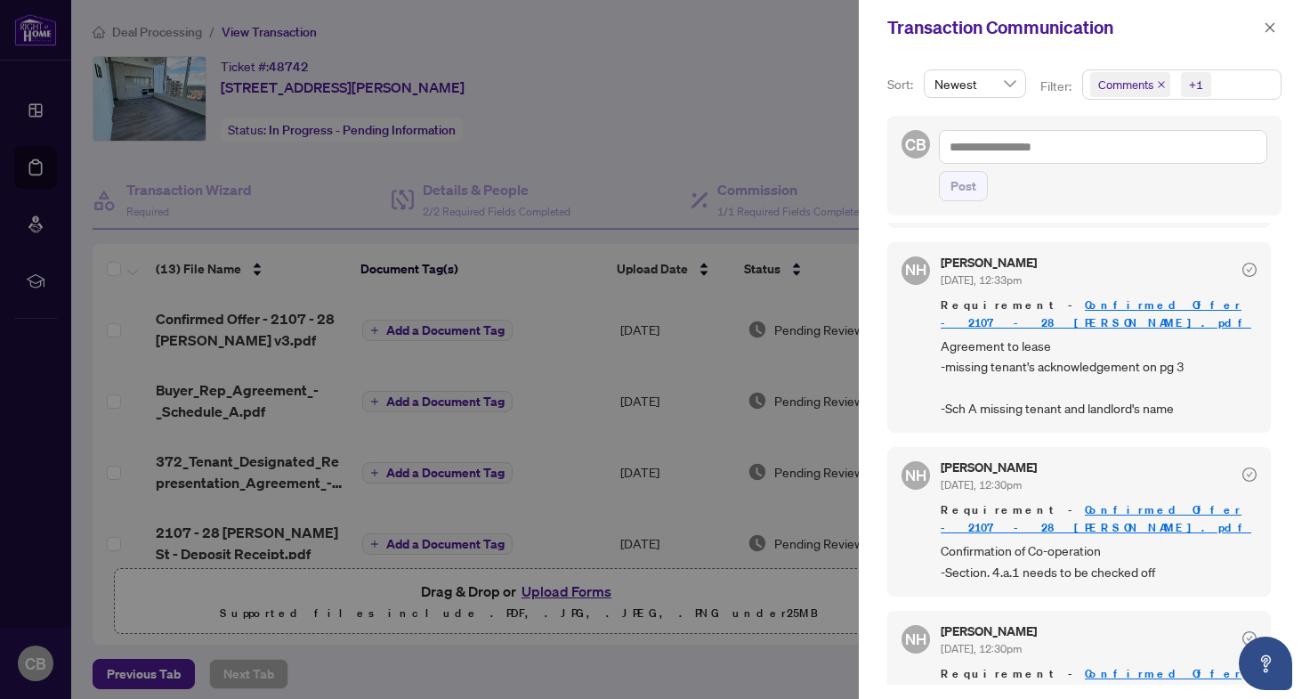
click at [761, 599] on div at bounding box center [655, 349] width 1310 height 699
click at [1265, 21] on icon "close" at bounding box center [1270, 27] width 12 height 12
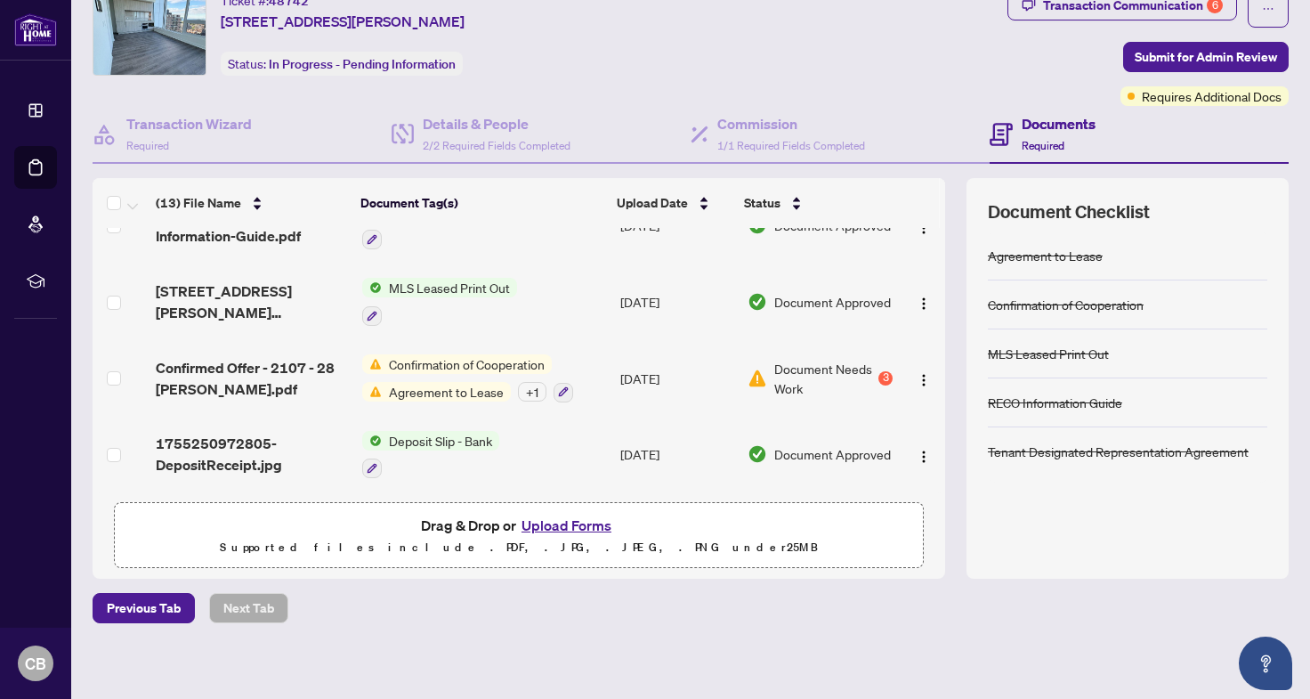
scroll to position [72, 0]
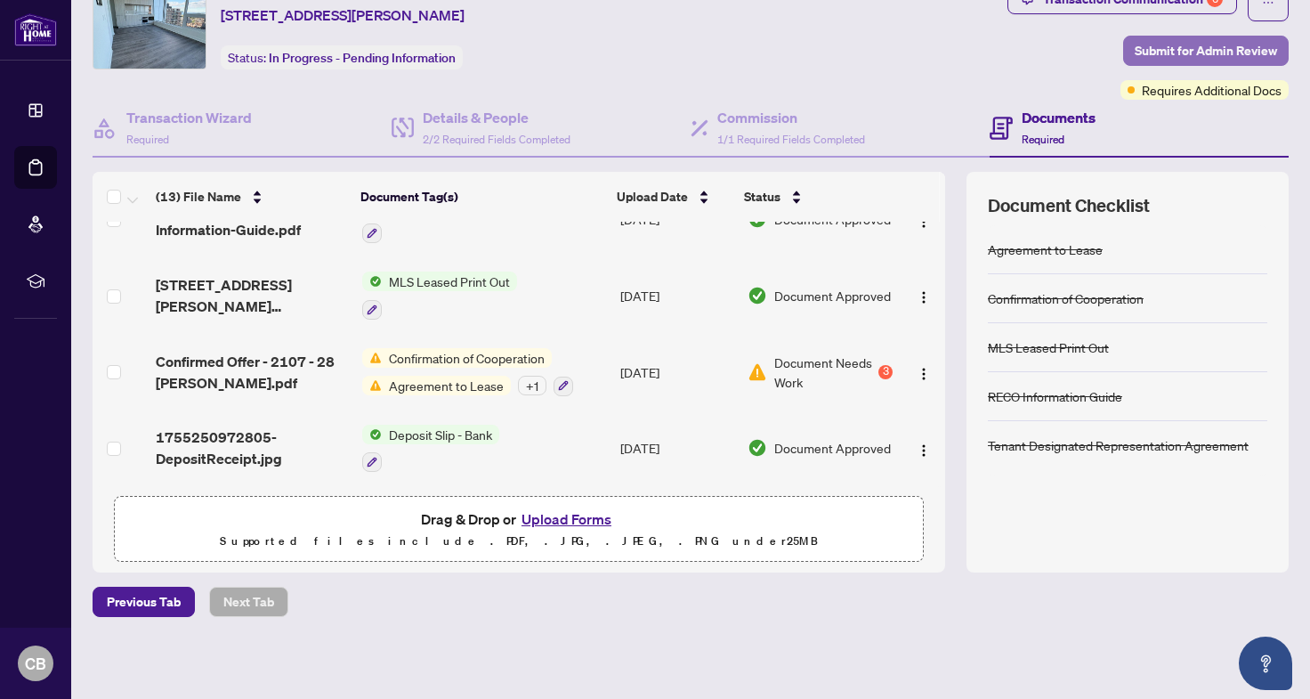
click at [1170, 49] on span "Submit for Admin Review" at bounding box center [1206, 50] width 142 height 28
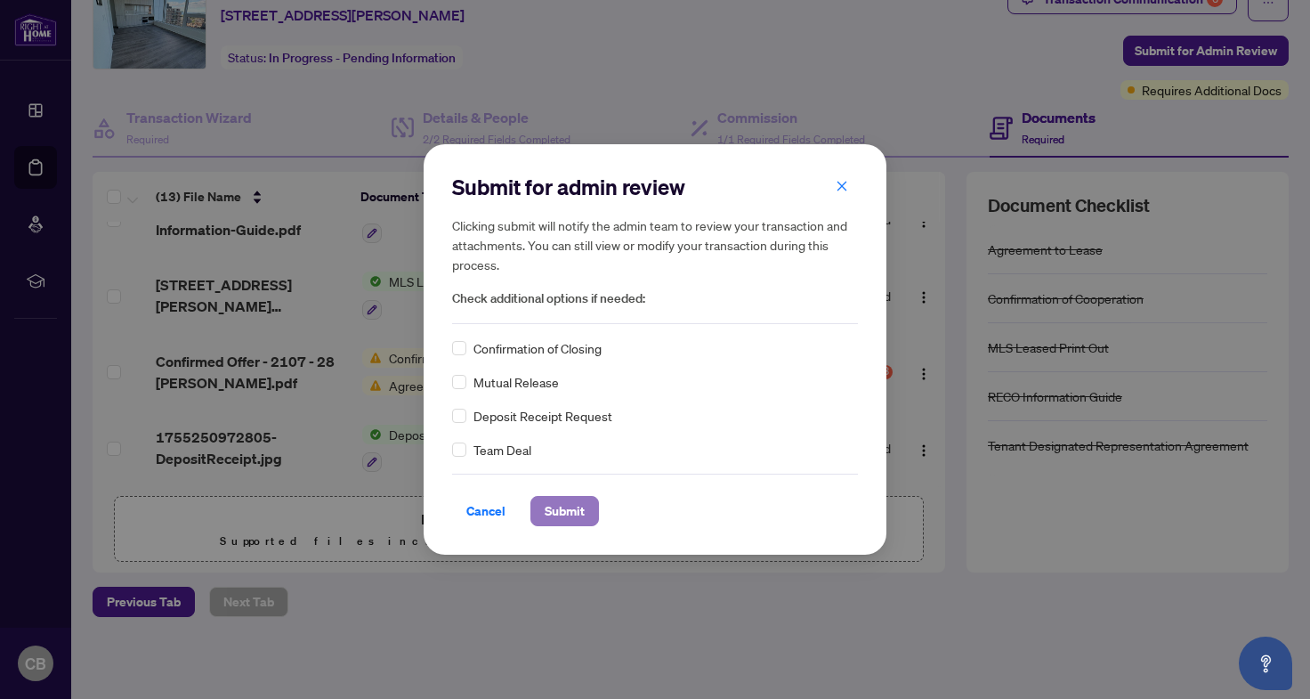
click at [569, 505] on span "Submit" at bounding box center [565, 511] width 40 height 28
